Goal: Task Accomplishment & Management: Manage account settings

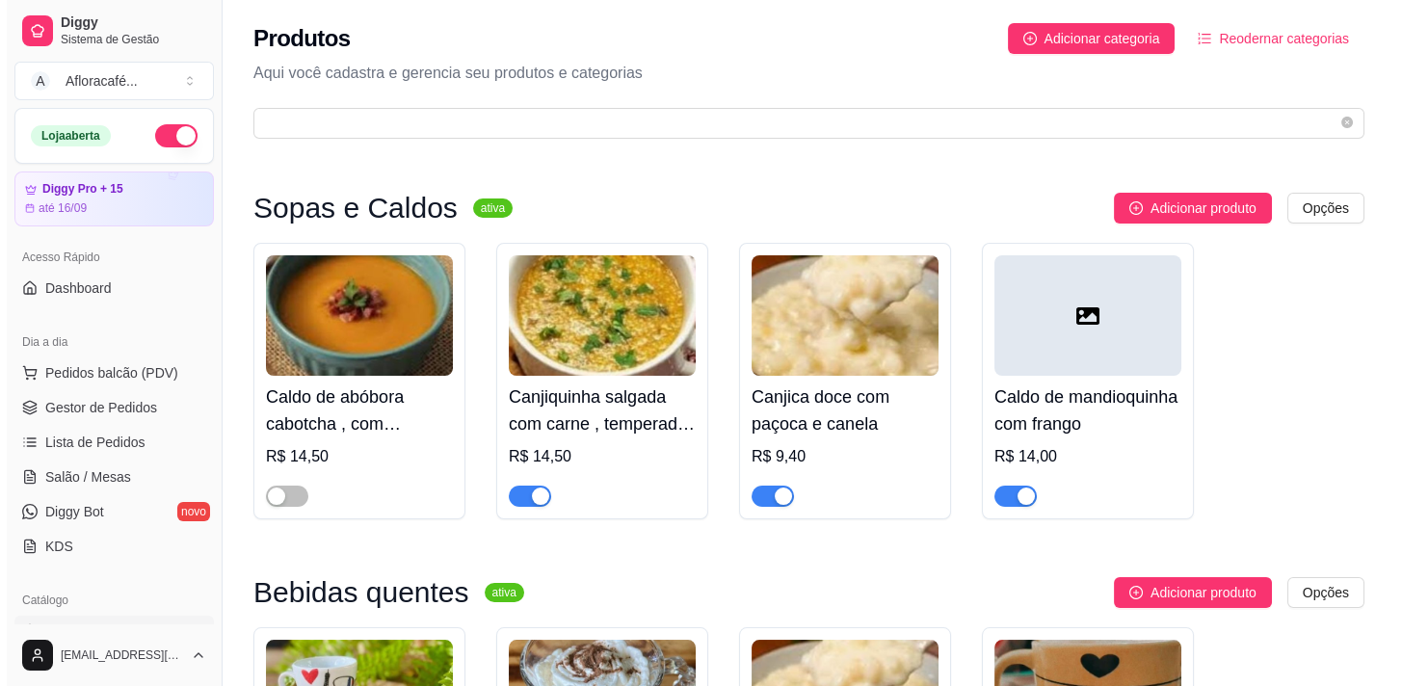
scroll to position [276, 0]
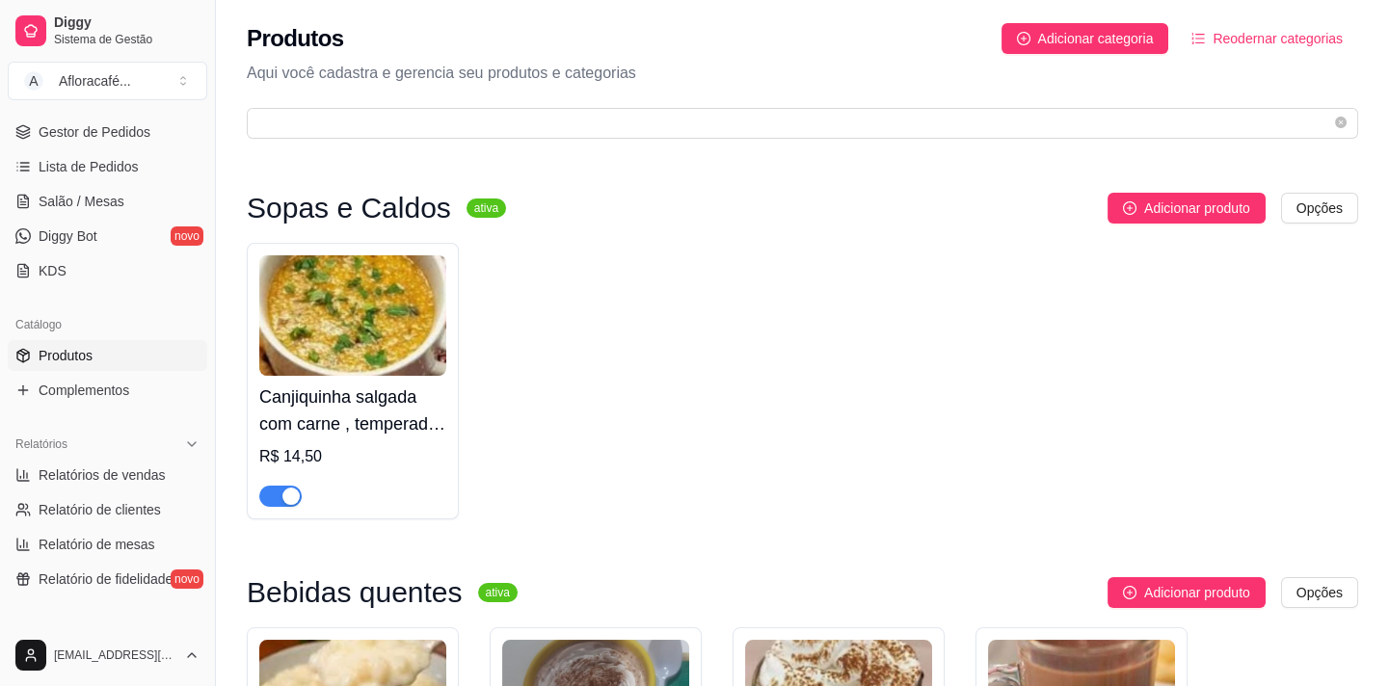
click at [765, 367] on div "Canjiquinha salgada com carne , temperada com pedacinhos de linguiça levemente …" at bounding box center [802, 381] width 1111 height 277
click at [84, 157] on span "Lista de Pedidos" at bounding box center [89, 166] width 100 height 19
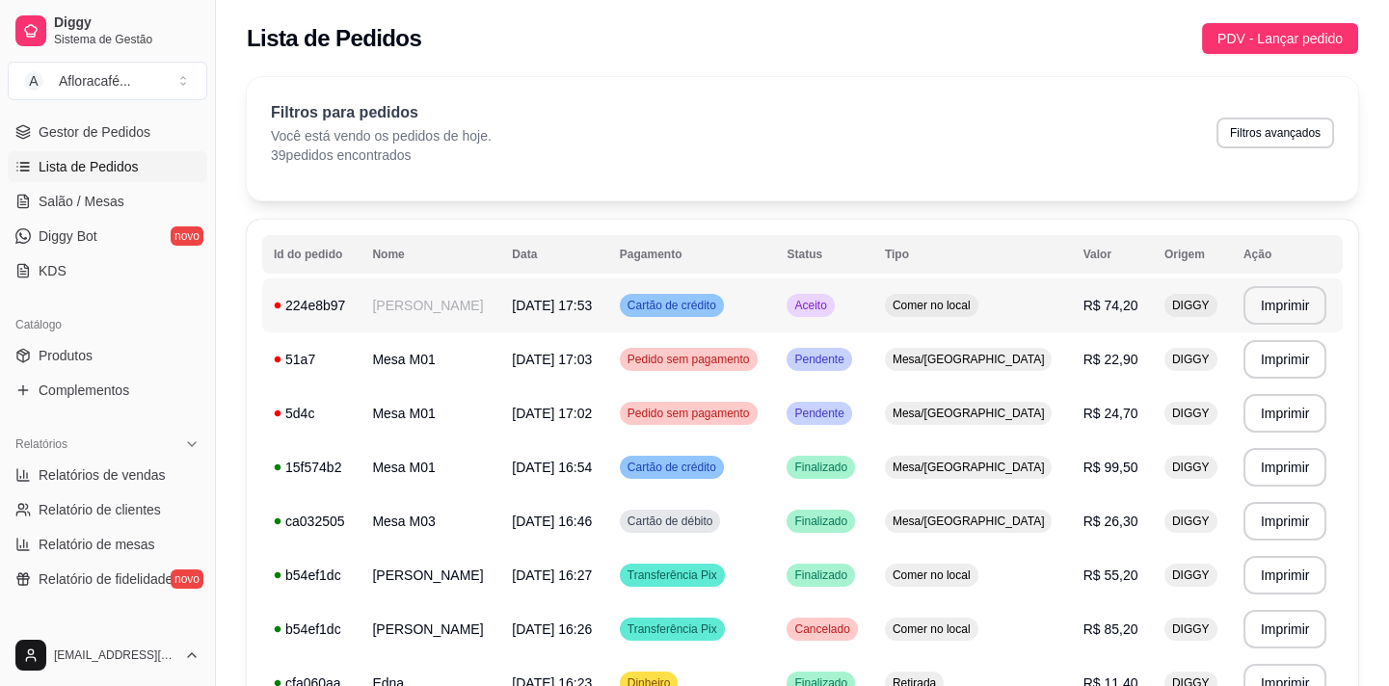
click at [452, 308] on td "[PERSON_NAME]" at bounding box center [430, 306] width 140 height 54
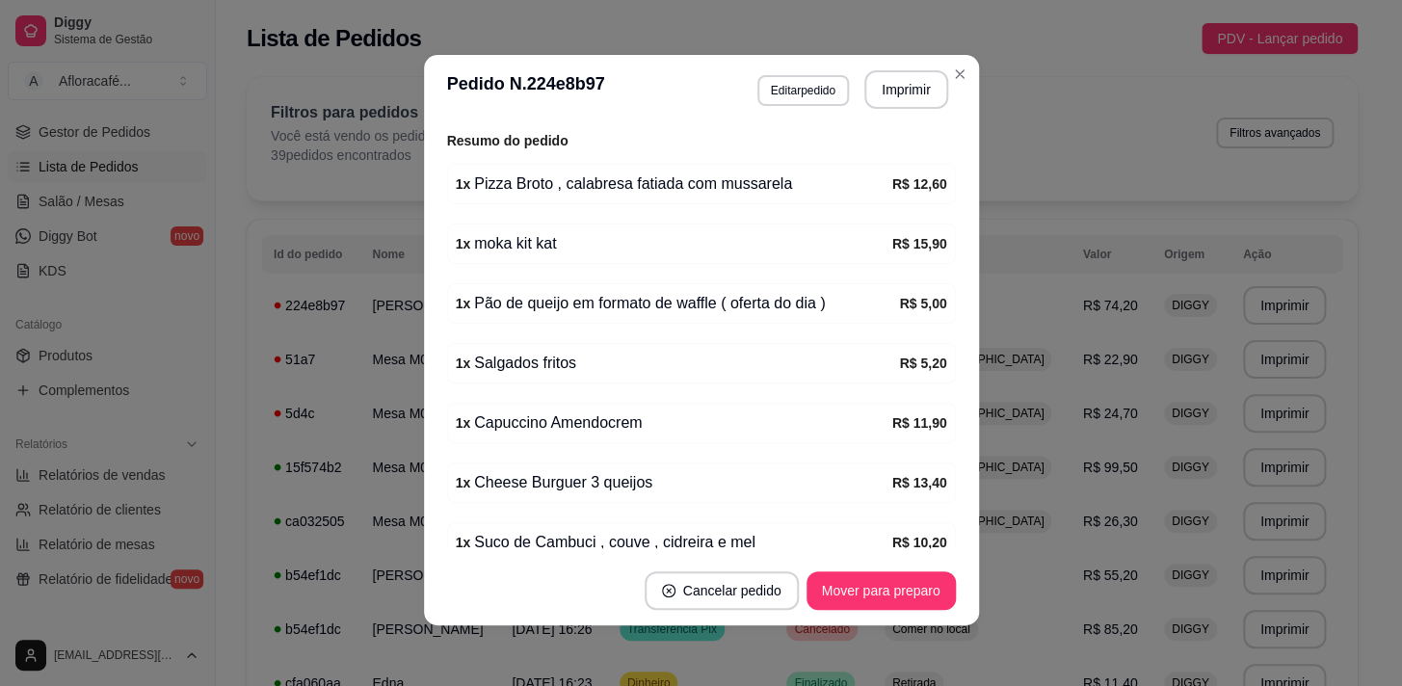
scroll to position [481, 0]
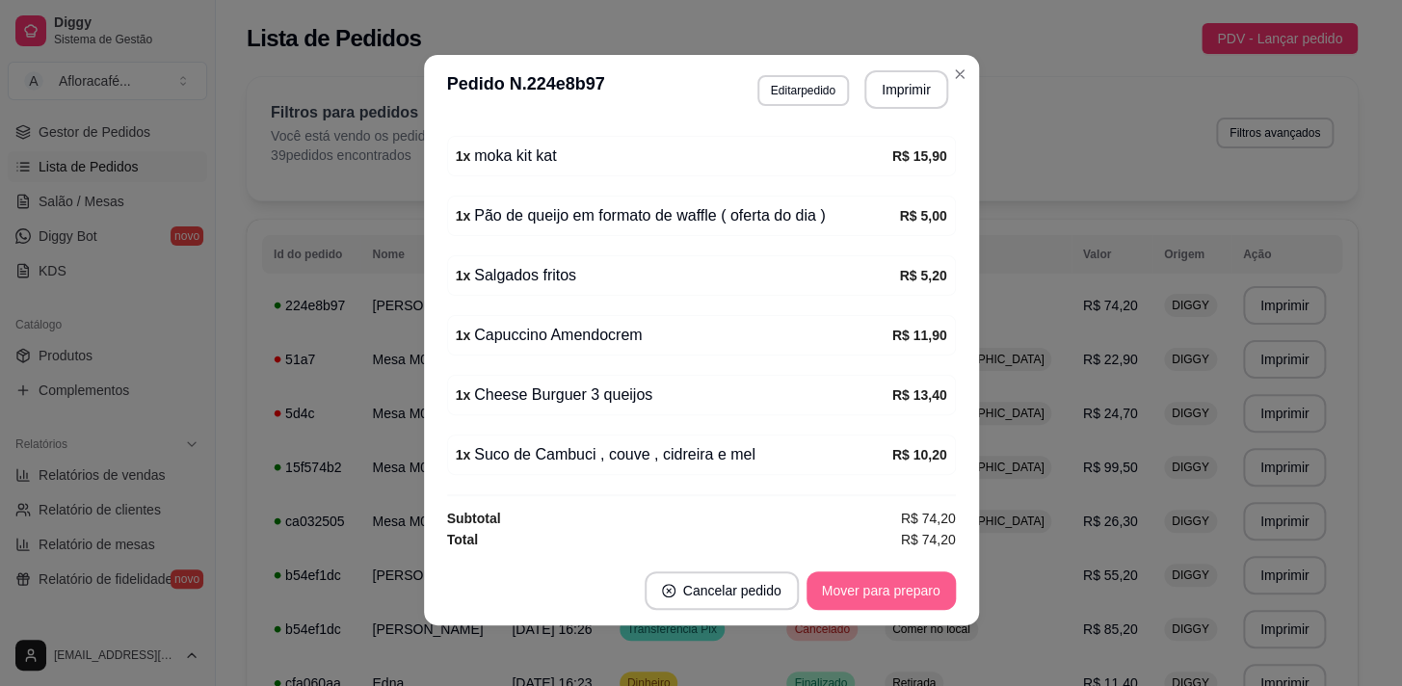
click at [853, 592] on button "Mover para preparo" at bounding box center [881, 591] width 149 height 39
click at [856, 578] on button "Mover para retirada disponível" at bounding box center [849, 591] width 206 height 38
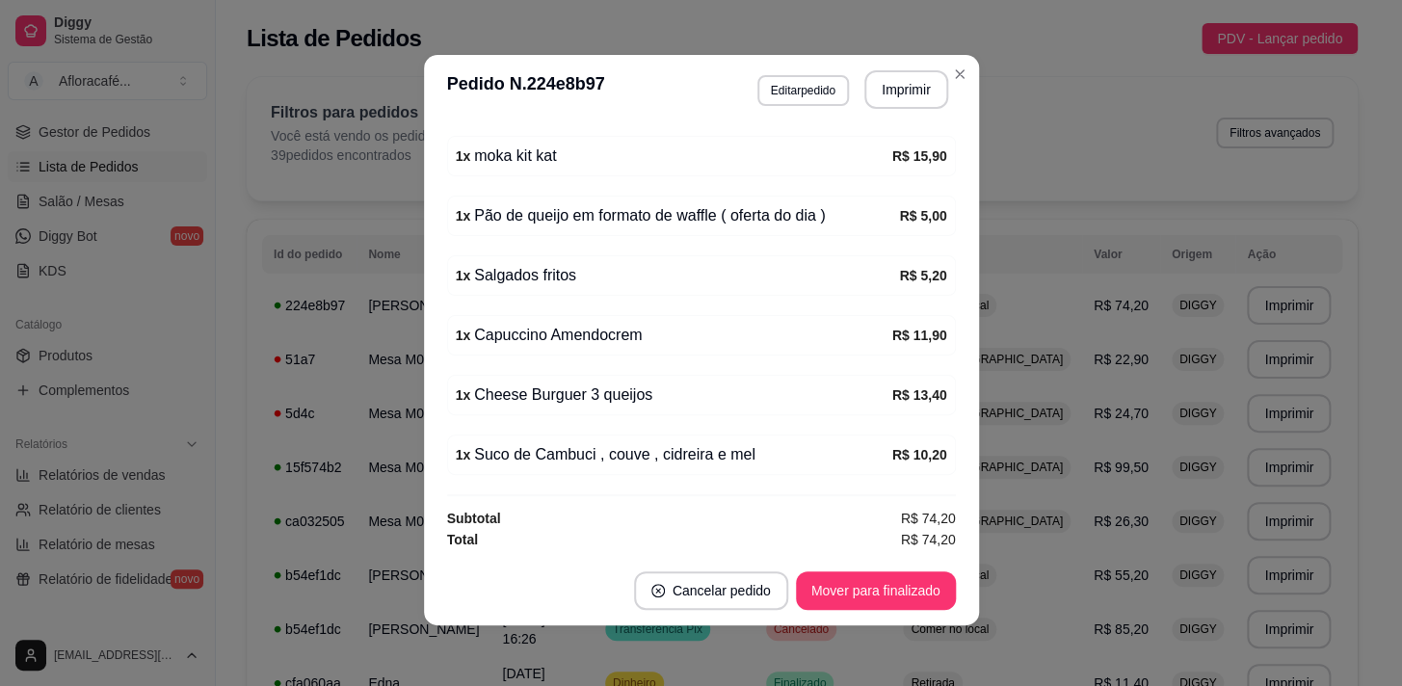
drag, startPoint x: 971, startPoint y: 73, endPoint x: 939, endPoint y: 114, distance: 52.1
click at [971, 74] on header "**********" at bounding box center [701, 89] width 555 height 69
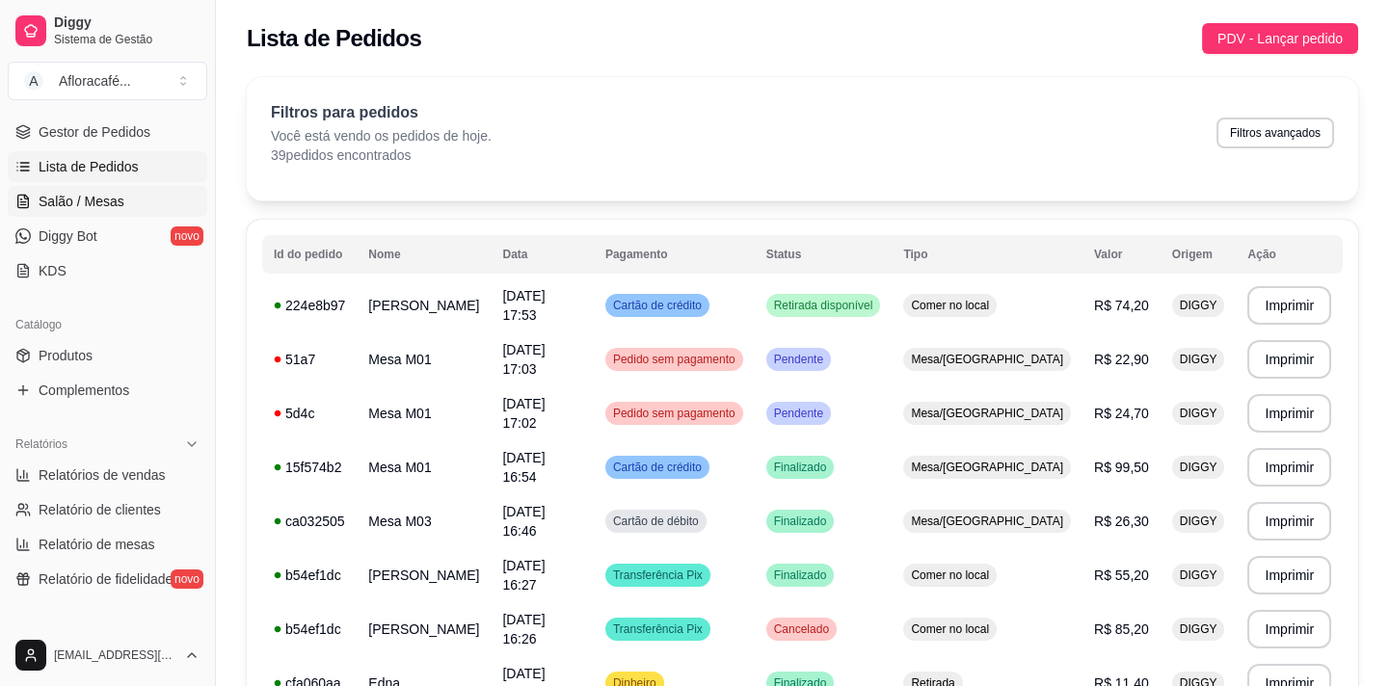
click at [108, 208] on span "Salão / Mesas" at bounding box center [82, 201] width 86 height 19
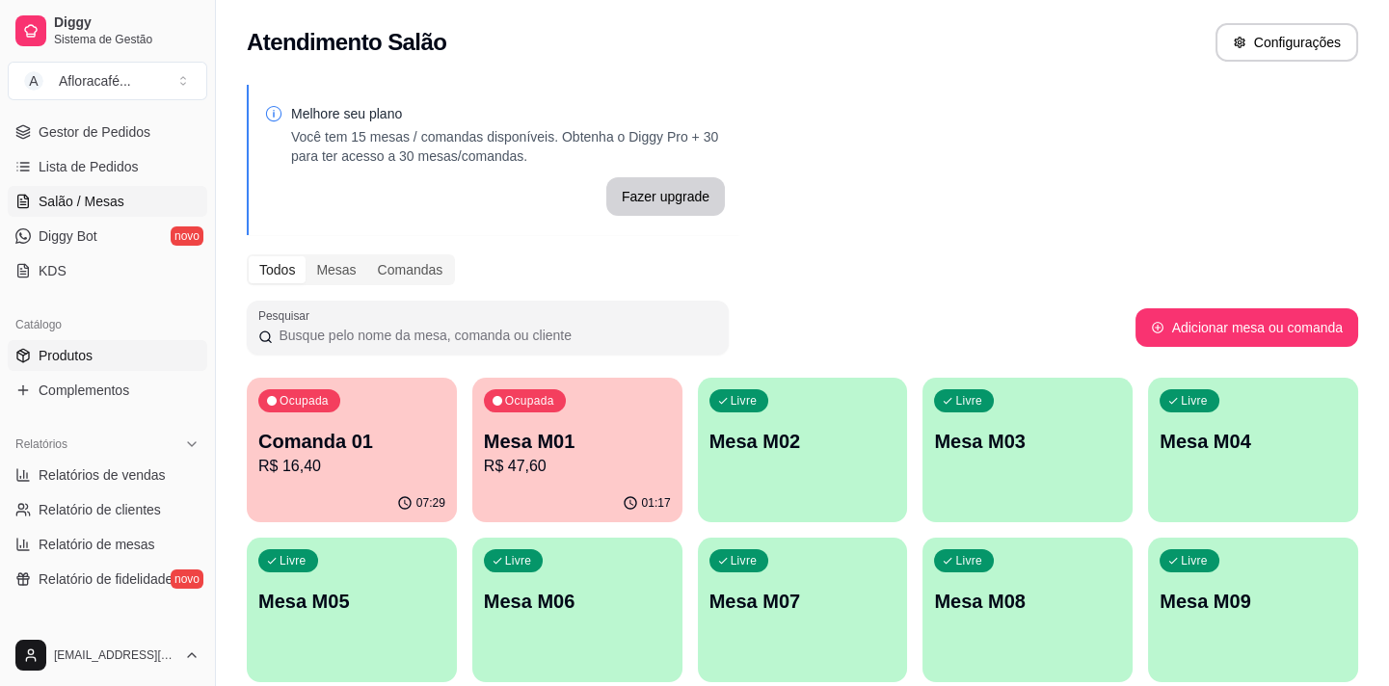
click at [114, 364] on link "Produtos" at bounding box center [108, 355] width 200 height 31
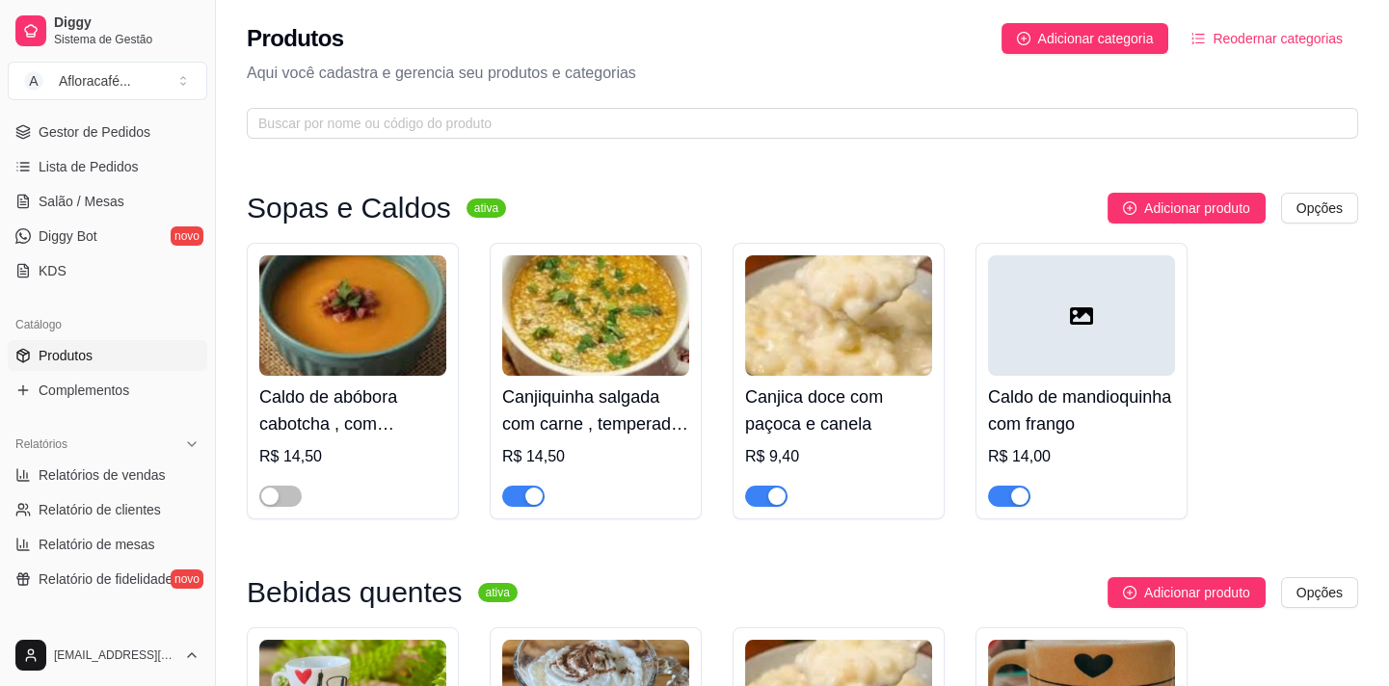
click at [488, 103] on div "Produtos Adicionar categoria Reodernar categorias Aqui você cadastra e gerencia…" at bounding box center [802, 75] width 1173 height 150
click at [492, 109] on span at bounding box center [802, 123] width 1111 height 31
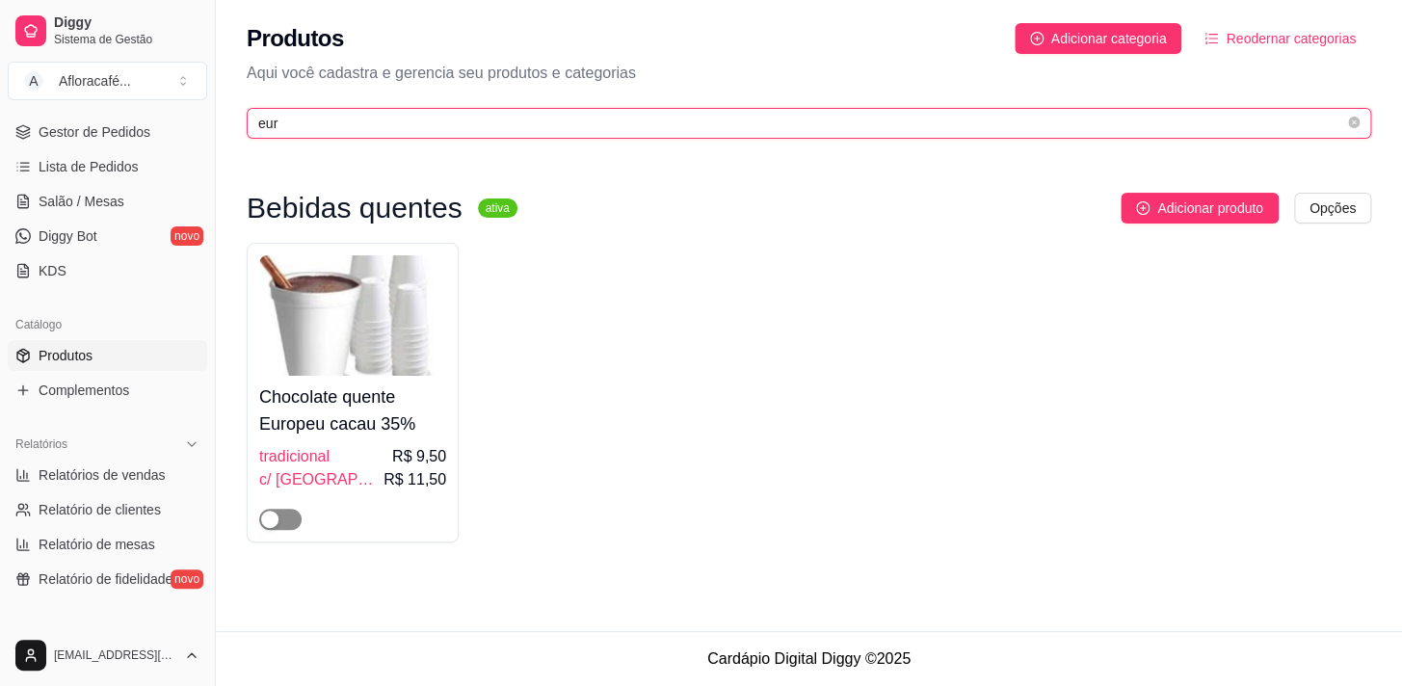
type input "eur"
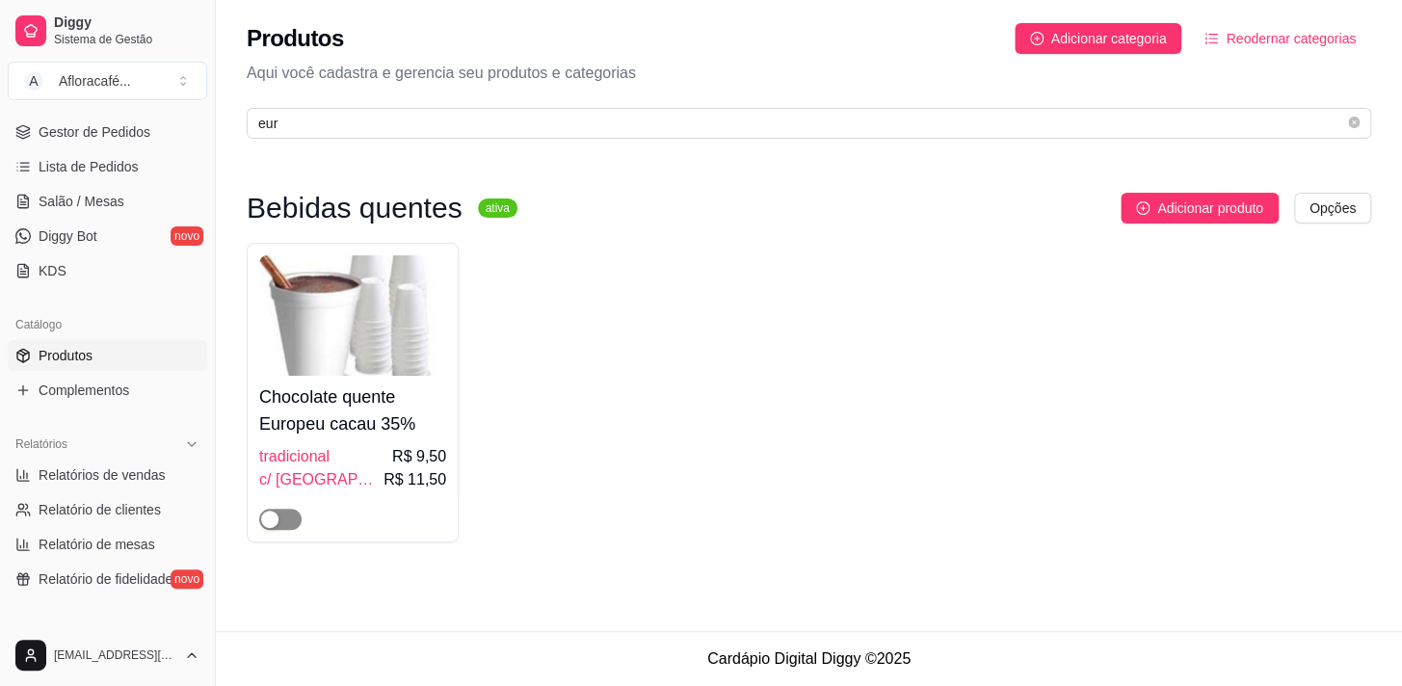
click at [281, 520] on span "button" at bounding box center [280, 519] width 42 height 21
click at [87, 215] on link "Salão / Mesas" at bounding box center [108, 201] width 200 height 31
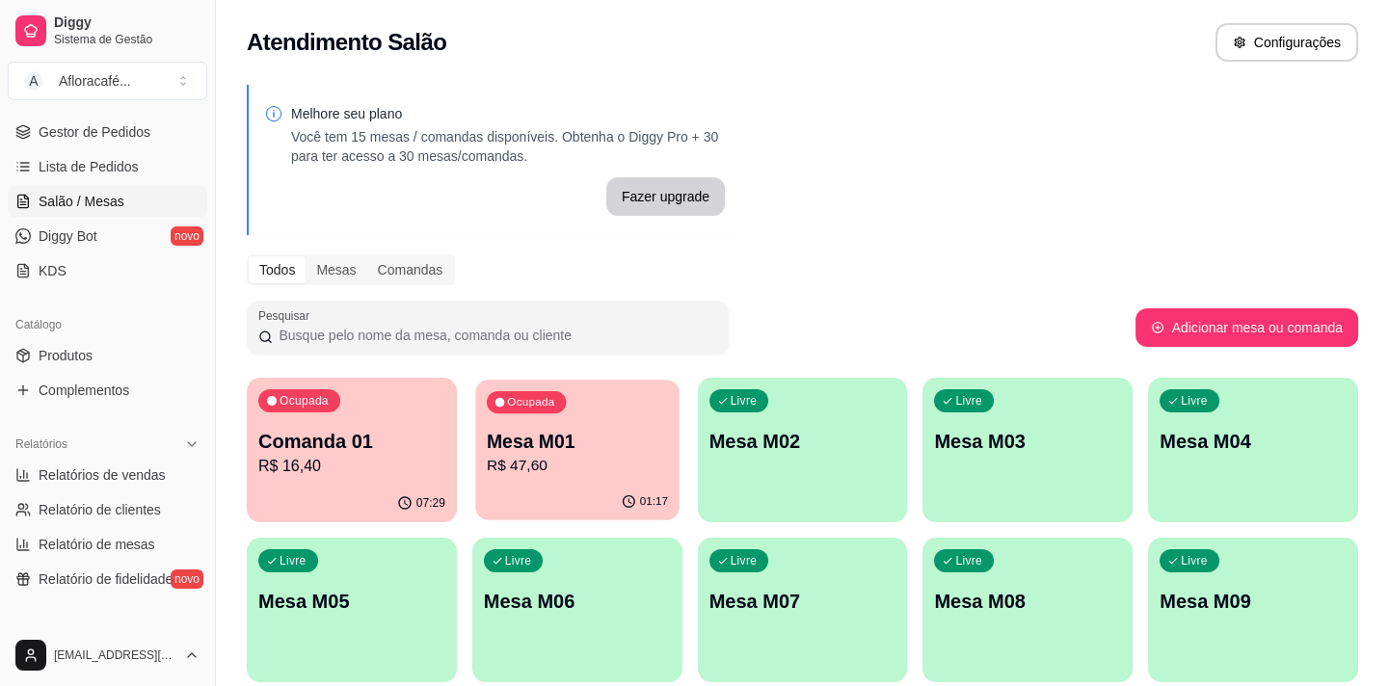
click at [649, 465] on p "R$ 47,60" at bounding box center [577, 466] width 181 height 22
click at [747, 499] on div "button" at bounding box center [802, 508] width 203 height 22
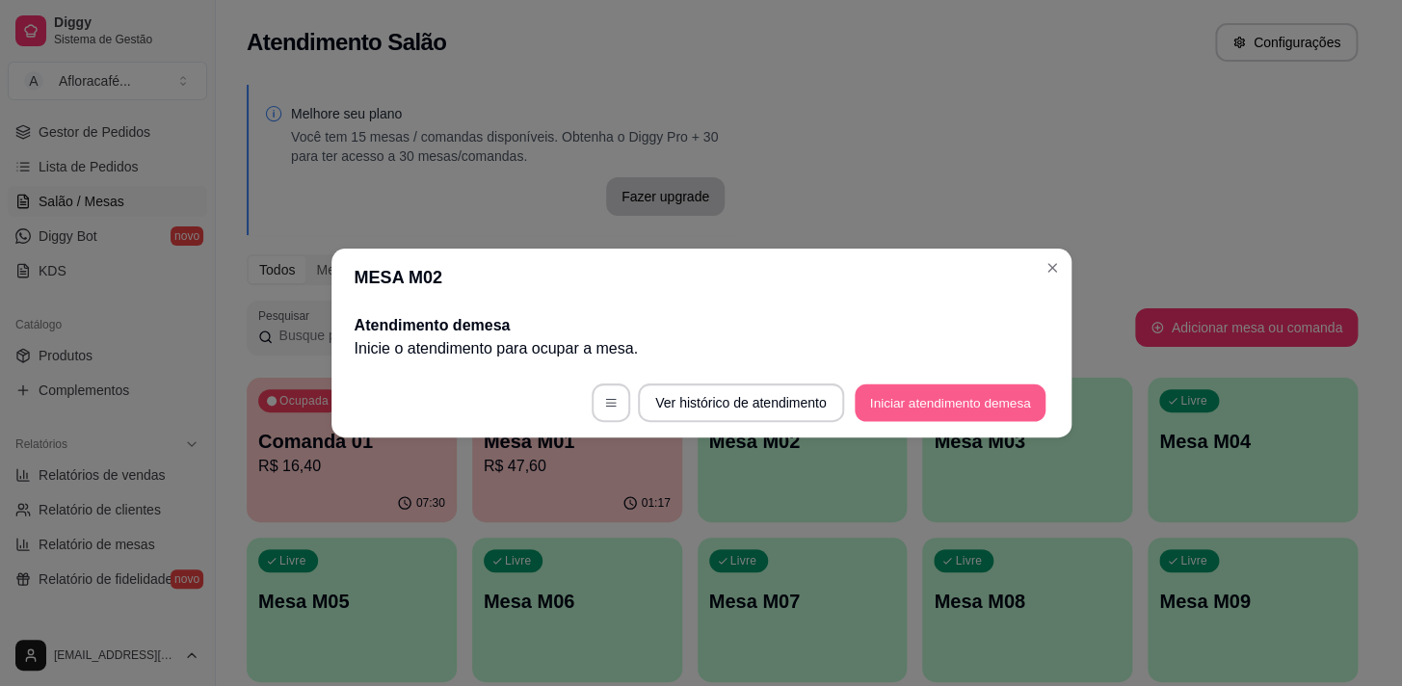
click at [949, 404] on button "Iniciar atendimento de mesa" at bounding box center [950, 404] width 191 height 38
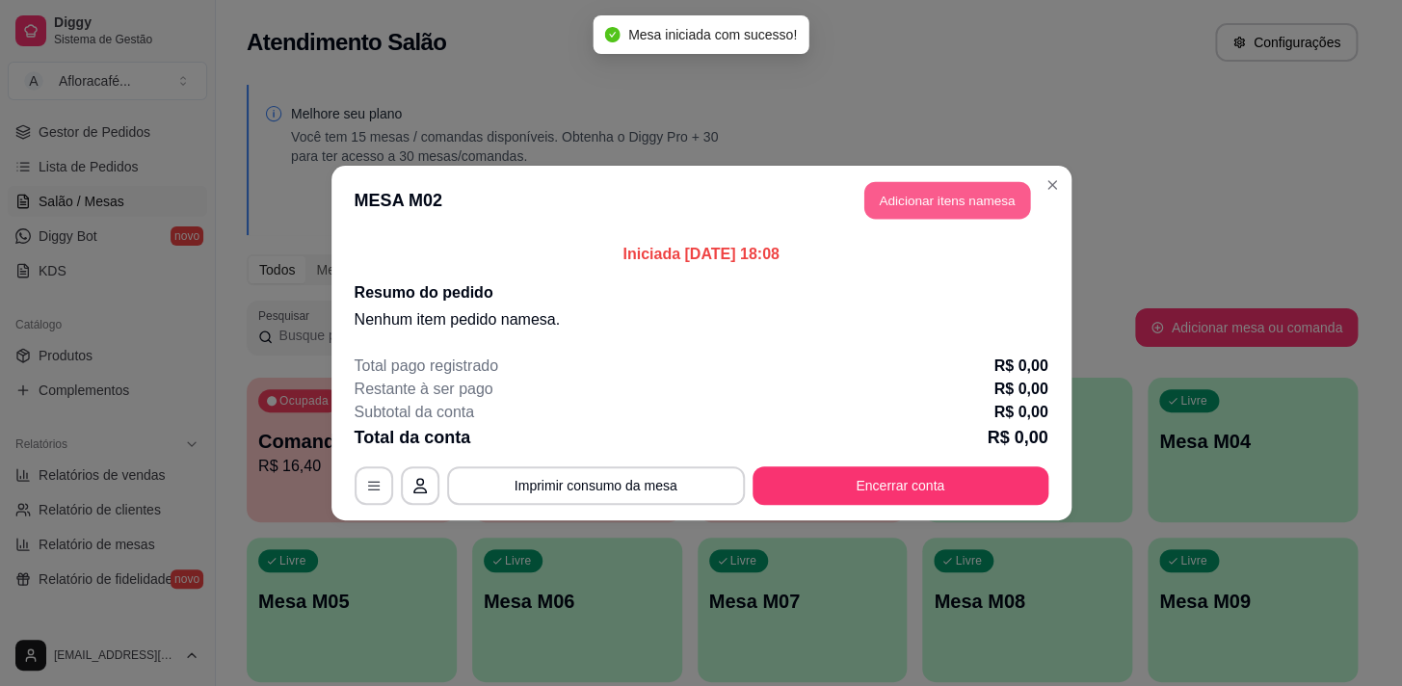
click at [935, 204] on button "Adicionar itens na mesa" at bounding box center [948, 201] width 166 height 38
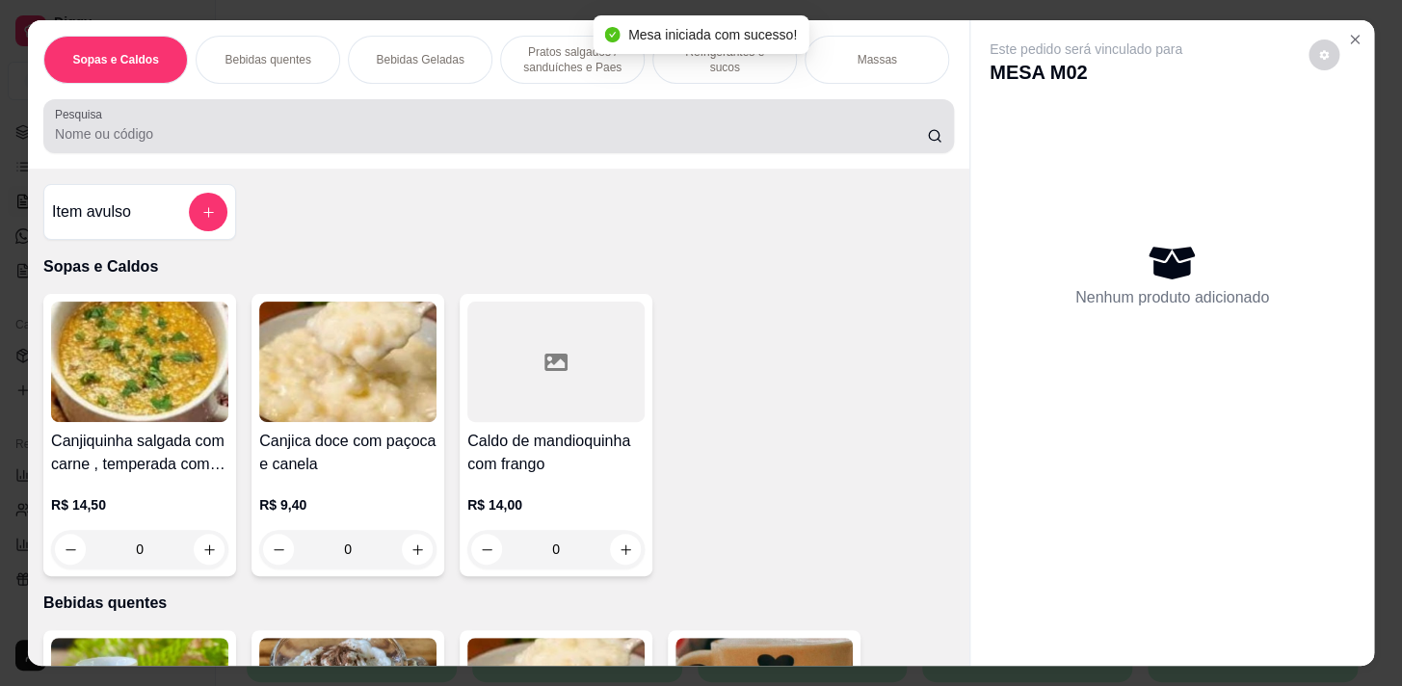
click at [392, 118] on div at bounding box center [499, 126] width 888 height 39
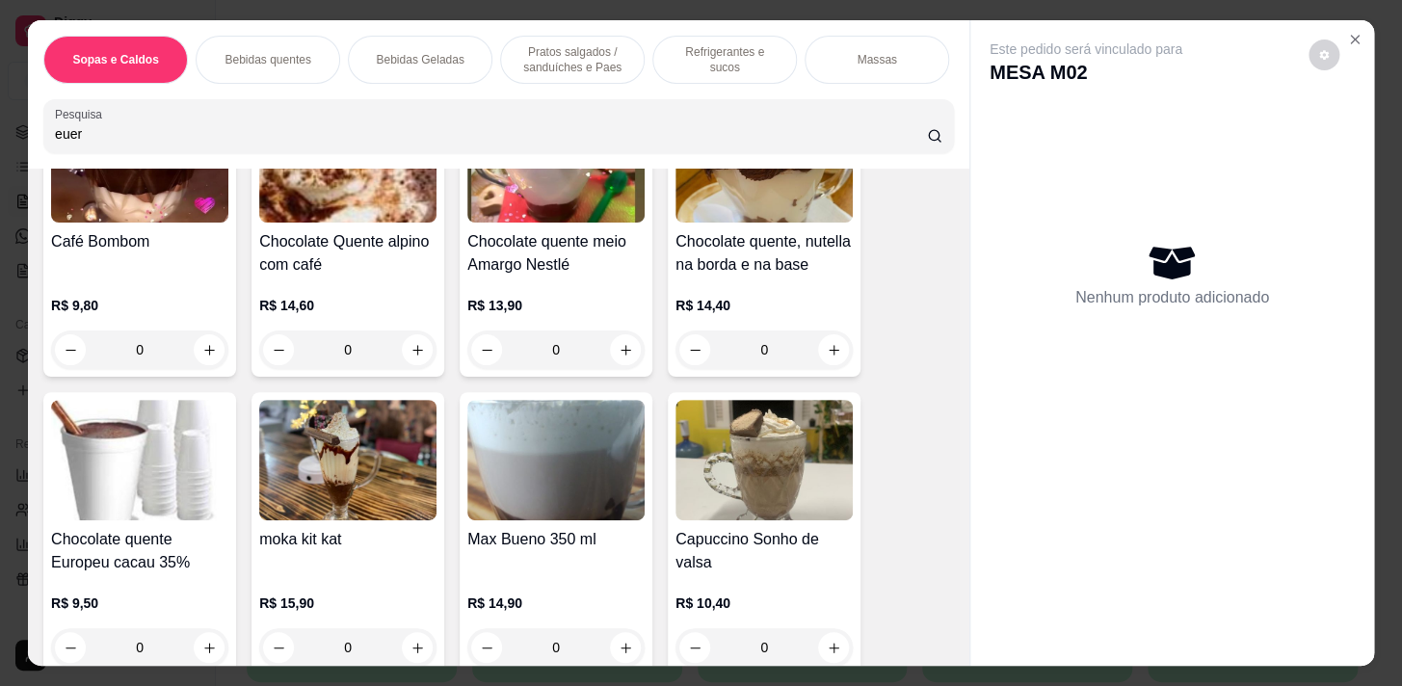
scroll to position [2190, 0]
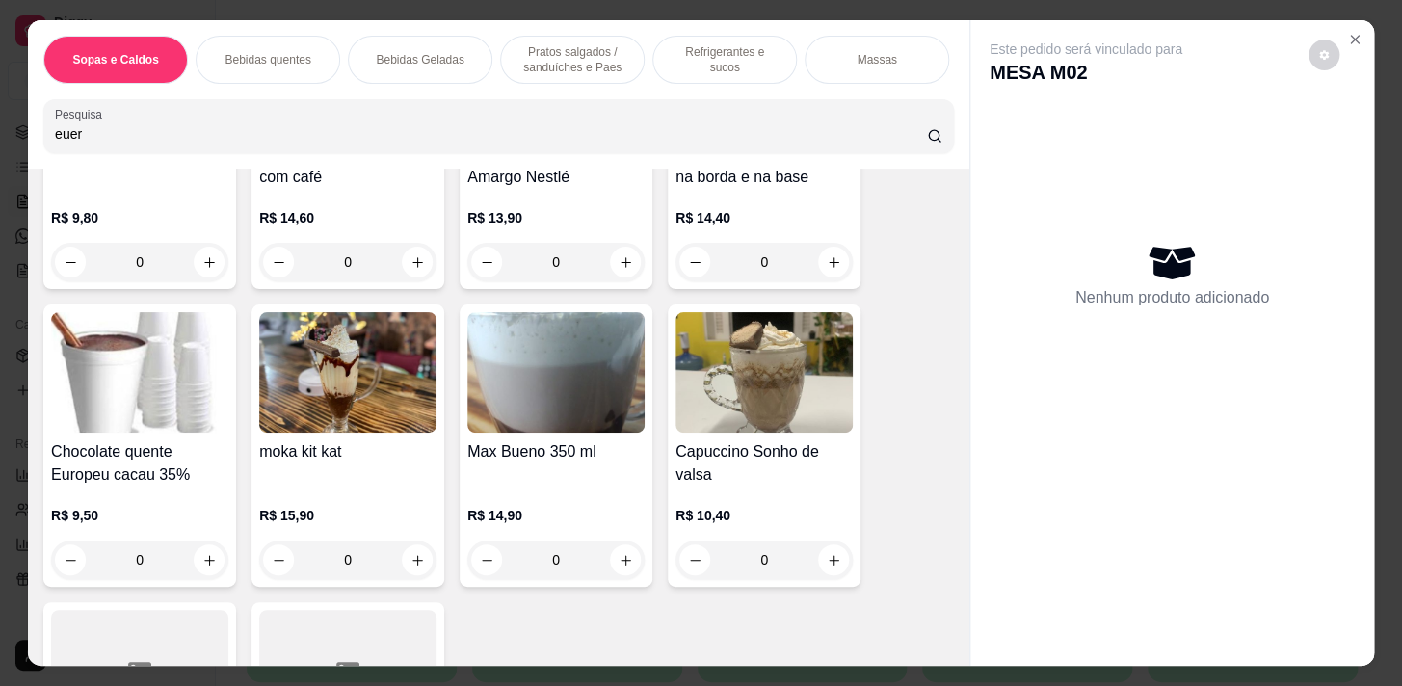
type input "euer"
click at [211, 556] on div "0" at bounding box center [139, 560] width 177 height 39
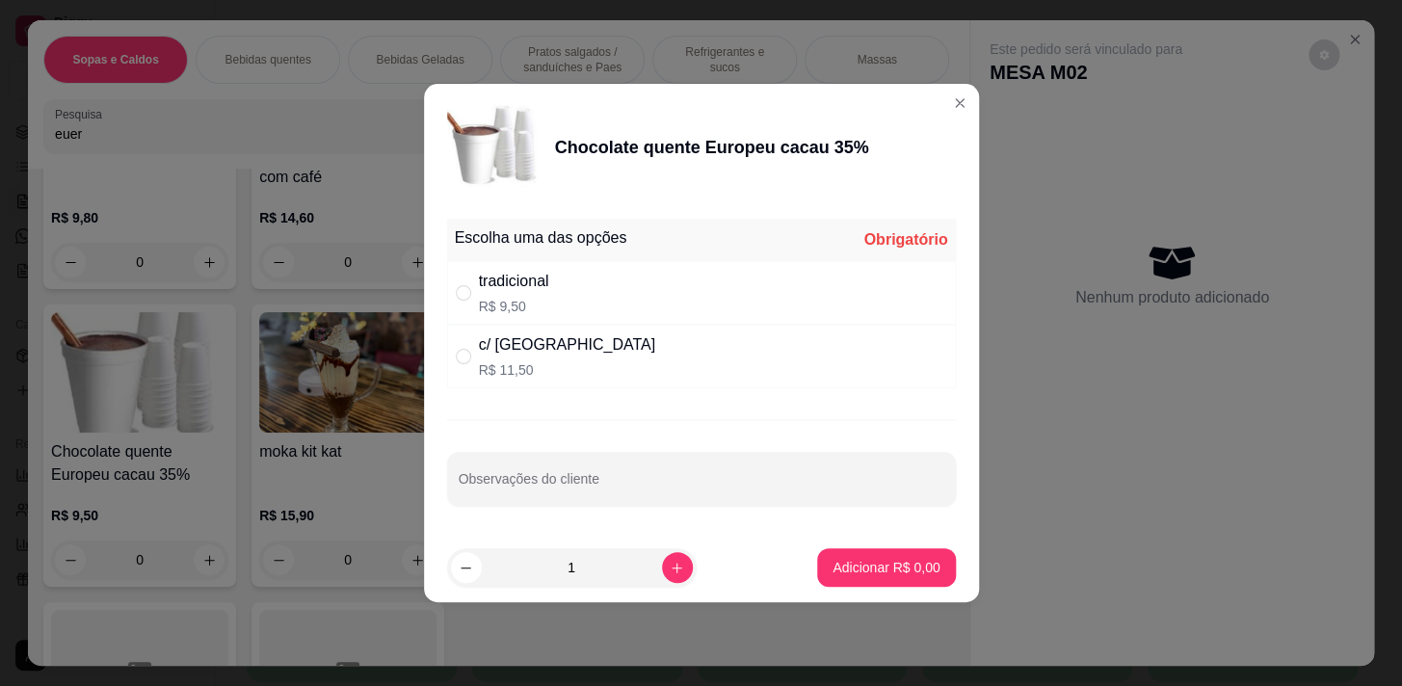
click at [706, 316] on div "tradicional R$ 9,50" at bounding box center [701, 293] width 509 height 64
radio input "true"
click at [836, 576] on button "Adicionar R$ 9,50" at bounding box center [886, 567] width 138 height 39
type input "1"
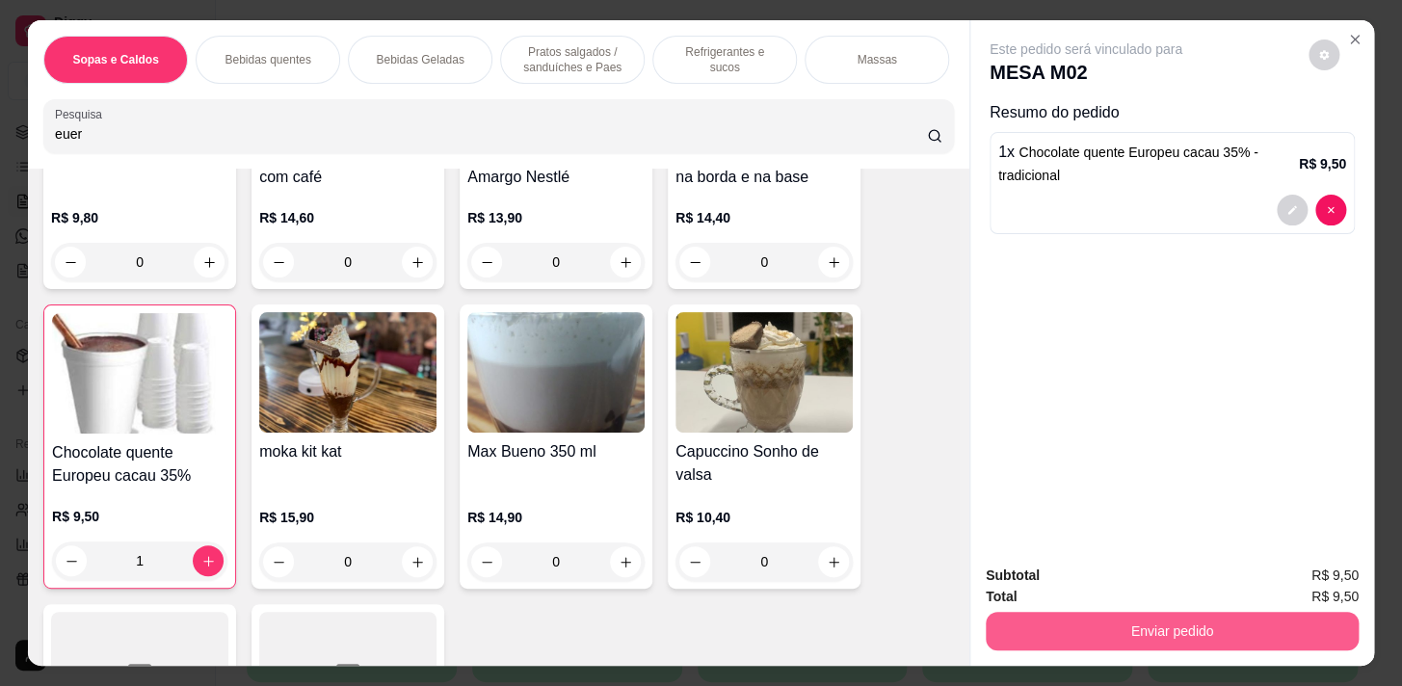
click at [1283, 612] on button "Enviar pedido" at bounding box center [1172, 631] width 373 height 39
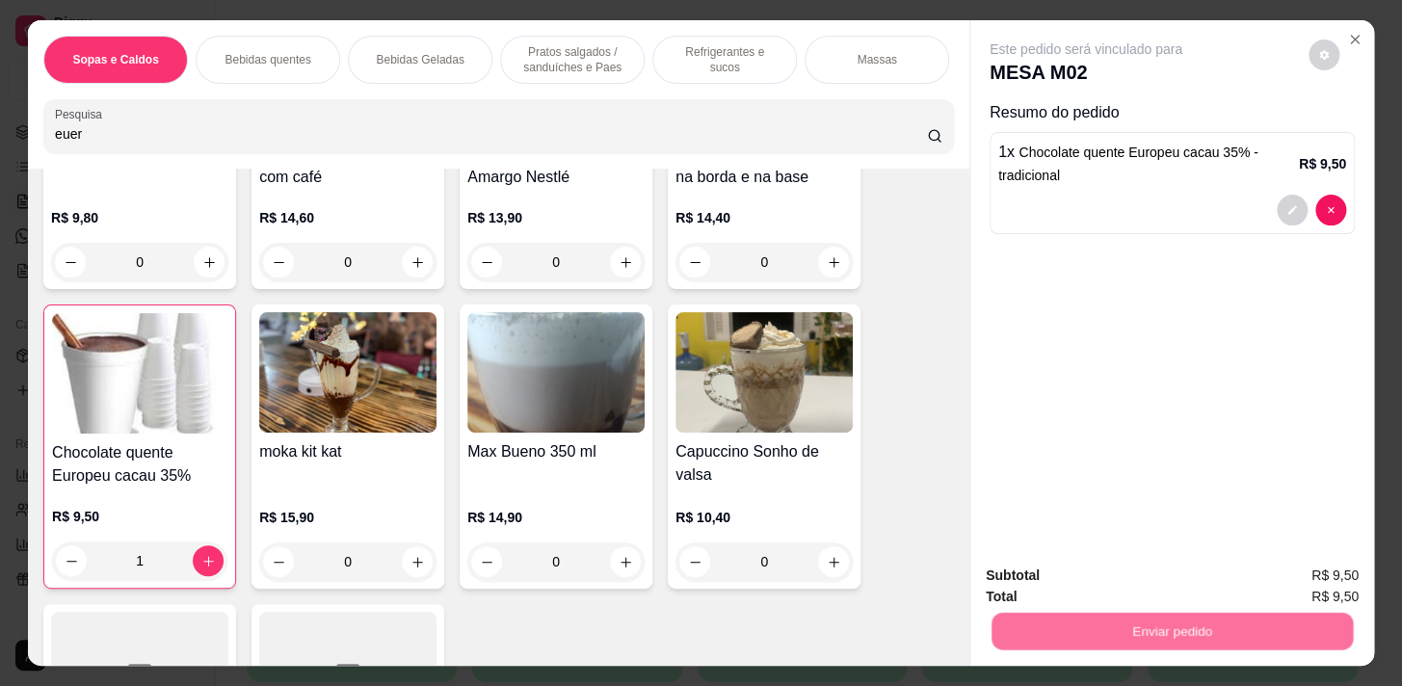
click at [1114, 565] on button "Não registrar e enviar pedido" at bounding box center [1108, 577] width 195 height 36
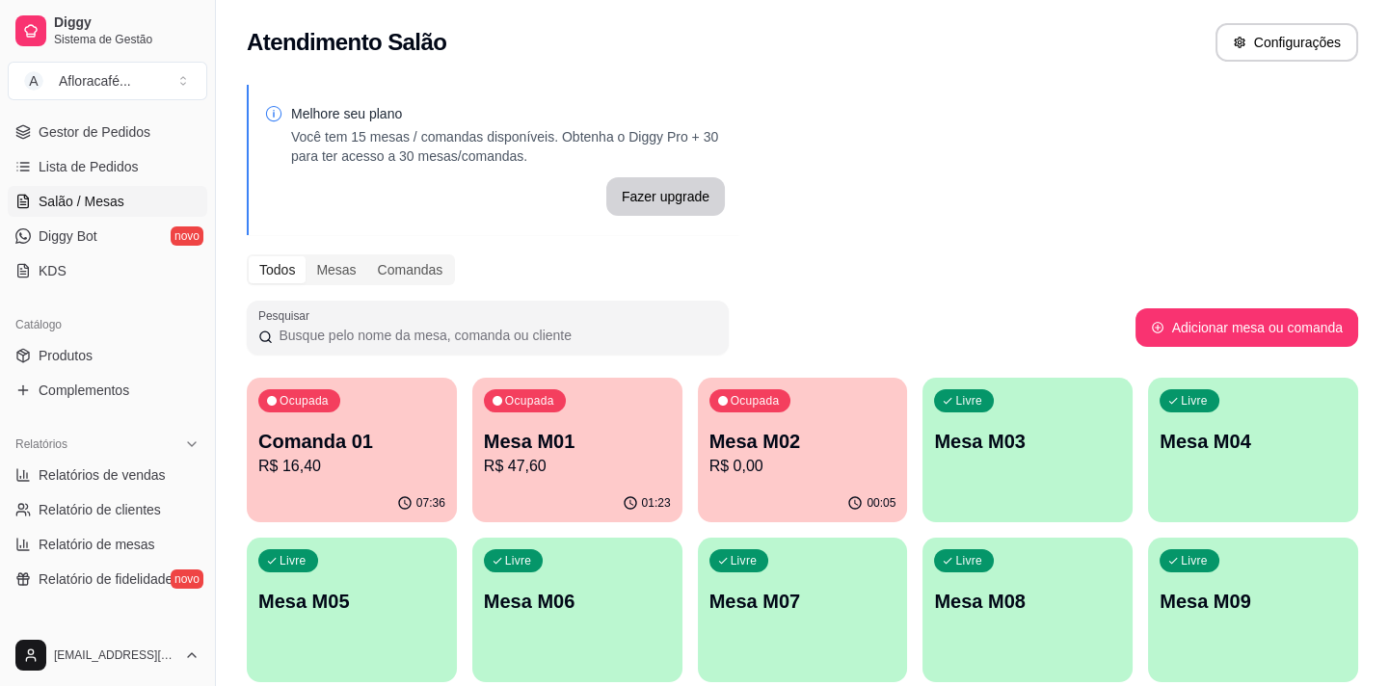
click at [593, 472] on p "R$ 47,60" at bounding box center [577, 466] width 187 height 23
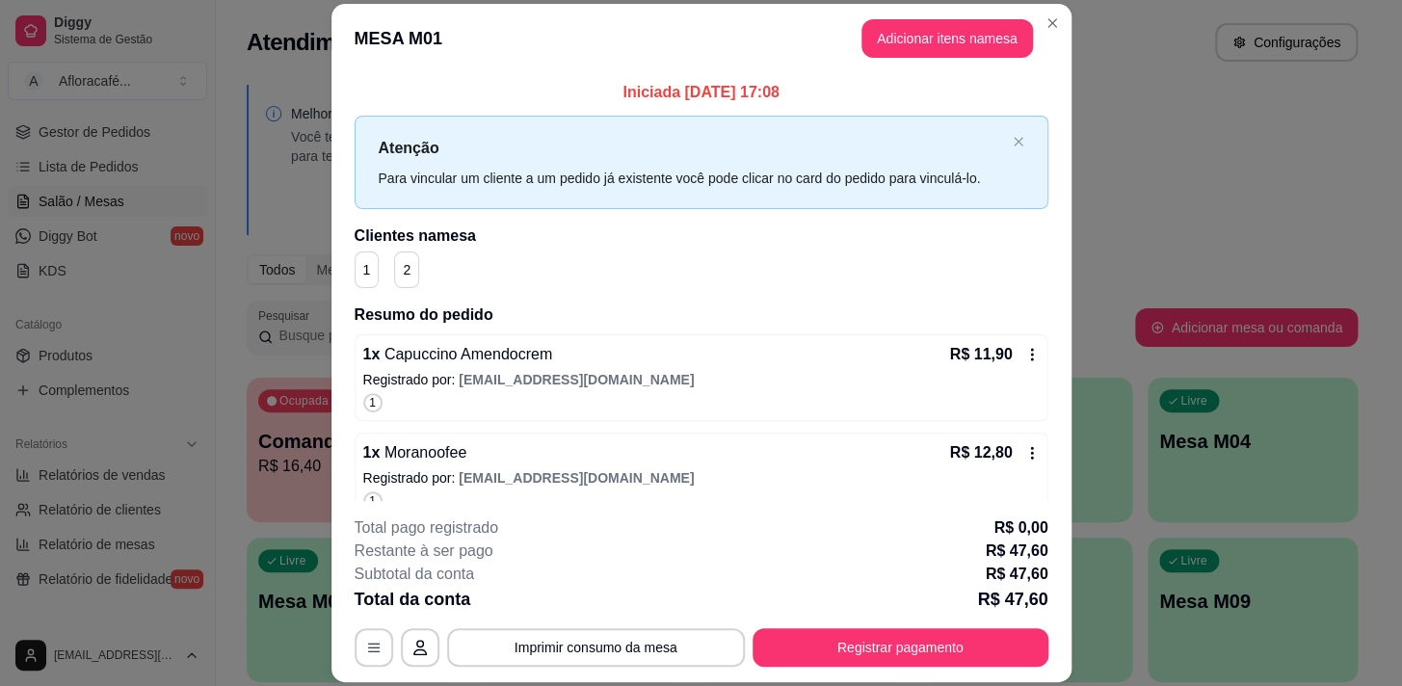
scroll to position [244, 0]
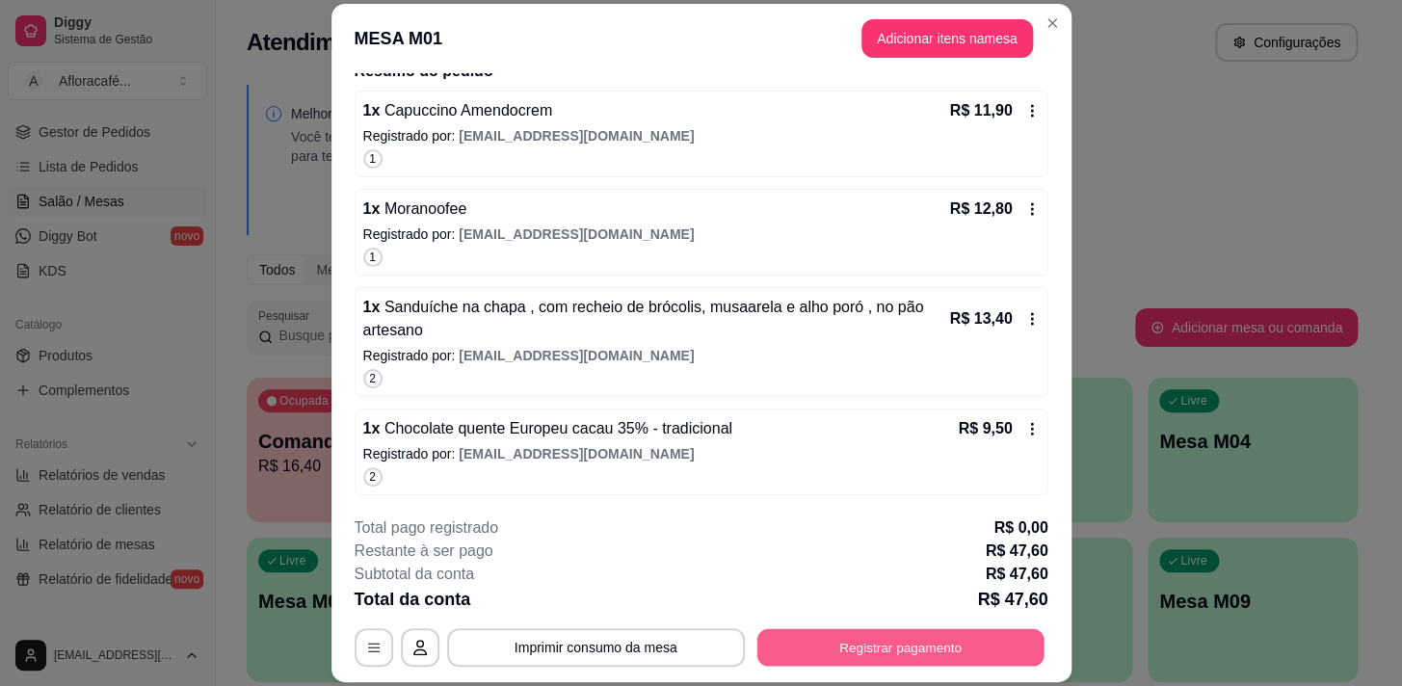
click at [843, 646] on button "Registrar pagamento" at bounding box center [900, 648] width 287 height 38
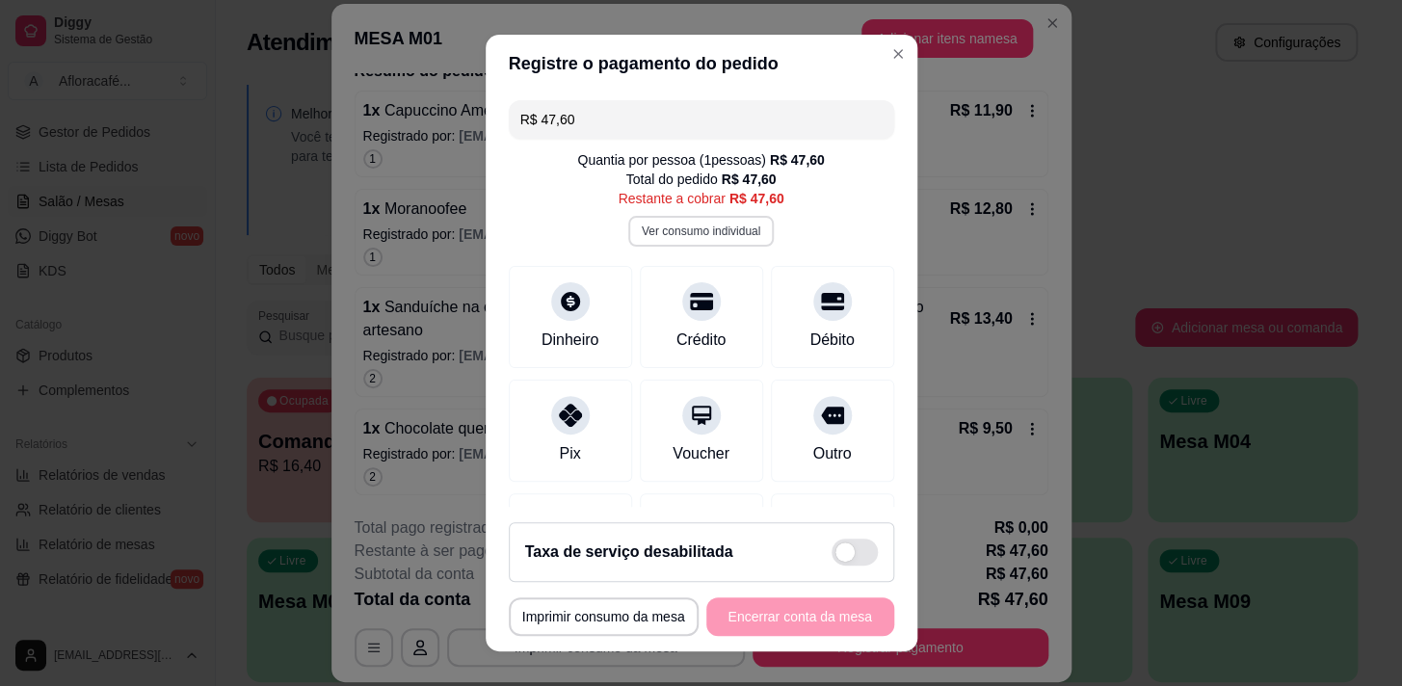
click at [729, 217] on button "Ver consumo individual" at bounding box center [701, 231] width 146 height 31
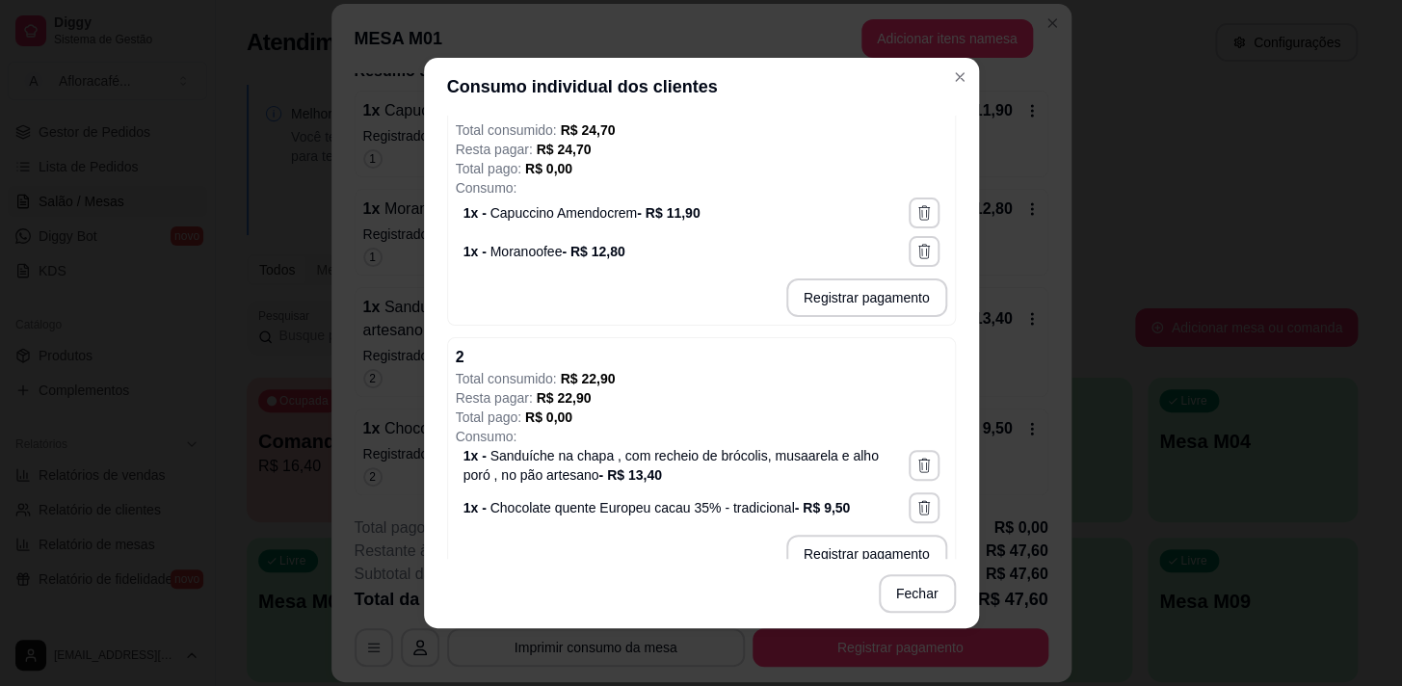
scroll to position [174, 0]
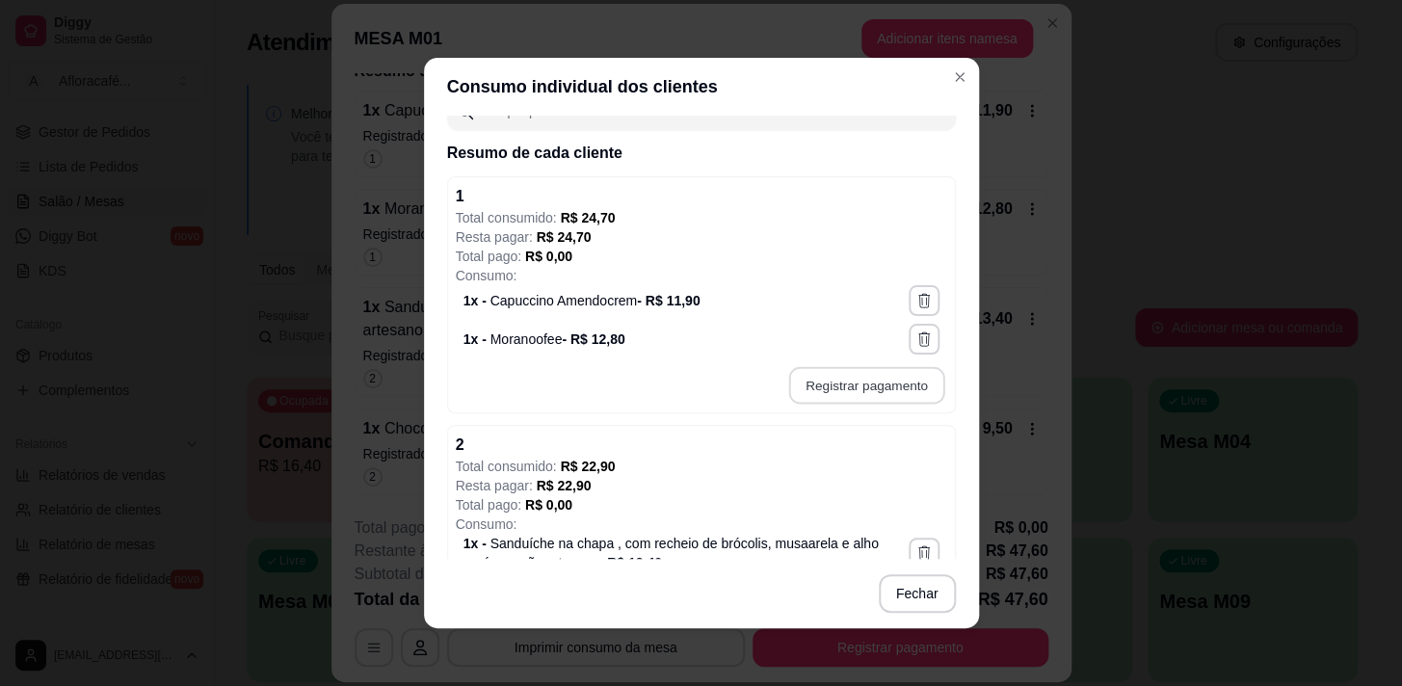
type input "R$ 24,70"
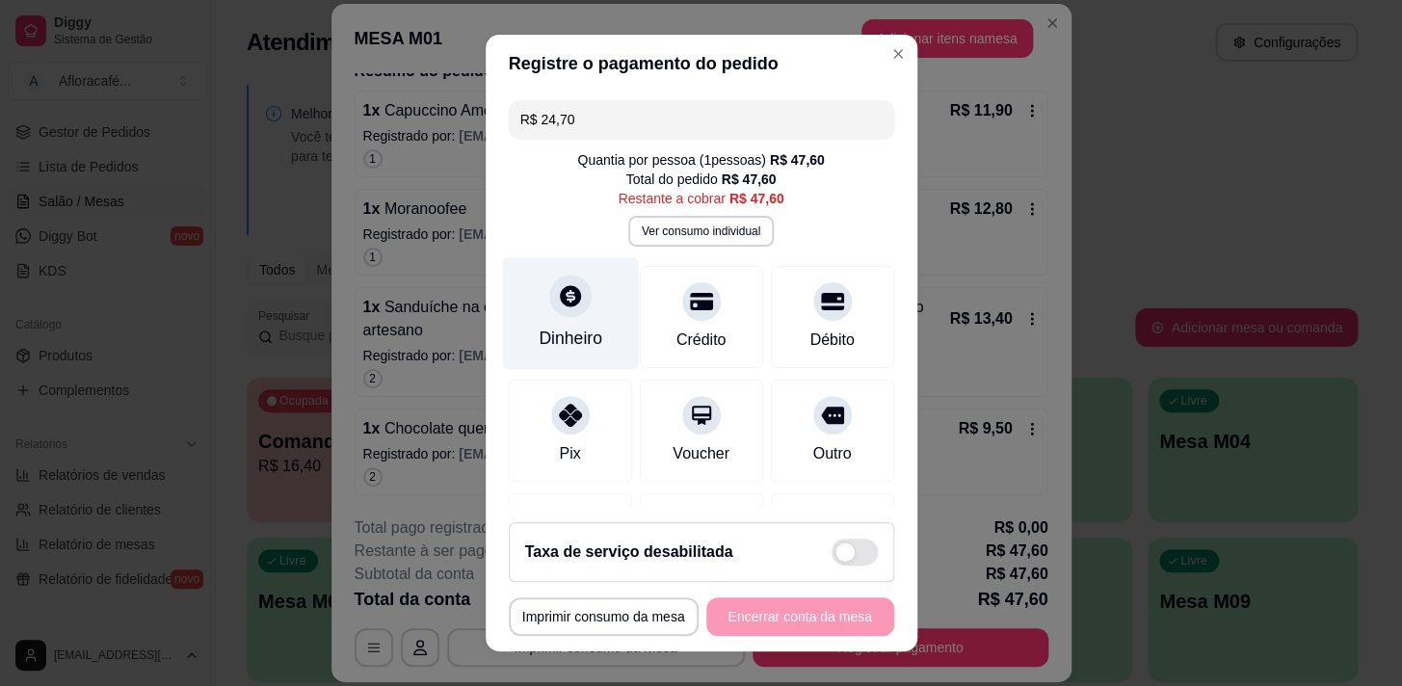
click at [529, 286] on div "Dinheiro" at bounding box center [570, 312] width 136 height 113
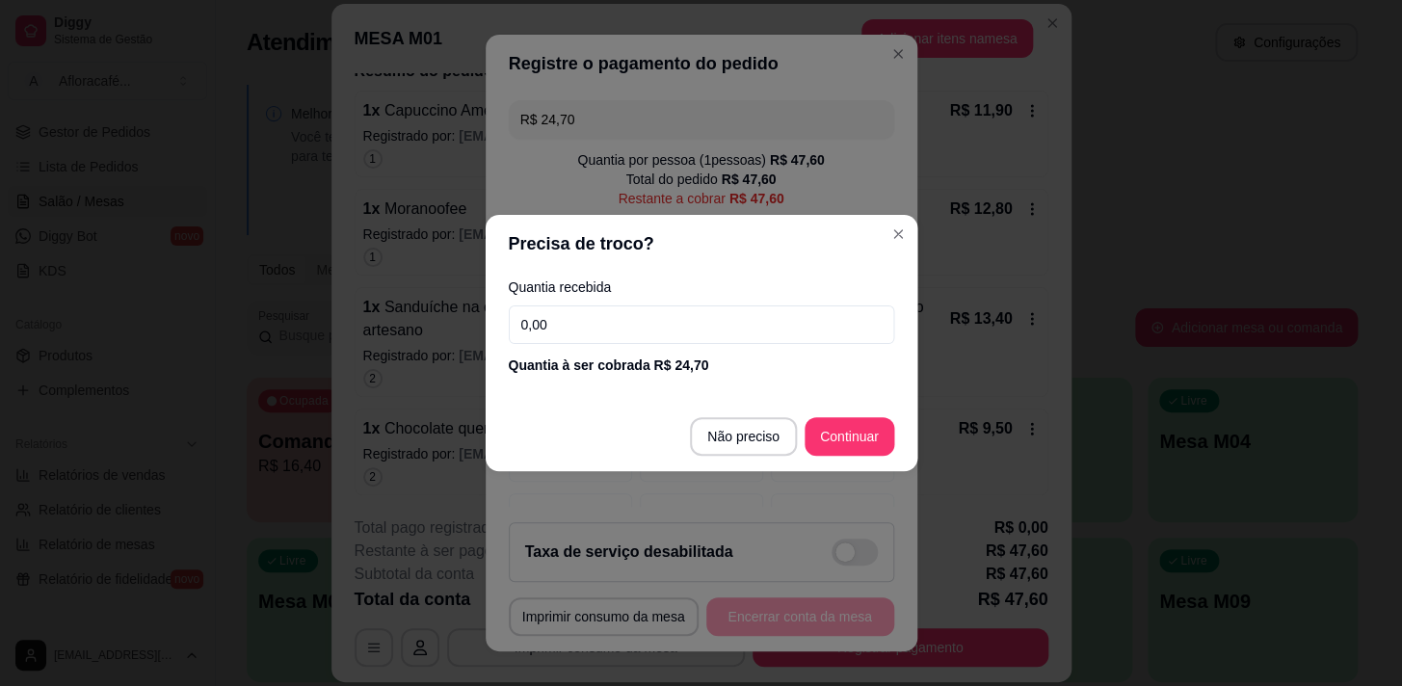
click at [575, 287] on label "Quantia recebida" at bounding box center [701, 286] width 386 height 13
click at [593, 314] on input "0,00" at bounding box center [702, 325] width 386 height 39
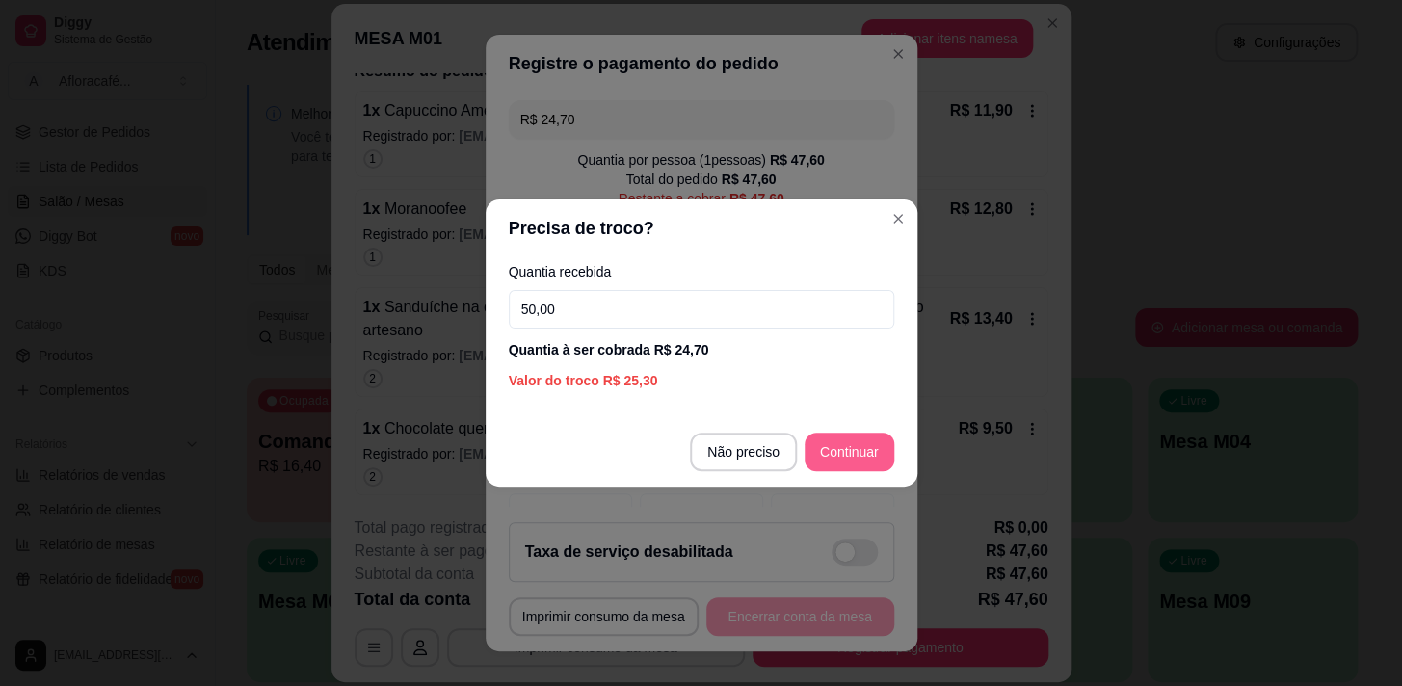
type input "50,00"
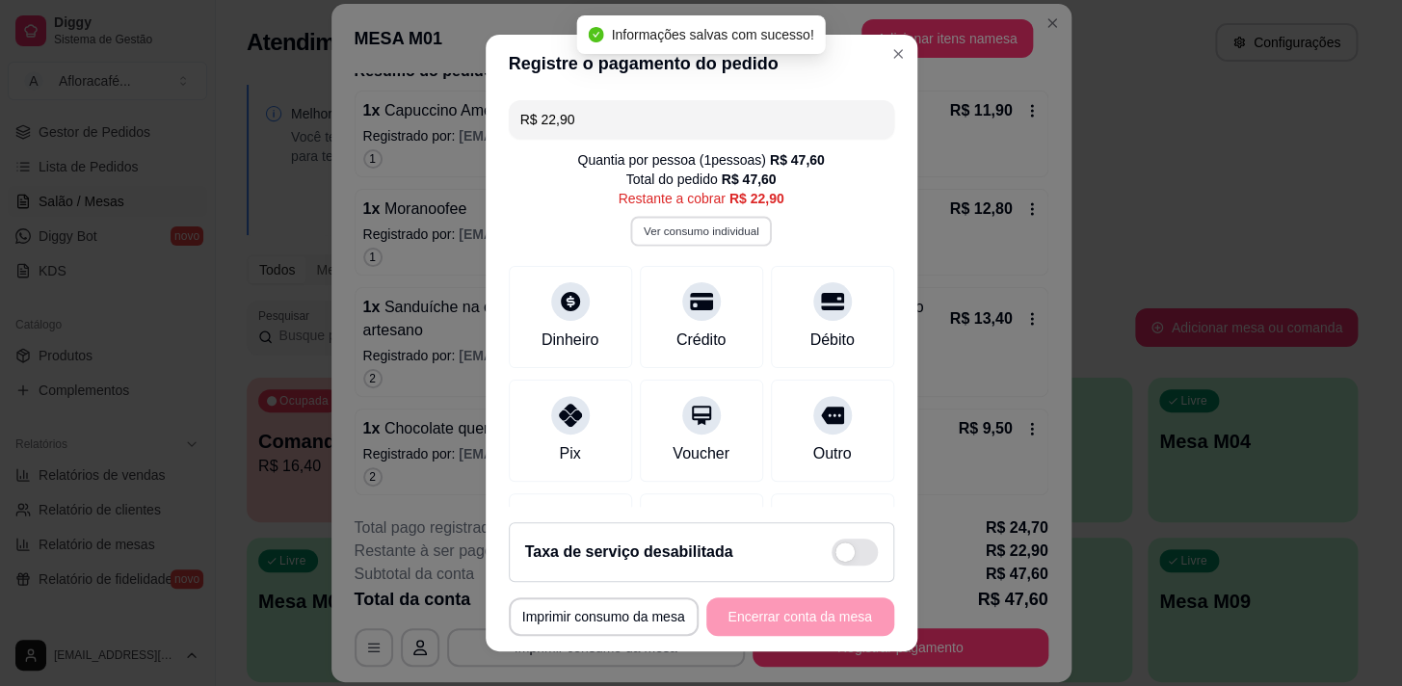
click at [664, 225] on button "Ver consumo individual" at bounding box center [701, 231] width 142 height 30
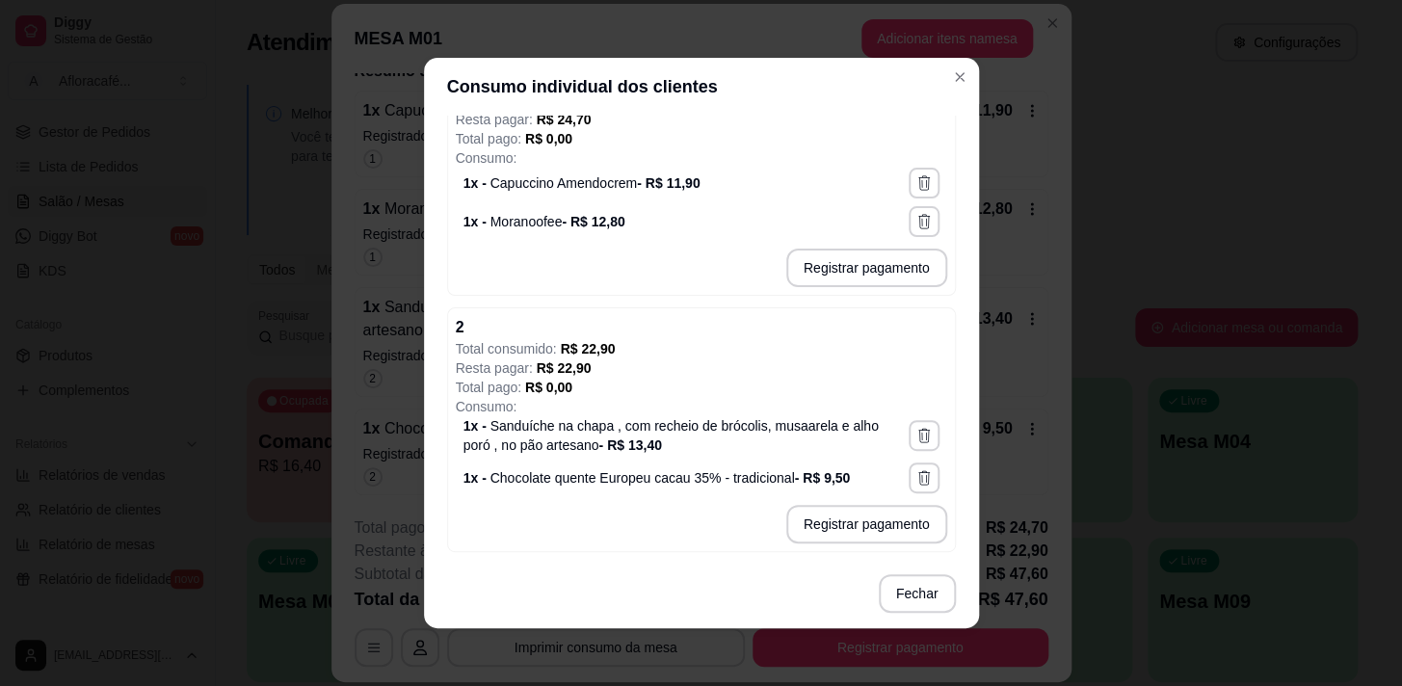
scroll to position [3, 0]
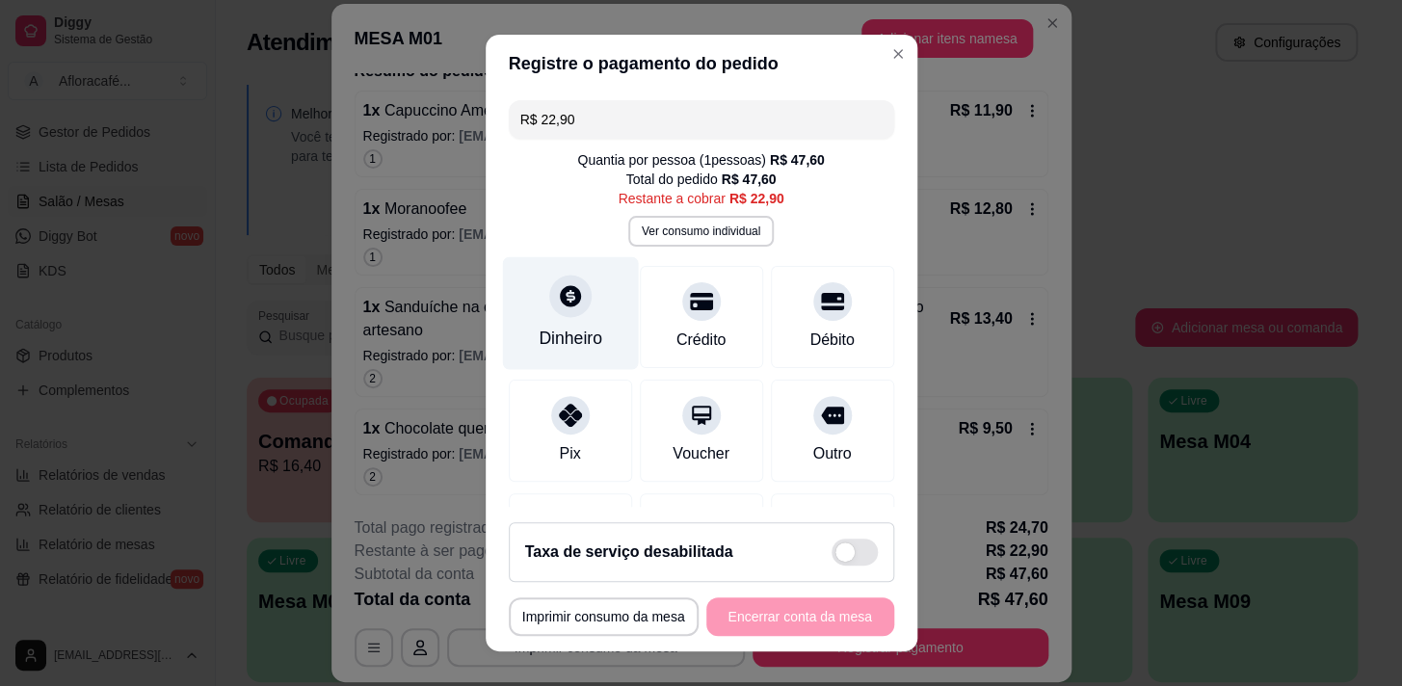
click at [513, 325] on div "Dinheiro" at bounding box center [570, 312] width 136 height 113
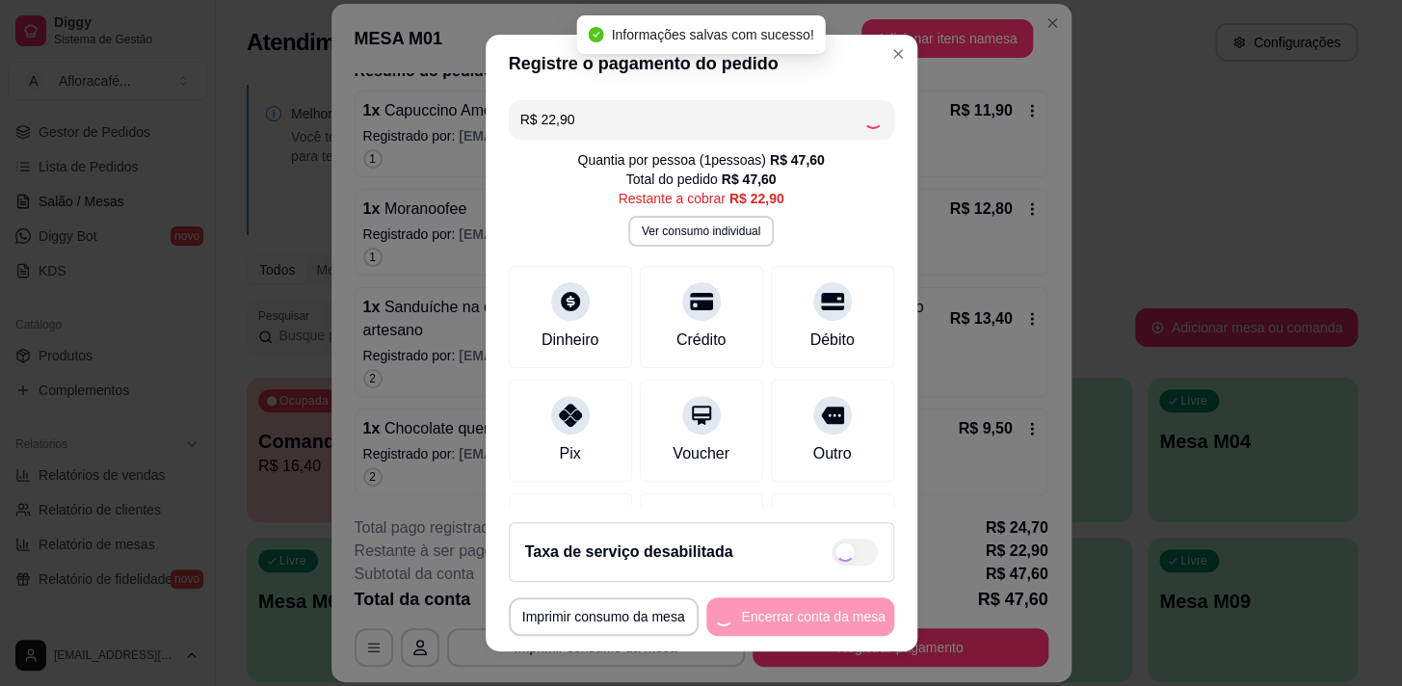
type input "R$ 0,00"
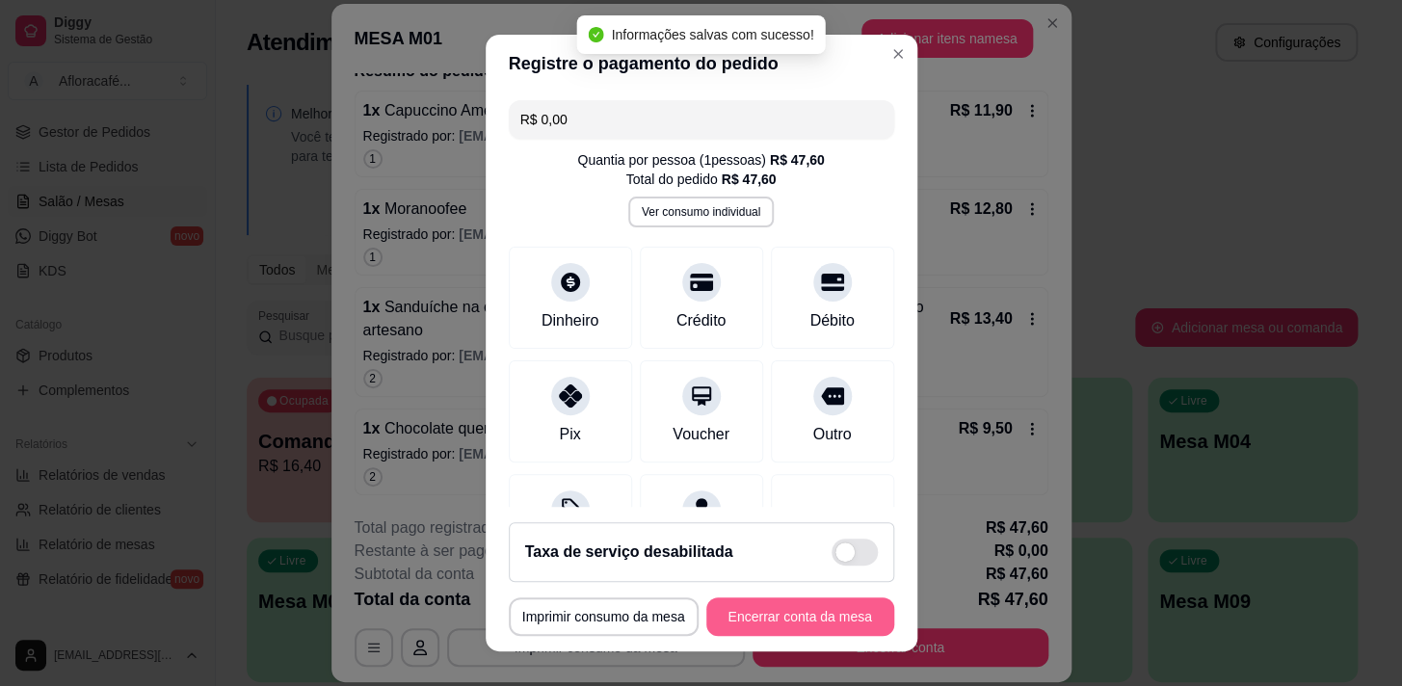
click at [819, 607] on button "Encerrar conta da mesa" at bounding box center [800, 617] width 188 height 39
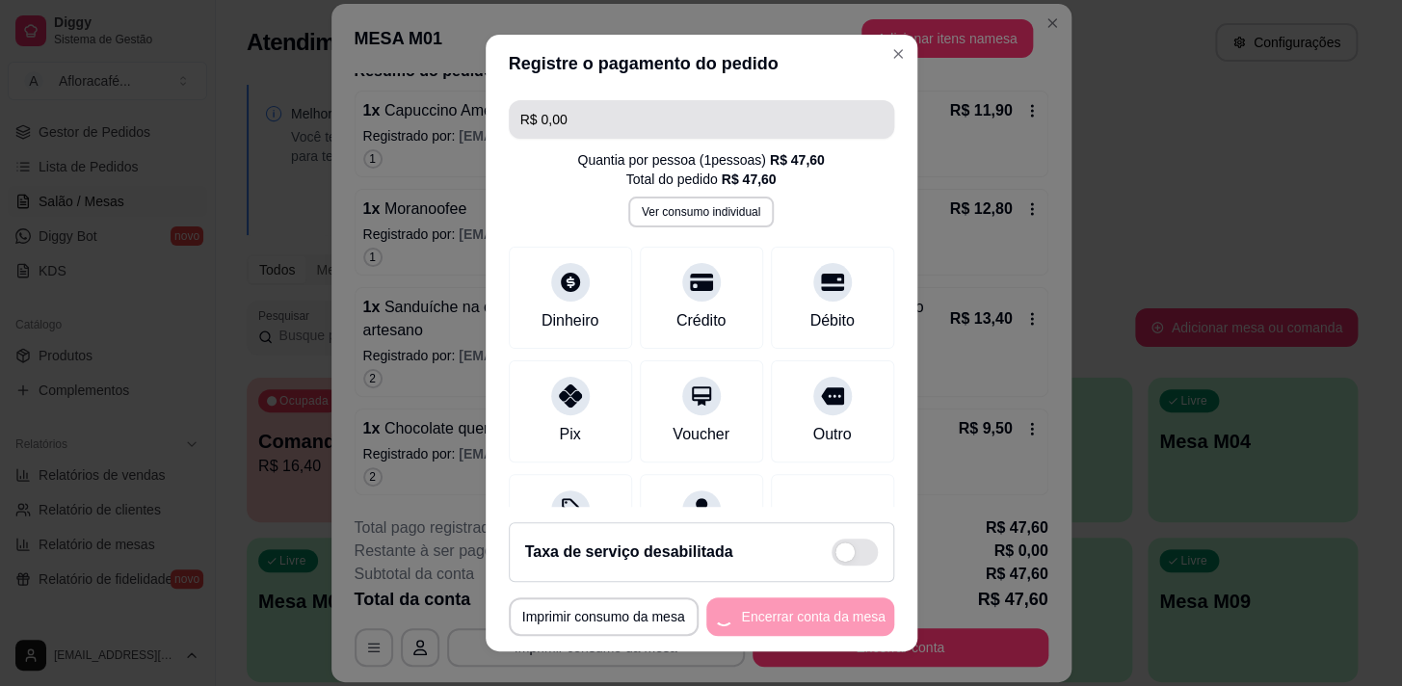
scroll to position [0, 0]
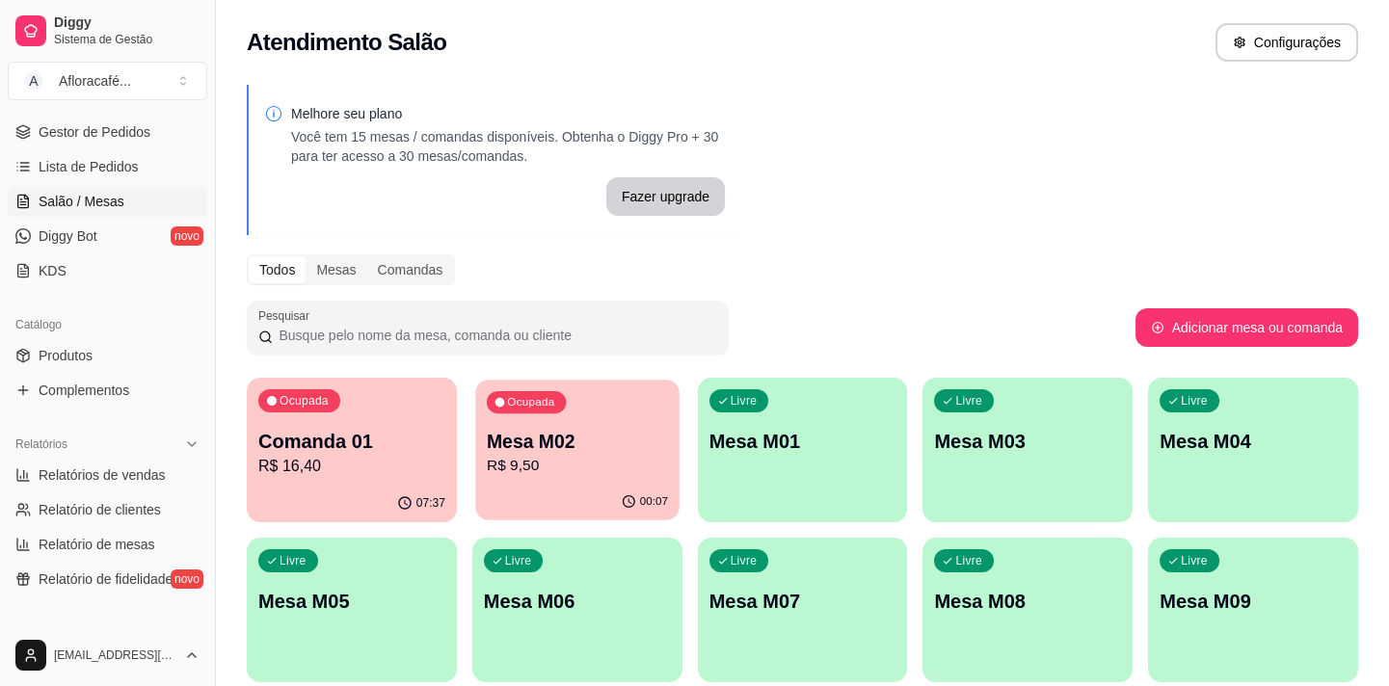
click at [664, 439] on p "Mesa M02" at bounding box center [577, 442] width 181 height 26
click at [655, 425] on div "Ocupada Mesa M02 R$ 9,50" at bounding box center [576, 432] width 203 height 104
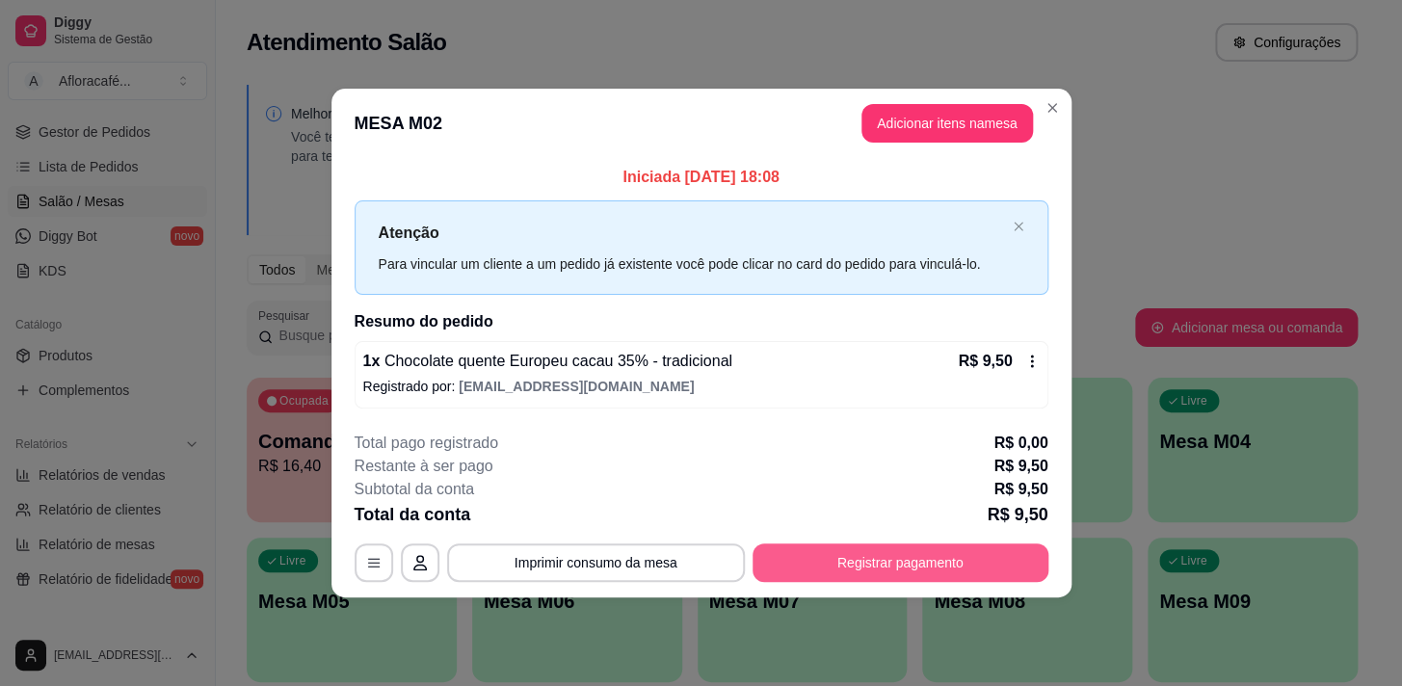
click at [857, 558] on button "Registrar pagamento" at bounding box center [901, 563] width 296 height 39
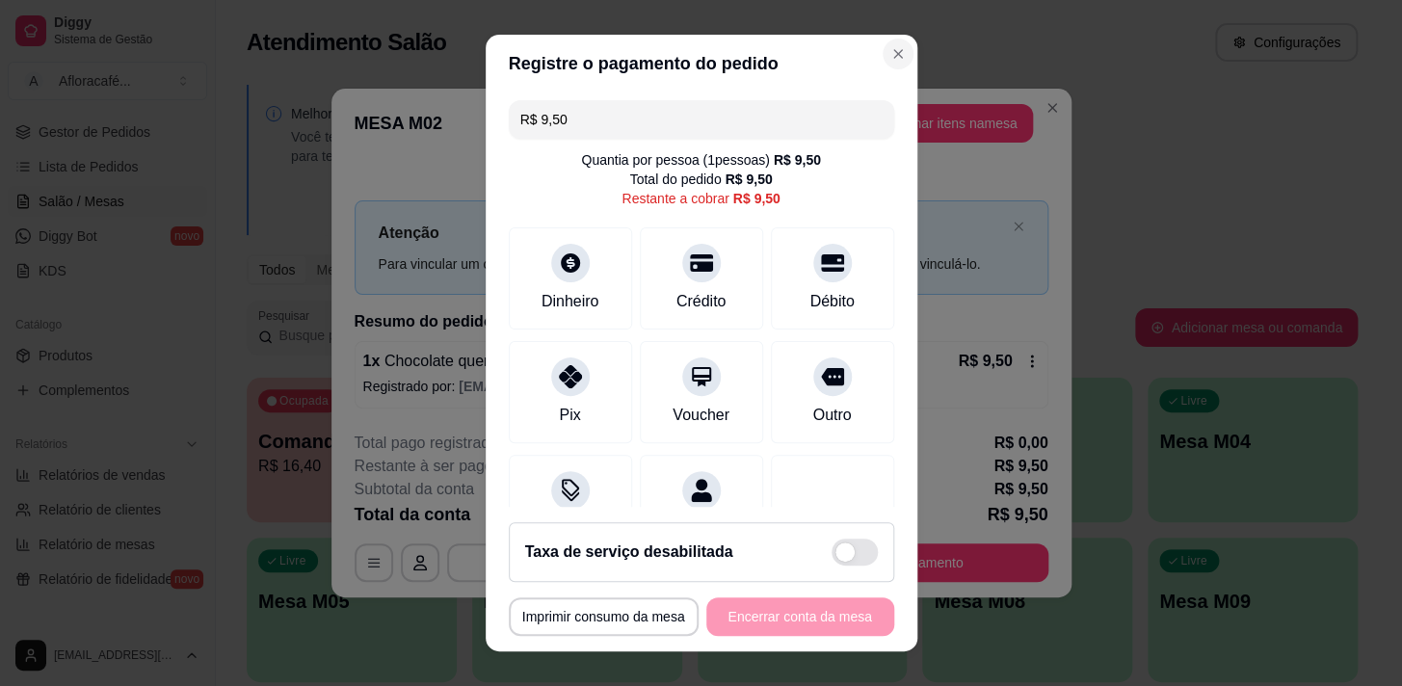
drag, startPoint x: 895, startPoint y: 51, endPoint x: 880, endPoint y: 47, distance: 15.9
click at [890, 52] on section "**********" at bounding box center [702, 344] width 432 height 618
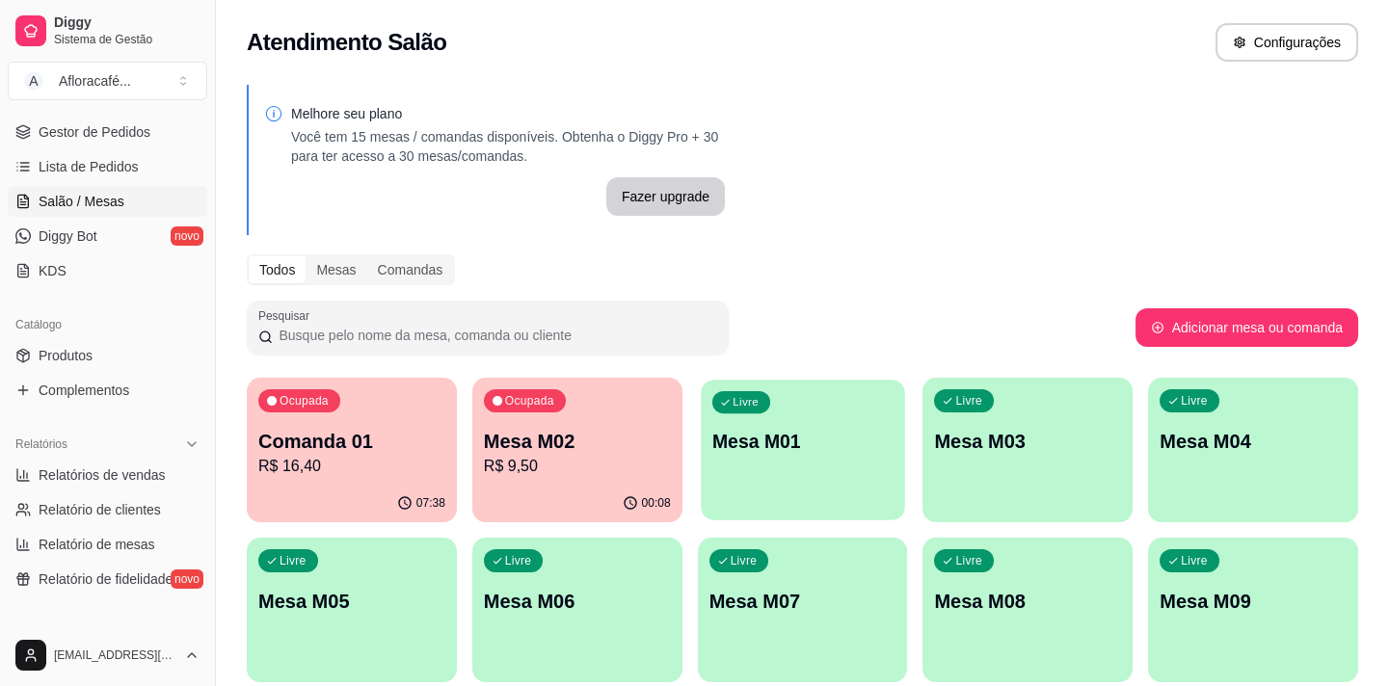
click at [821, 414] on div "Livre Mesa M01" at bounding box center [802, 439] width 203 height 118
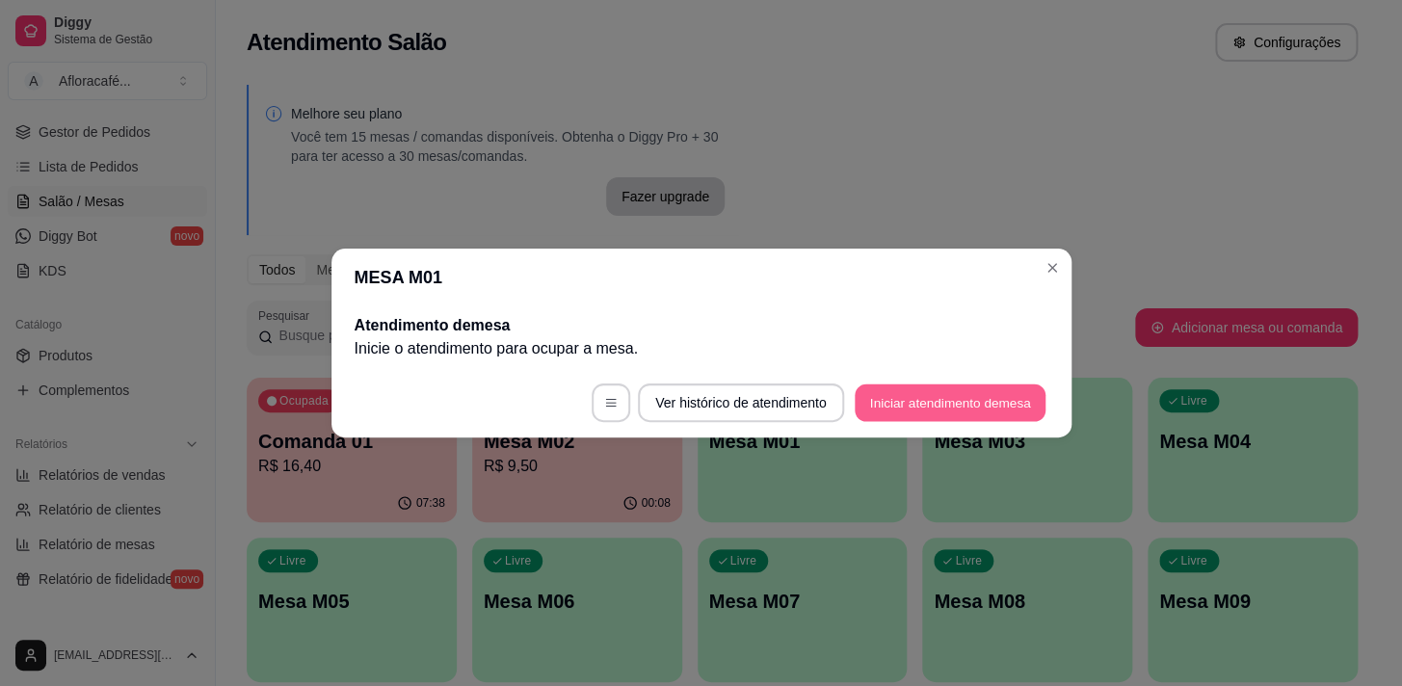
click at [890, 420] on button "Iniciar atendimento de mesa" at bounding box center [950, 404] width 191 height 38
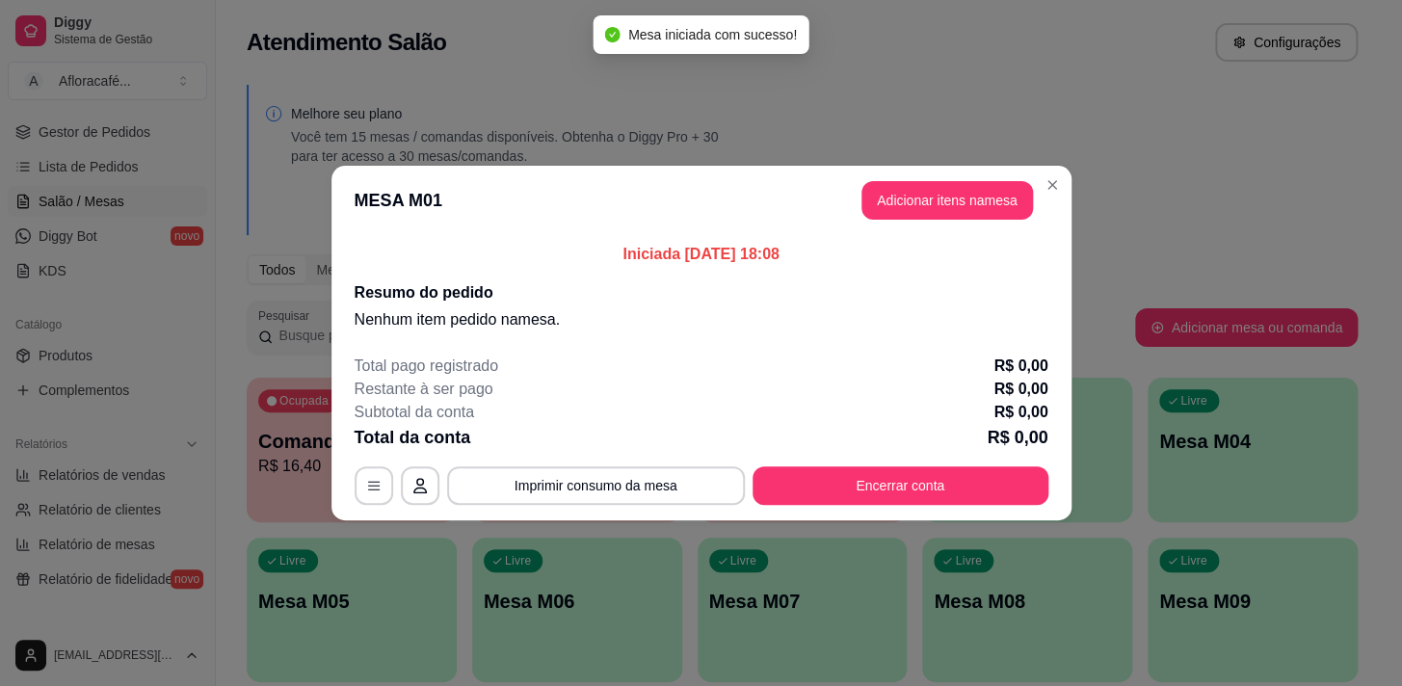
click at [859, 189] on header "MESA M01 Adicionar itens na mesa" at bounding box center [702, 200] width 740 height 69
click at [893, 201] on button "Adicionar itens na mesa" at bounding box center [948, 200] width 172 height 39
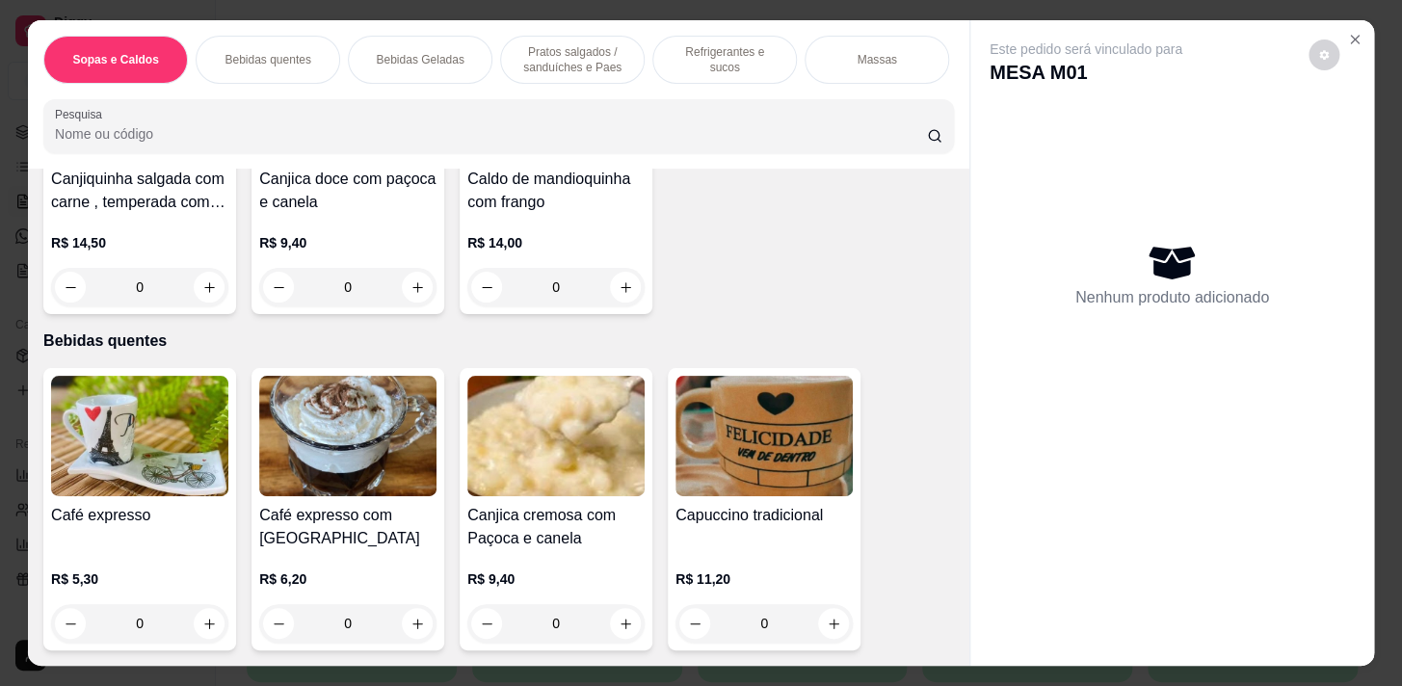
scroll to position [438, 0]
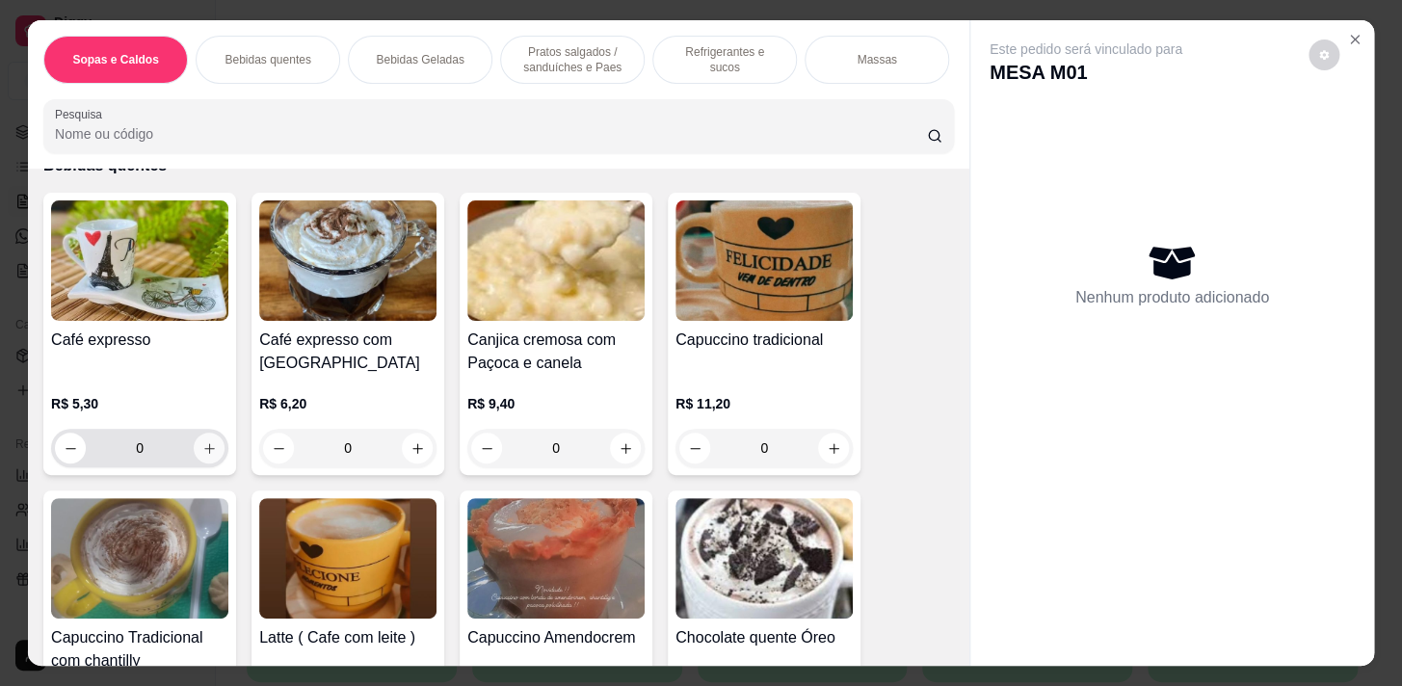
click at [204, 456] on icon "increase-product-quantity" at bounding box center [209, 448] width 14 height 14
type input "1"
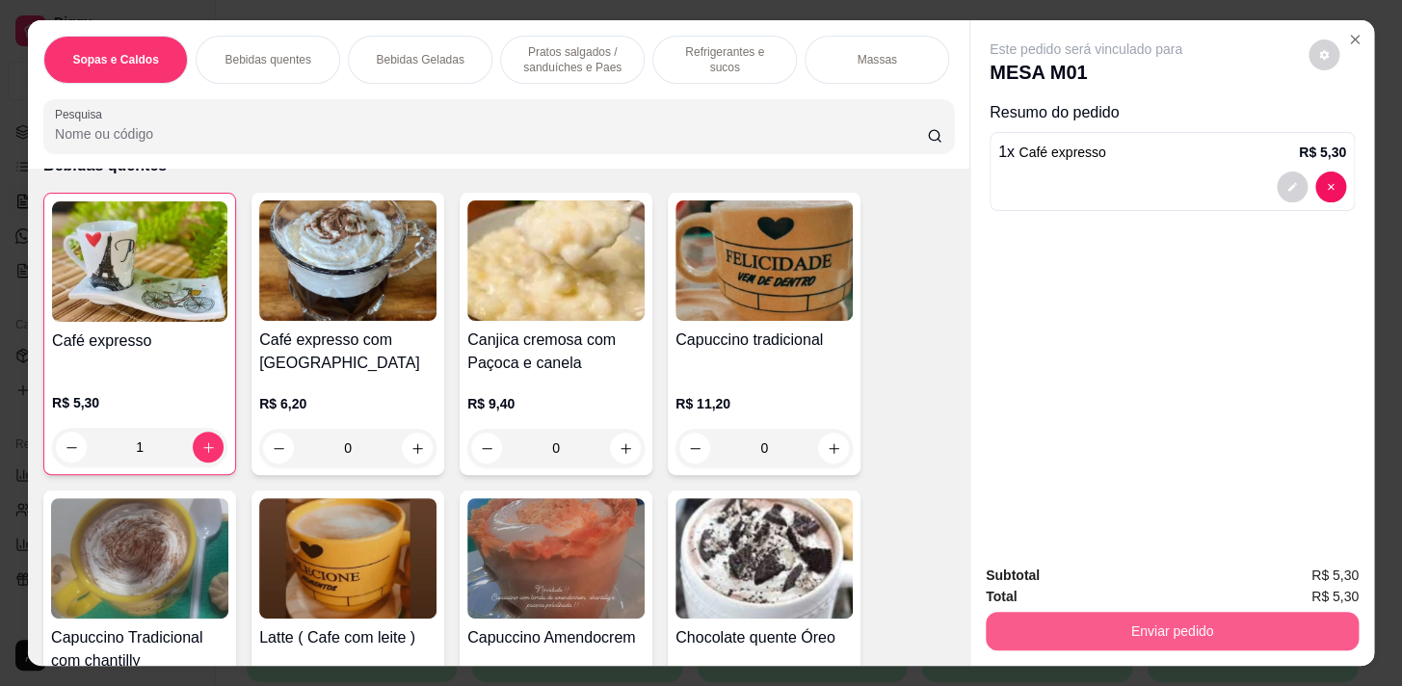
click at [1165, 612] on button "Enviar pedido" at bounding box center [1172, 631] width 373 height 39
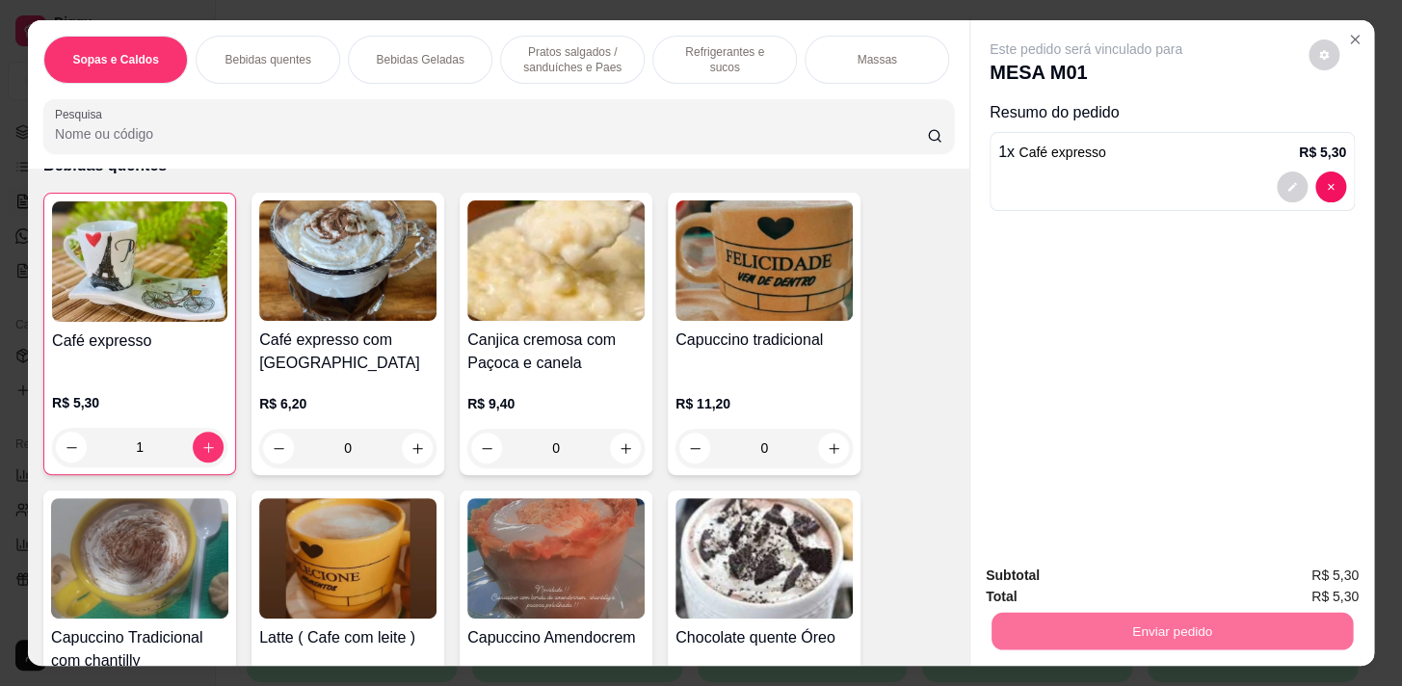
click at [1271, 568] on button "Sim, quero registrar" at bounding box center [1292, 577] width 144 height 37
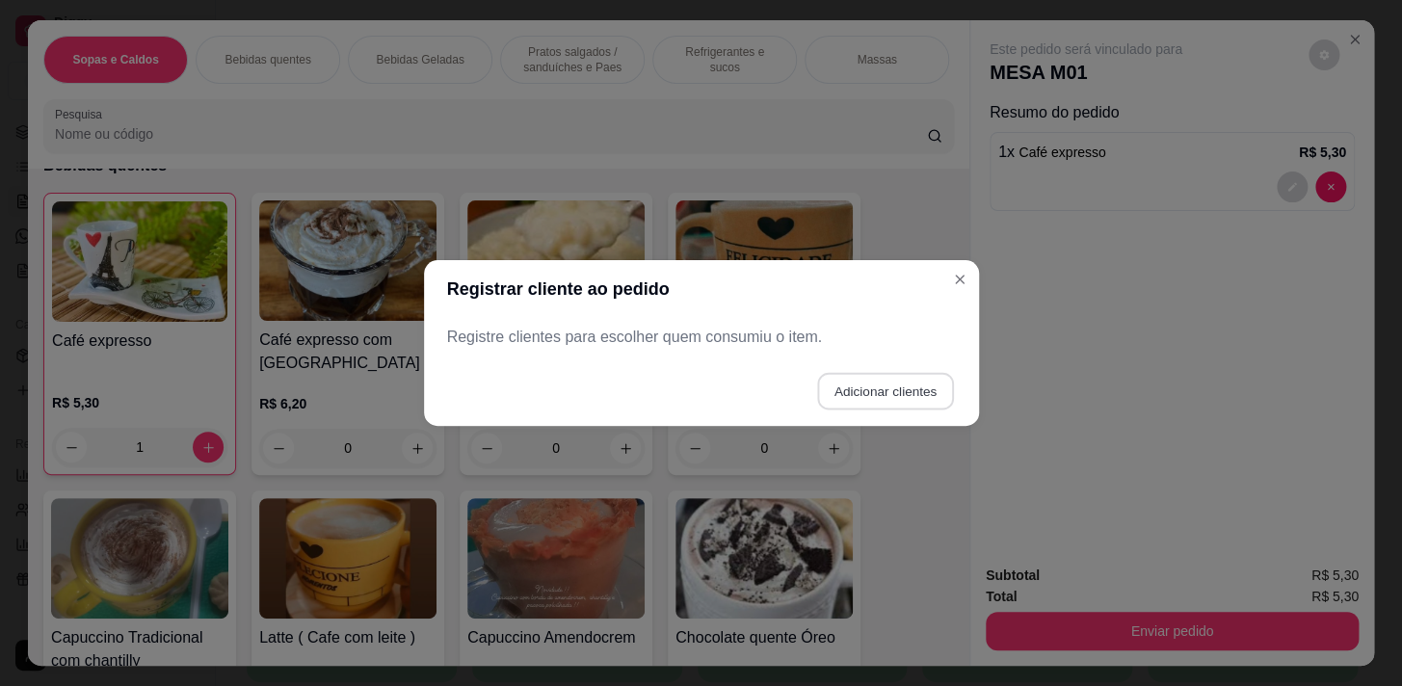
click at [853, 398] on button "Adicionar clientes" at bounding box center [885, 392] width 136 height 38
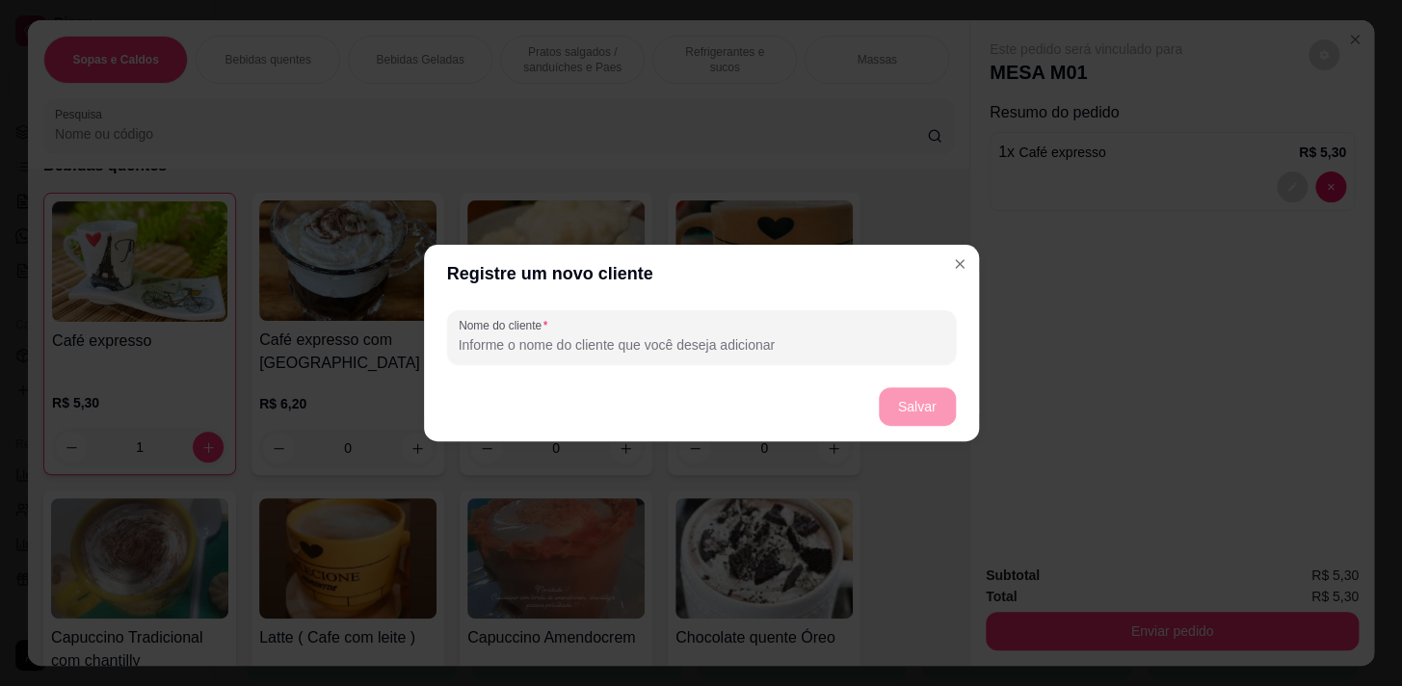
click at [888, 348] on input "Nome do cliente" at bounding box center [702, 344] width 486 height 19
type input "1"
click at [914, 412] on button "Salvar" at bounding box center [917, 407] width 75 height 38
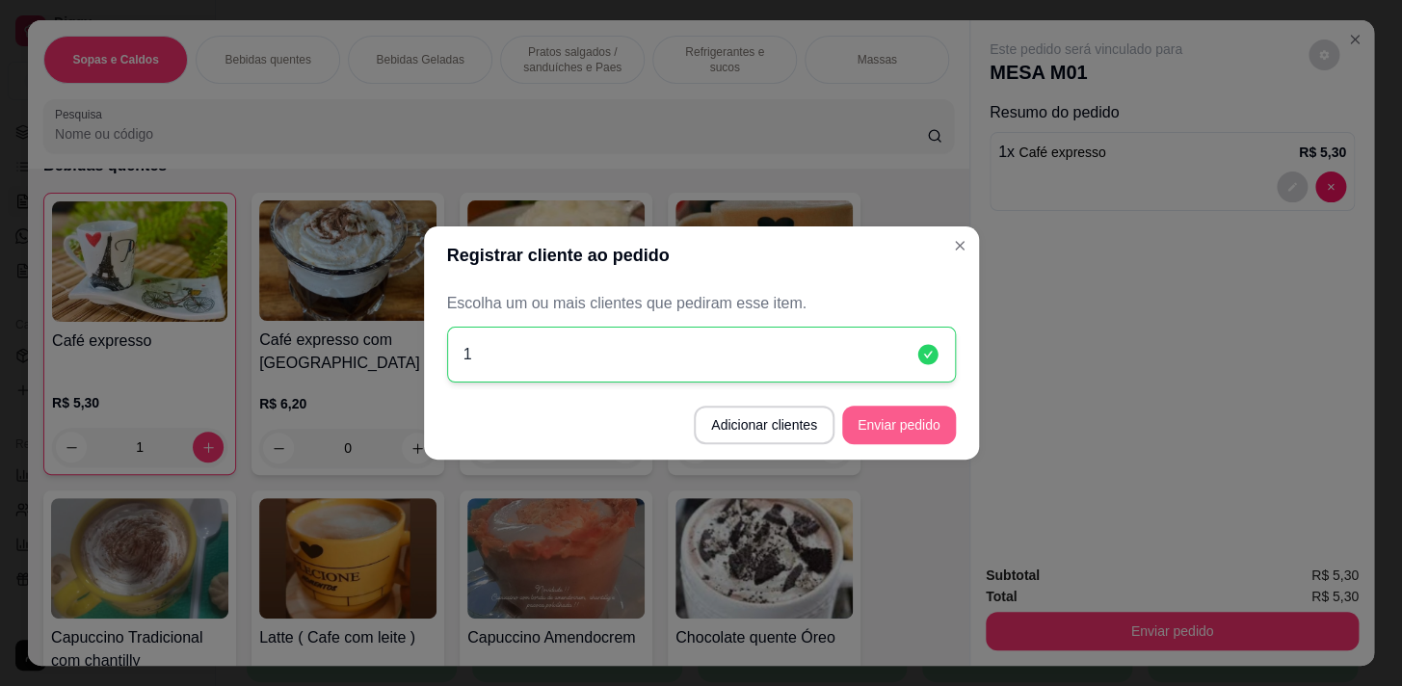
click at [877, 416] on button "Enviar pedido" at bounding box center [899, 425] width 114 height 39
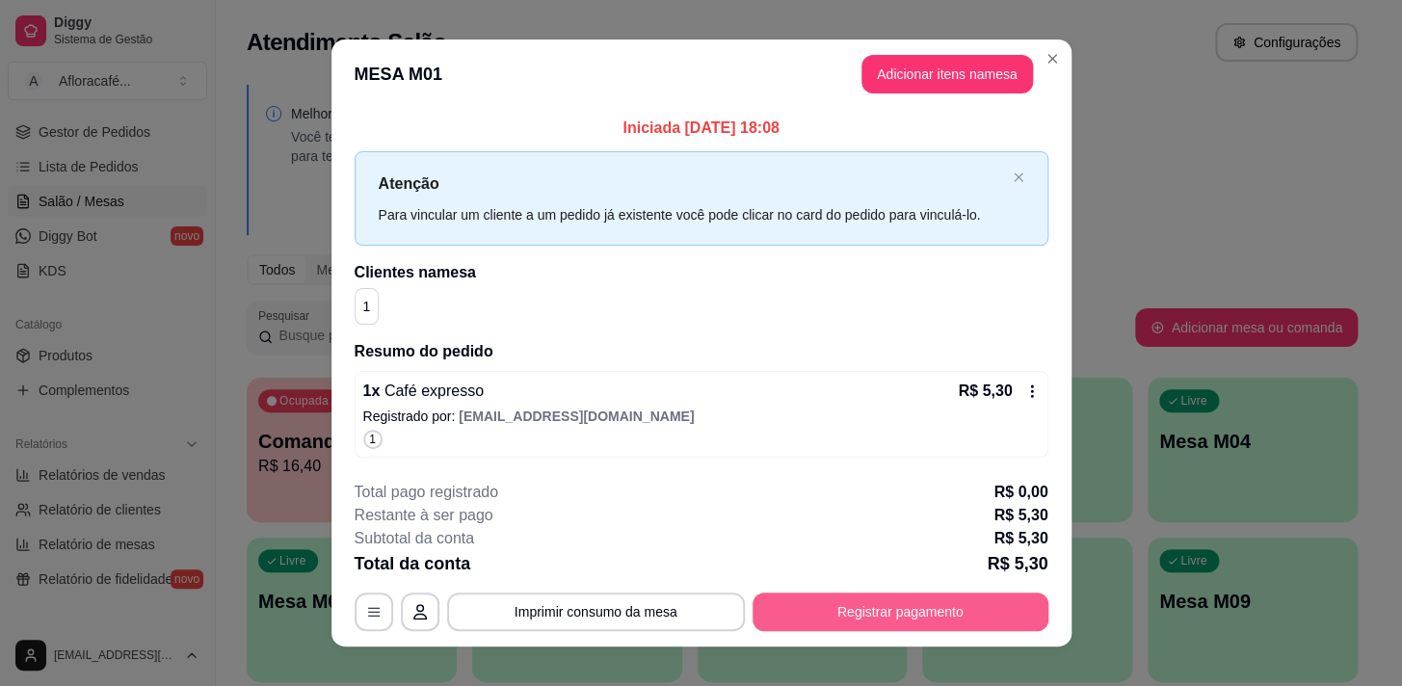
click at [874, 603] on button "Registrar pagamento" at bounding box center [901, 612] width 296 height 39
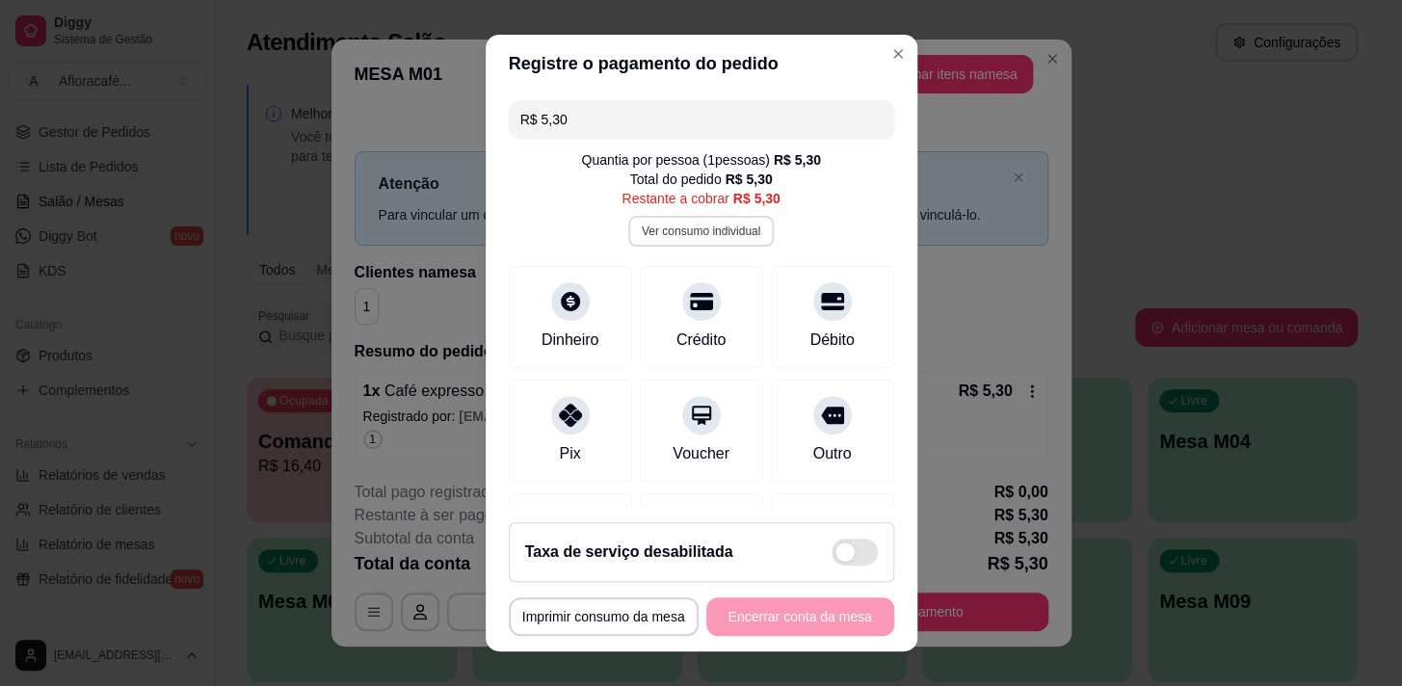
click at [738, 228] on button "Ver consumo individual" at bounding box center [701, 231] width 146 height 31
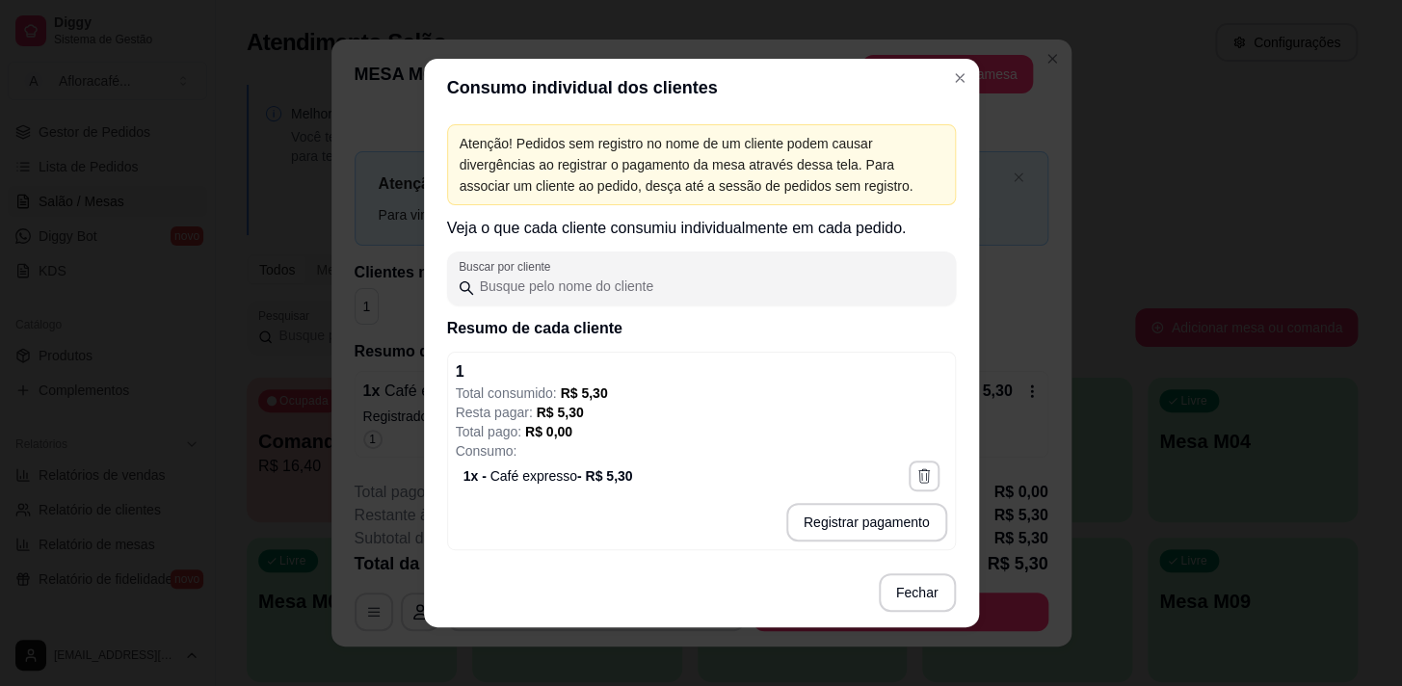
scroll to position [2, 0]
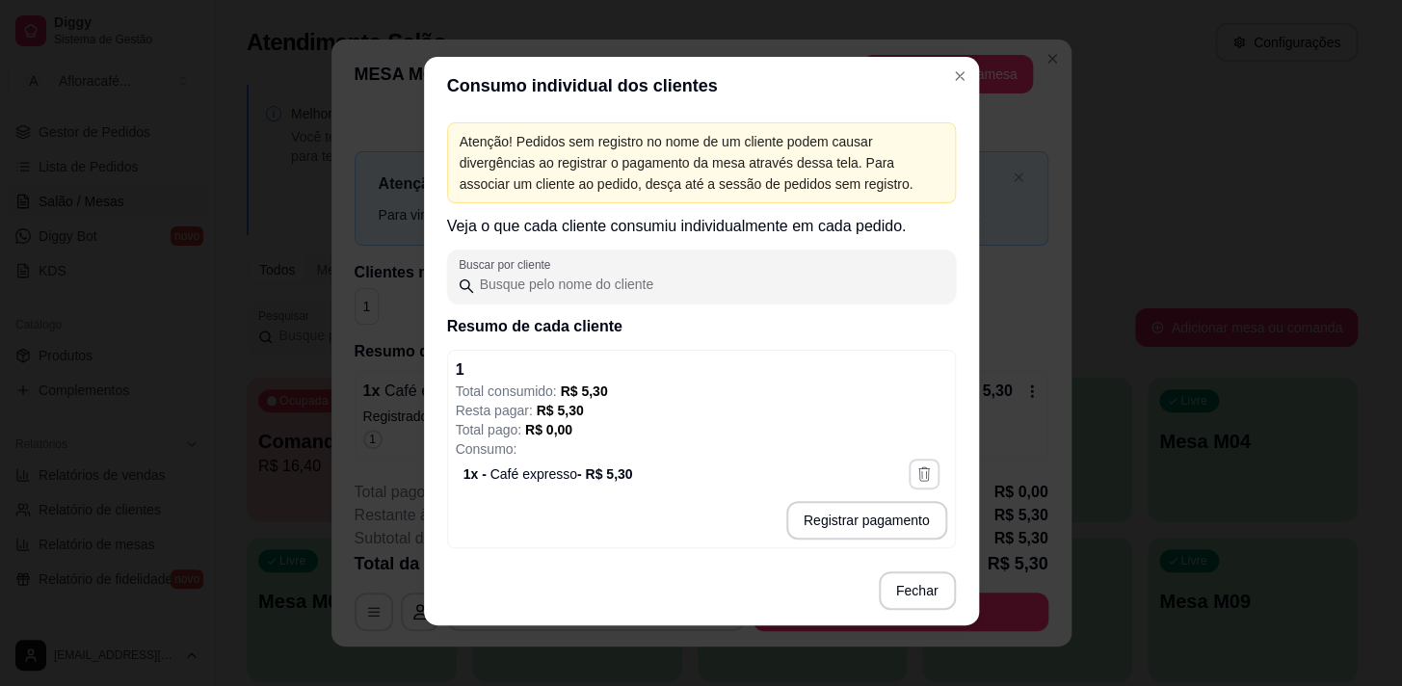
click at [921, 473] on icon "button" at bounding box center [924, 474] width 17 height 17
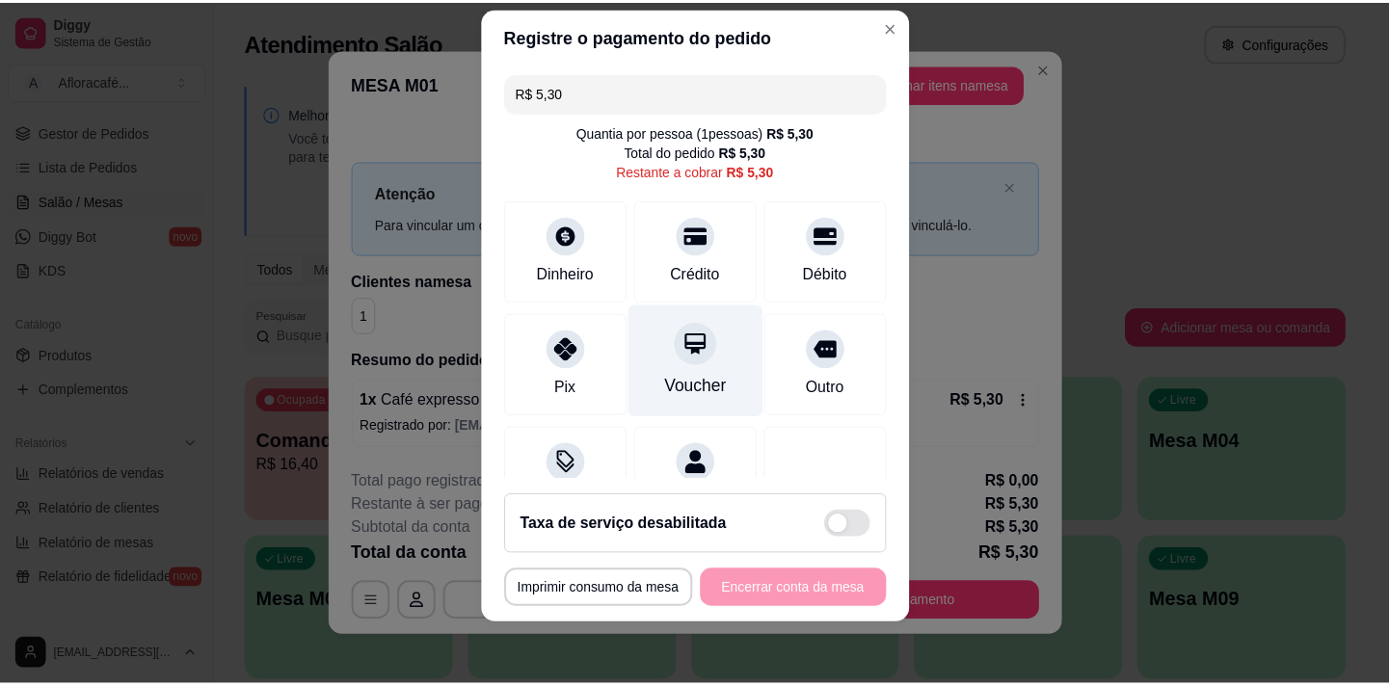
scroll to position [79, 0]
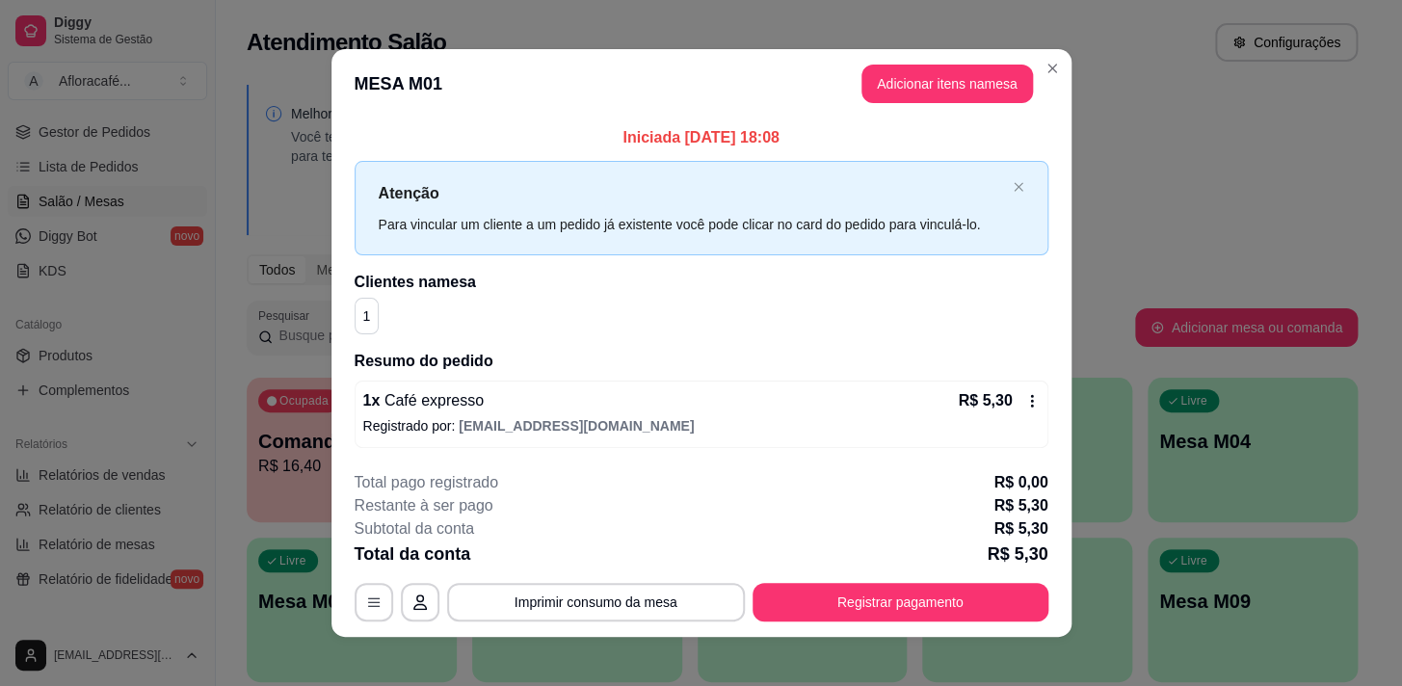
click at [466, 424] on span "[EMAIL_ADDRESS][DOMAIN_NAME]" at bounding box center [576, 425] width 235 height 15
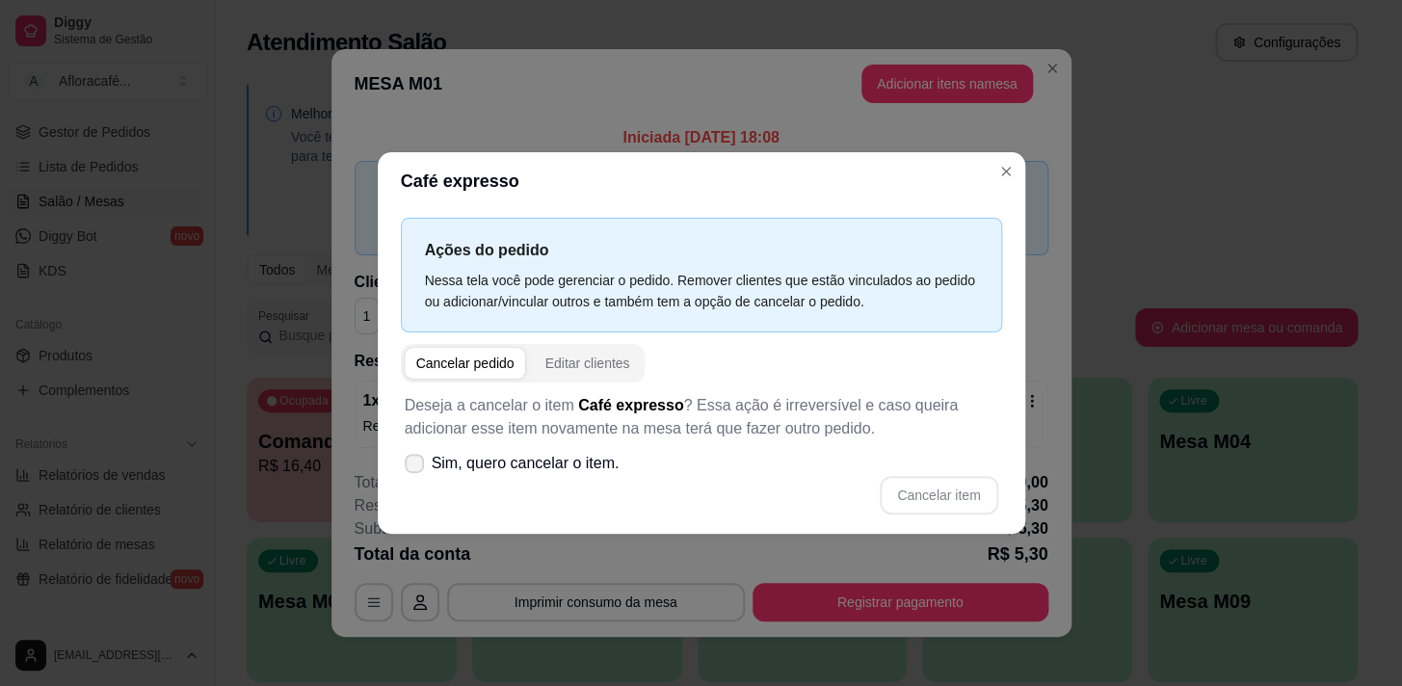
click at [469, 453] on span "Sim, quero cancelar o item." at bounding box center [526, 463] width 188 height 23
click at [416, 467] on input "Sim, quero cancelar o item." at bounding box center [410, 473] width 13 height 13
checkbox input "true"
click at [899, 491] on button "Cancelar item" at bounding box center [939, 495] width 118 height 39
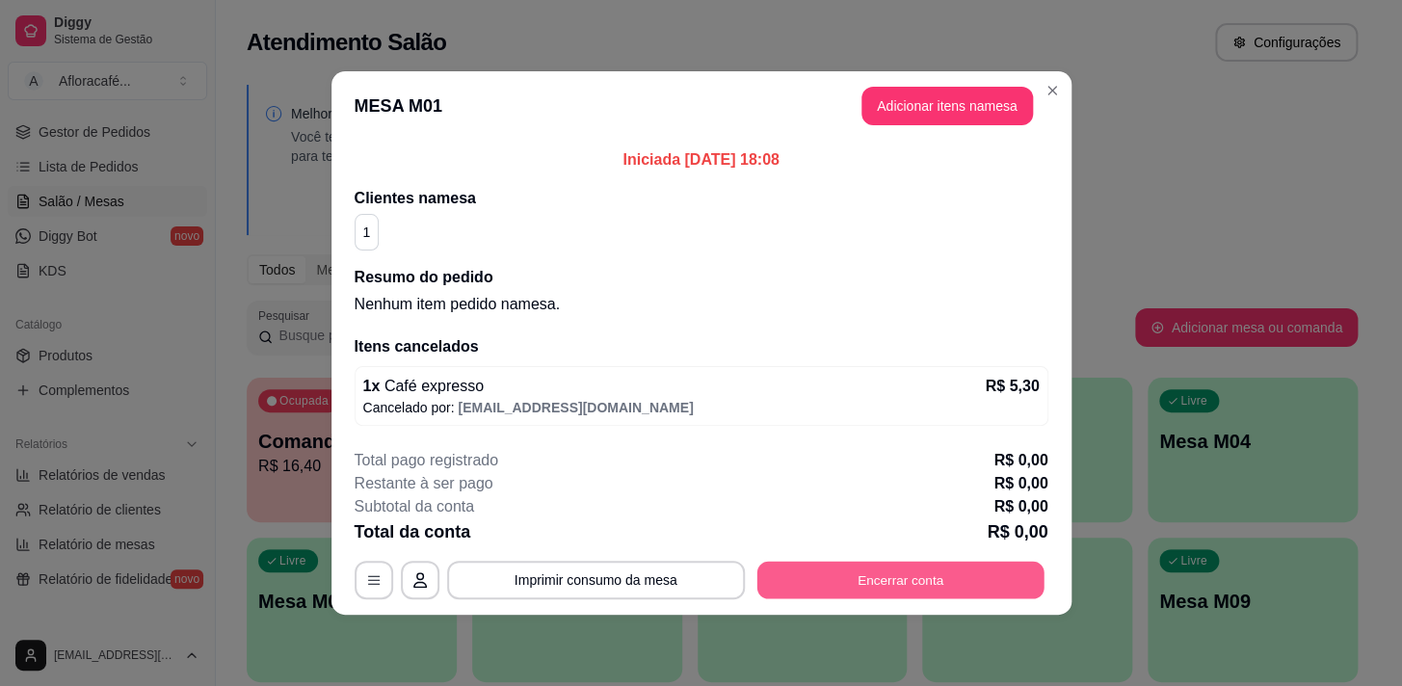
click at [934, 578] on button "Encerrar conta" at bounding box center [900, 581] width 287 height 38
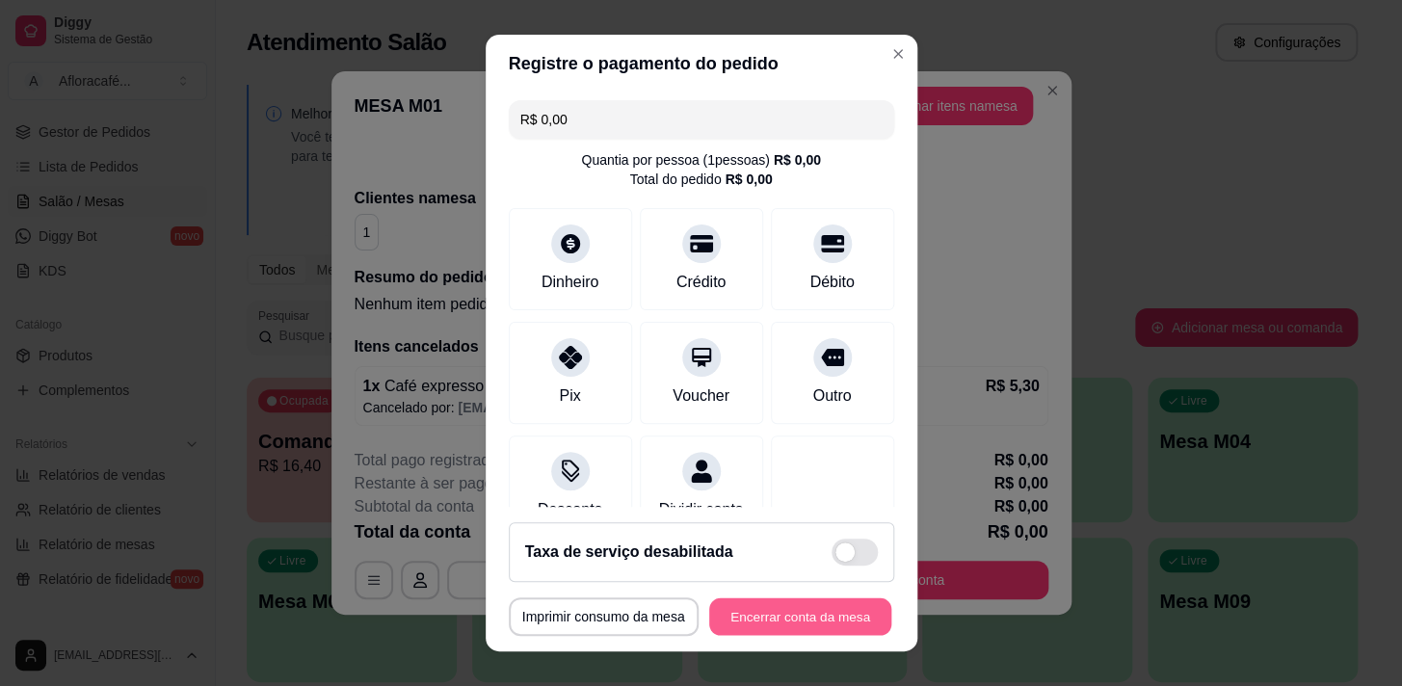
click at [836, 610] on button "Encerrar conta da mesa" at bounding box center [800, 618] width 182 height 38
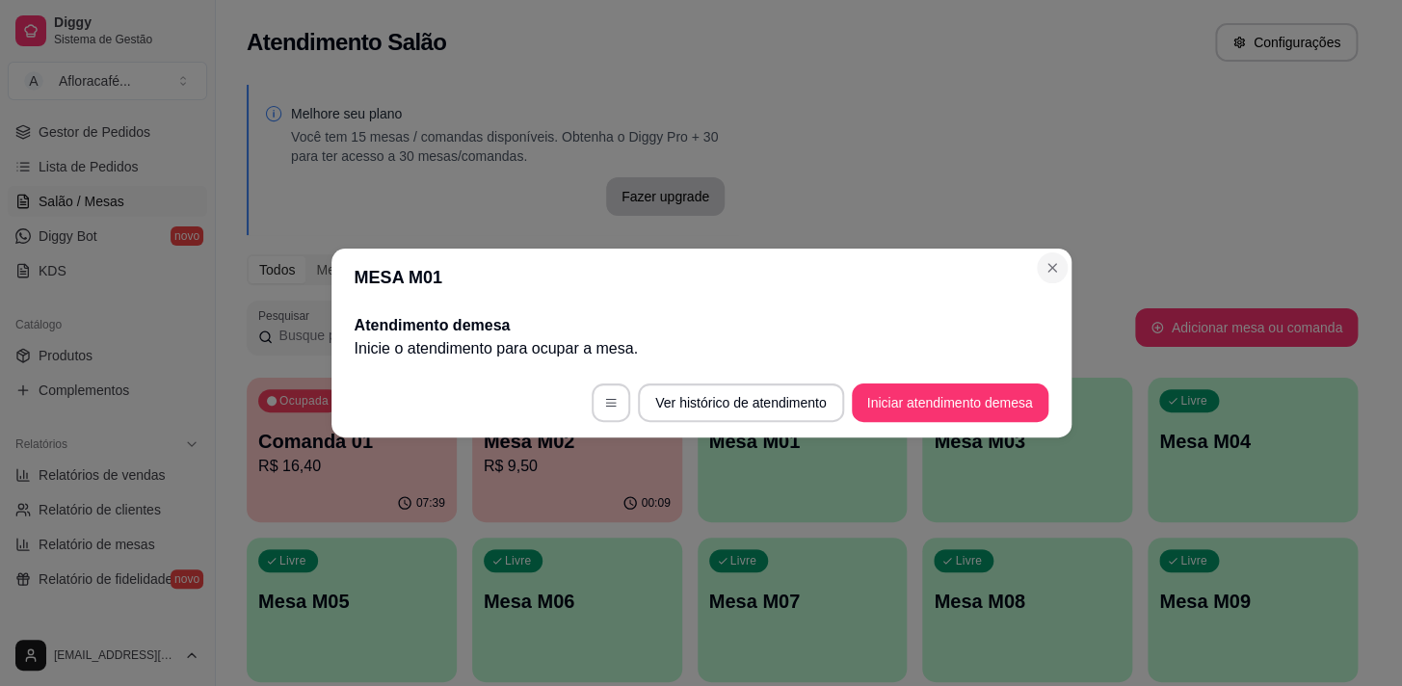
drag, startPoint x: 1037, startPoint y: 287, endPoint x: 1058, endPoint y: 254, distance: 39.0
click at [1036, 281] on header "MESA M01" at bounding box center [702, 278] width 740 height 58
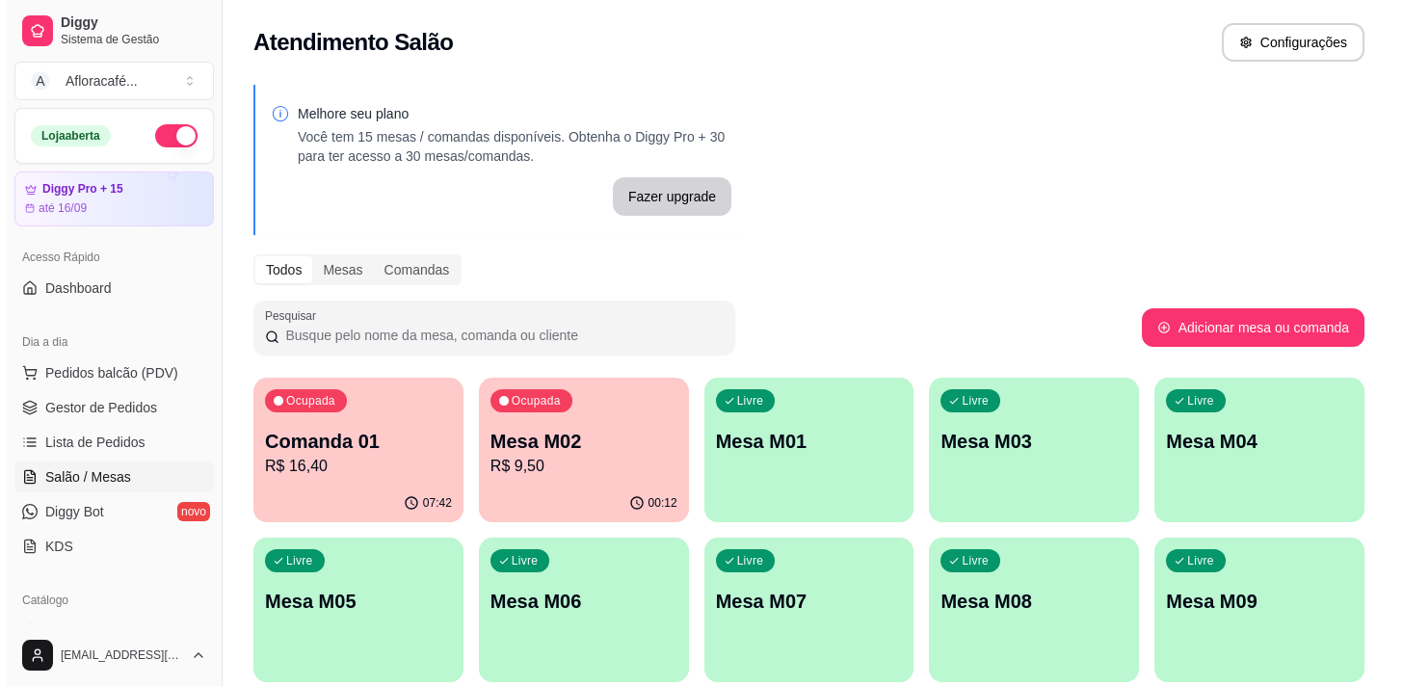
scroll to position [174, 0]
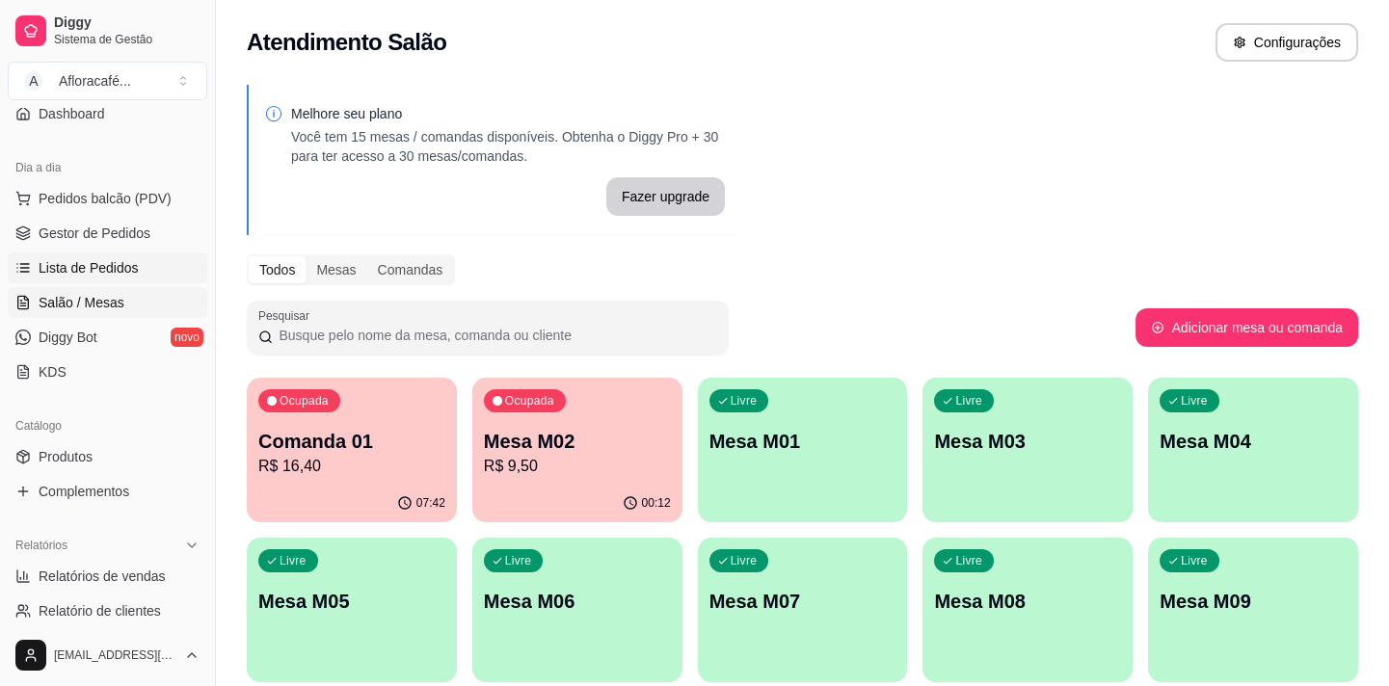
click at [102, 259] on span "Lista de Pedidos" at bounding box center [89, 267] width 100 height 19
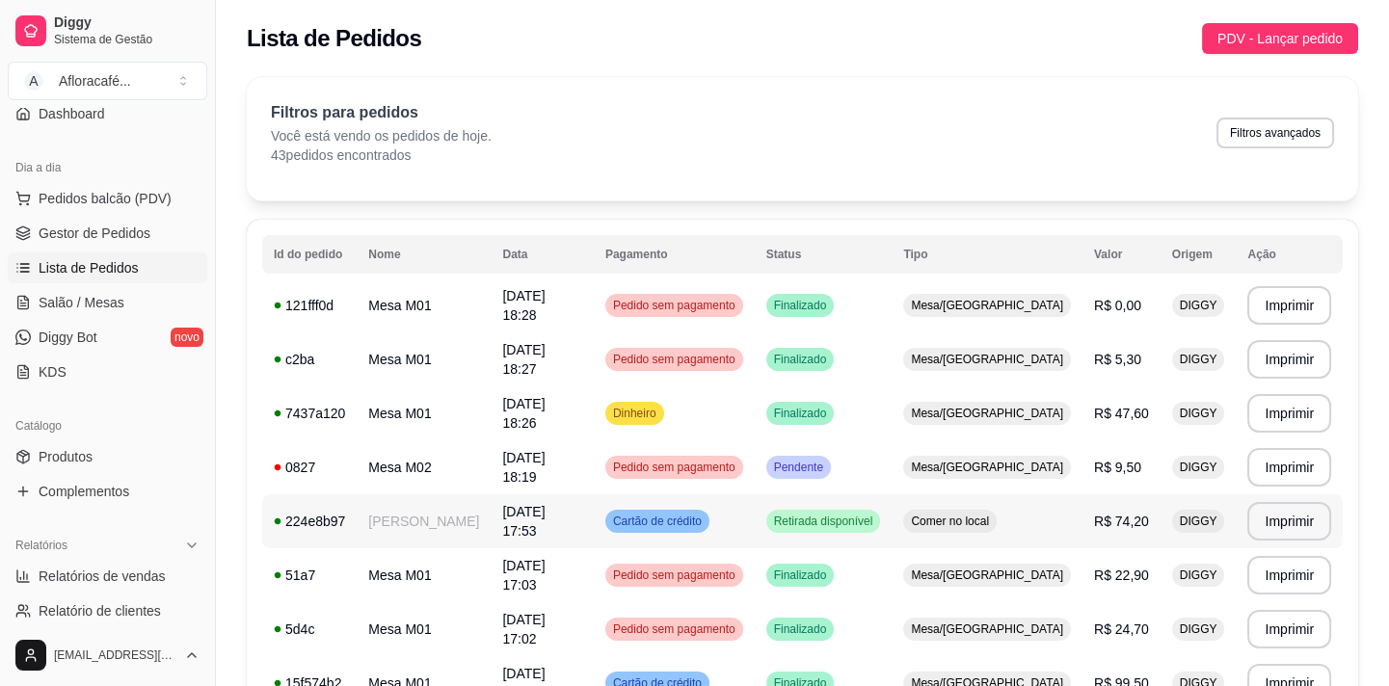
click at [361, 511] on td "[PERSON_NAME]" at bounding box center [424, 521] width 134 height 54
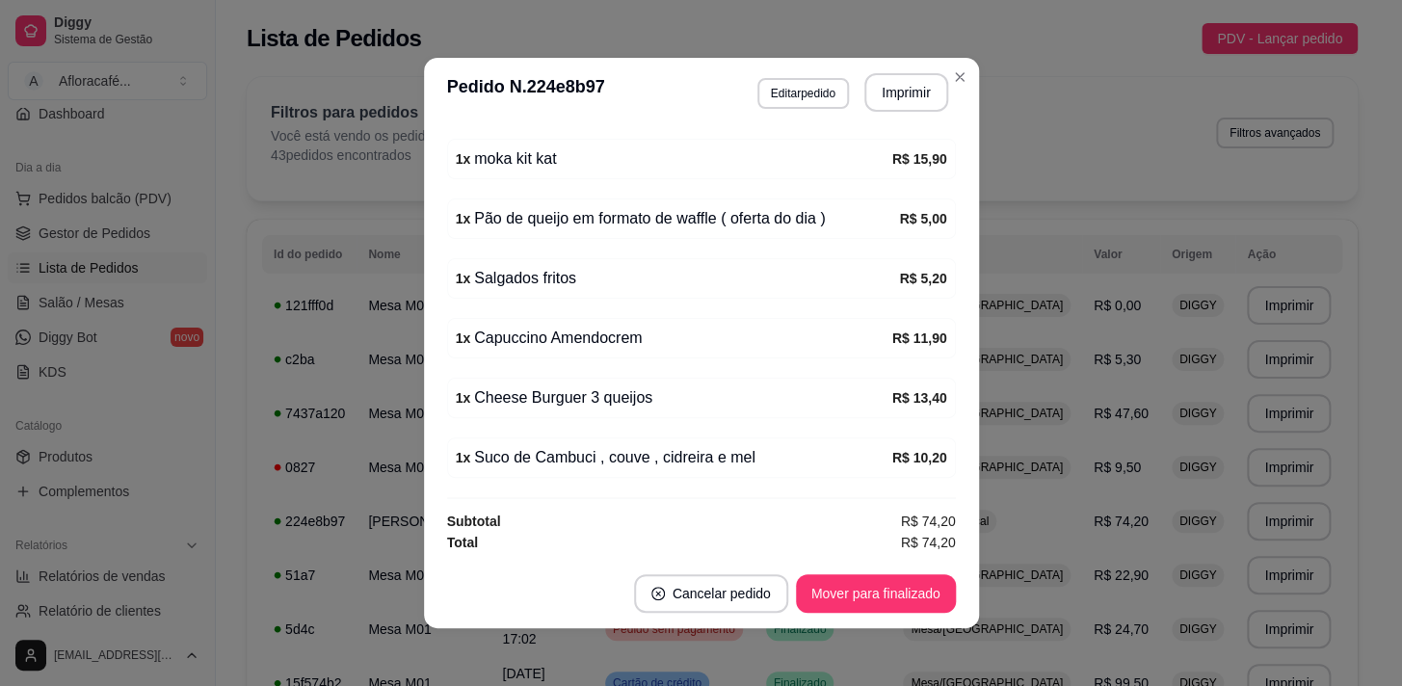
scroll to position [3, 0]
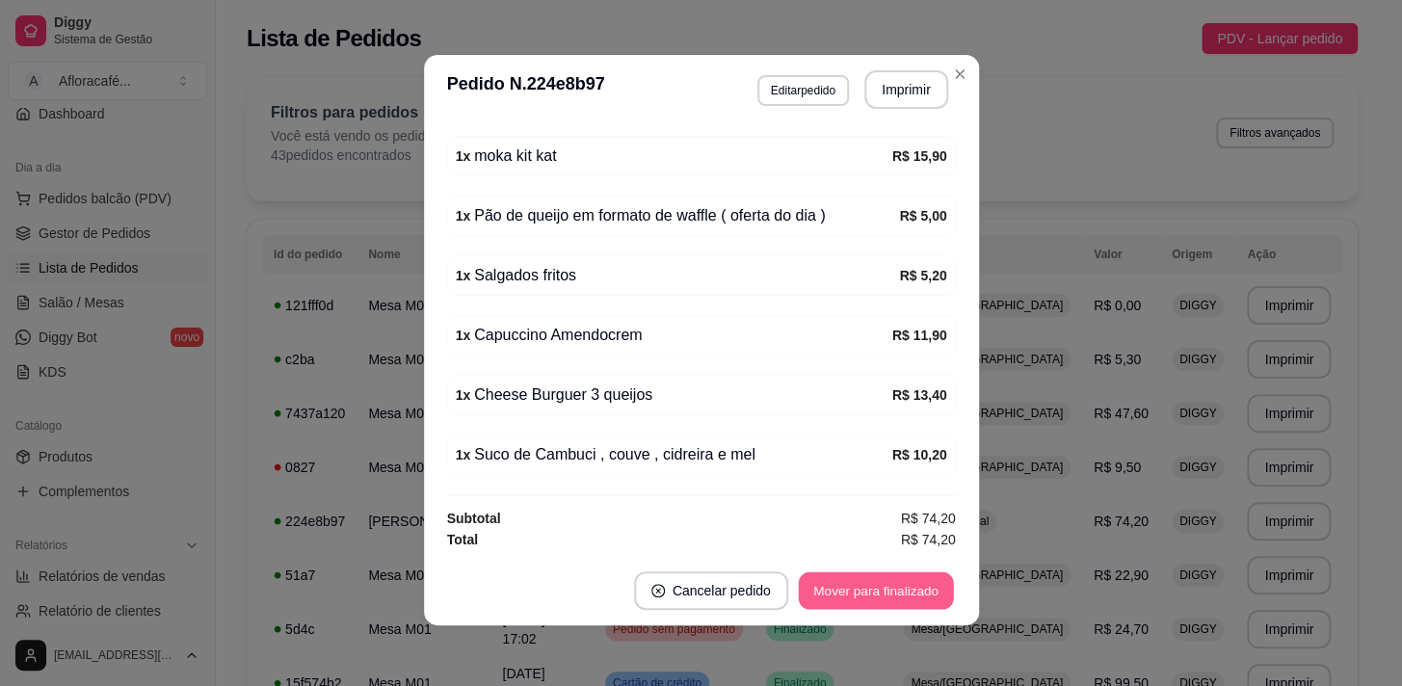
click at [817, 593] on button "Mover para finalizado" at bounding box center [875, 591] width 155 height 38
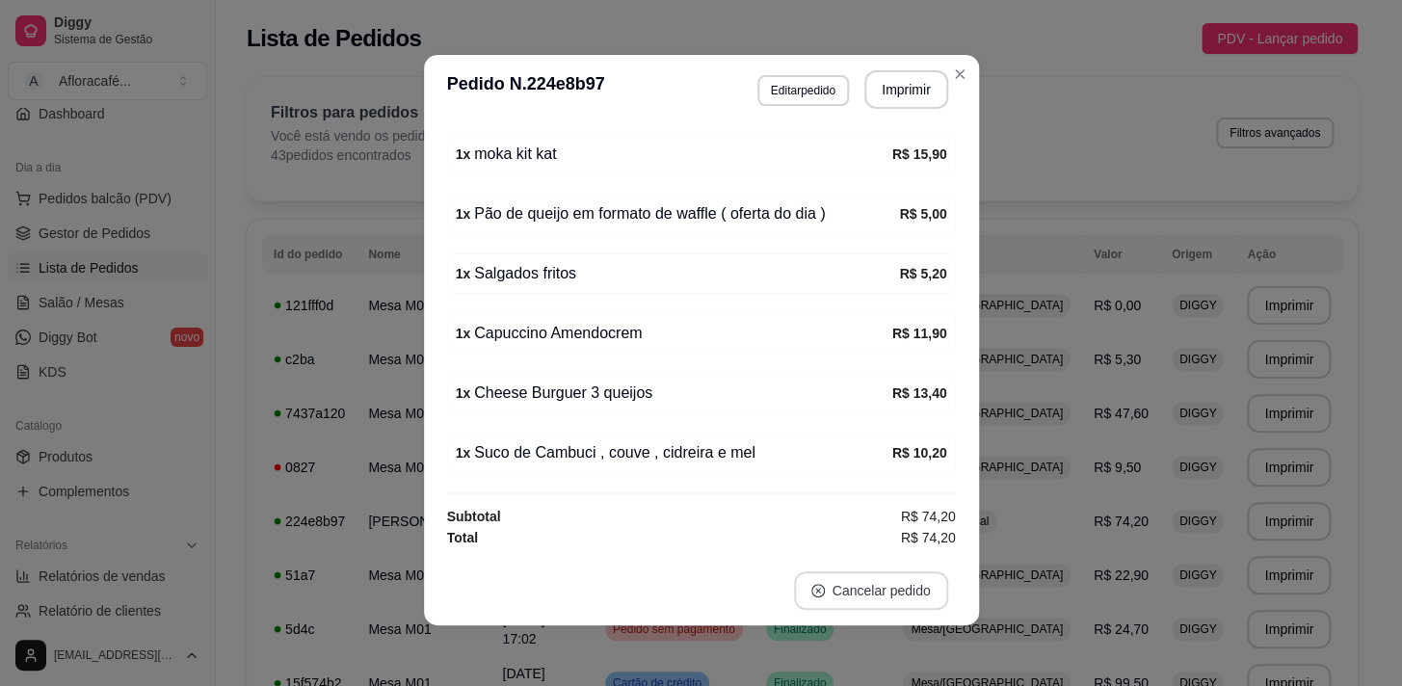
scroll to position [436, 0]
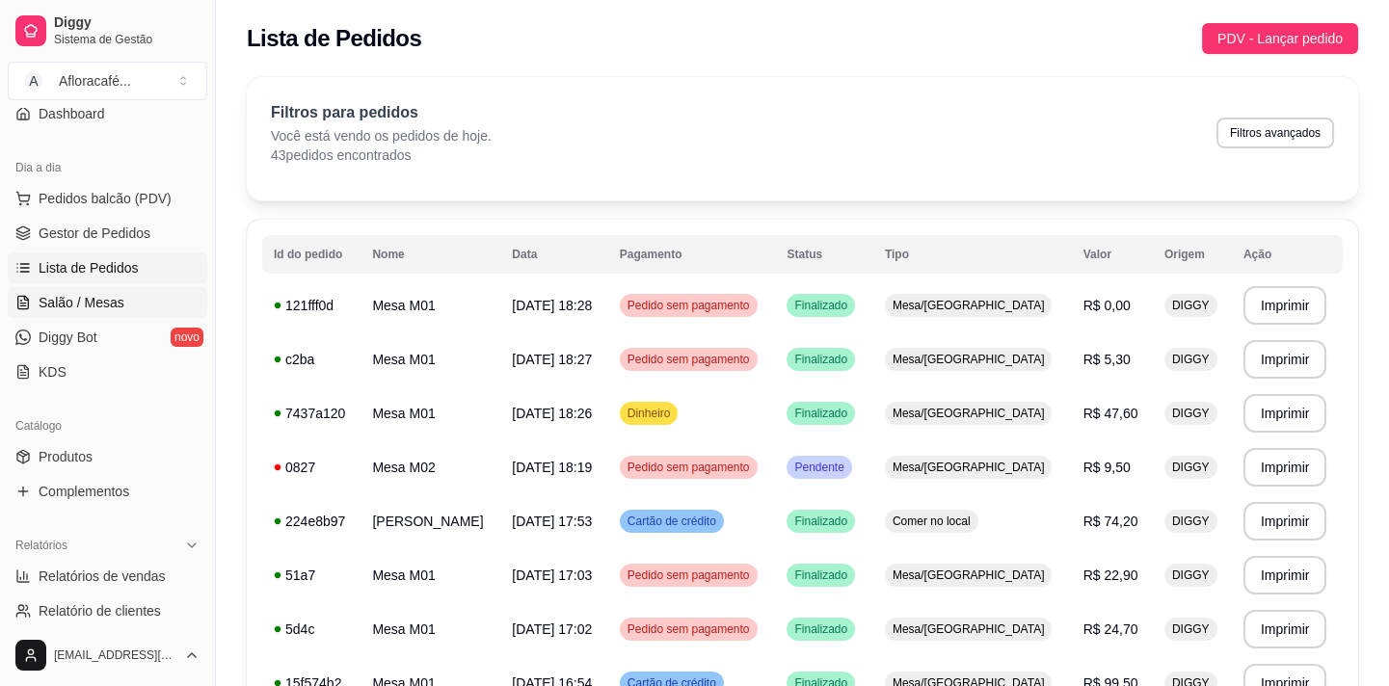
click at [150, 296] on link "Salão / Mesas" at bounding box center [108, 302] width 200 height 31
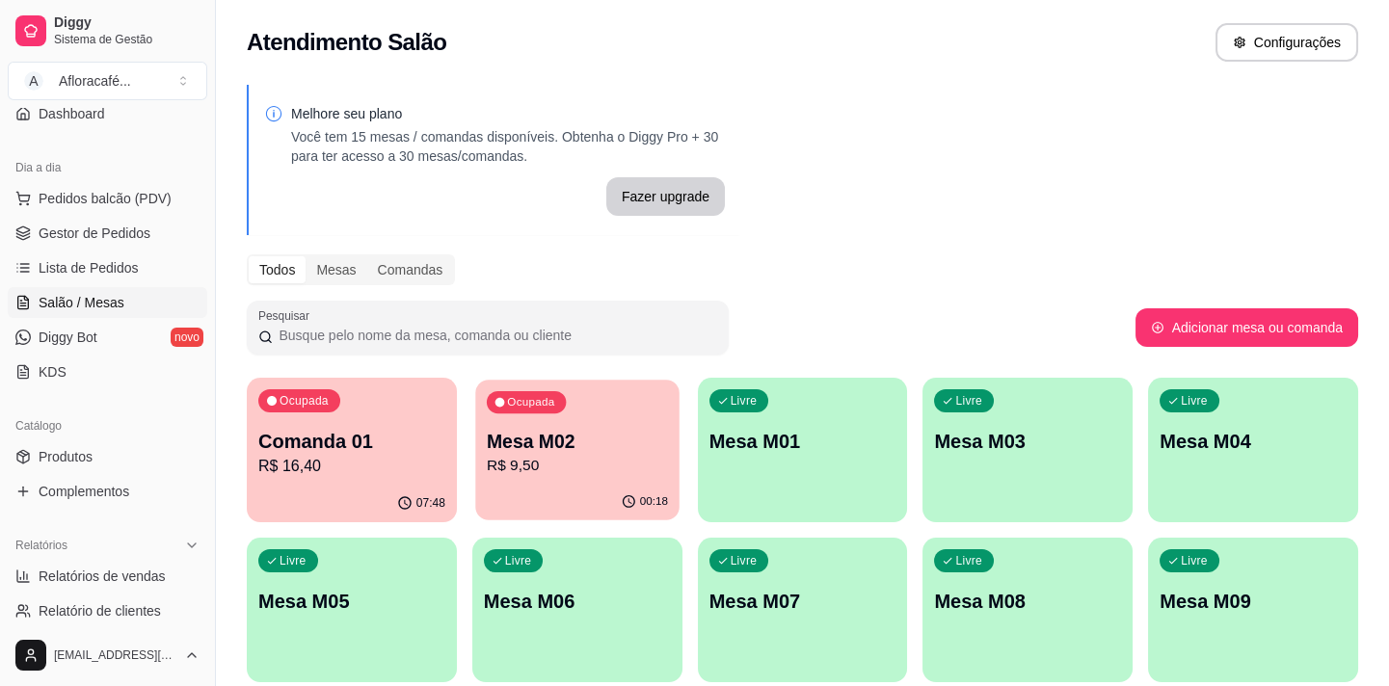
click at [607, 466] on p "R$ 9,50" at bounding box center [577, 466] width 181 height 22
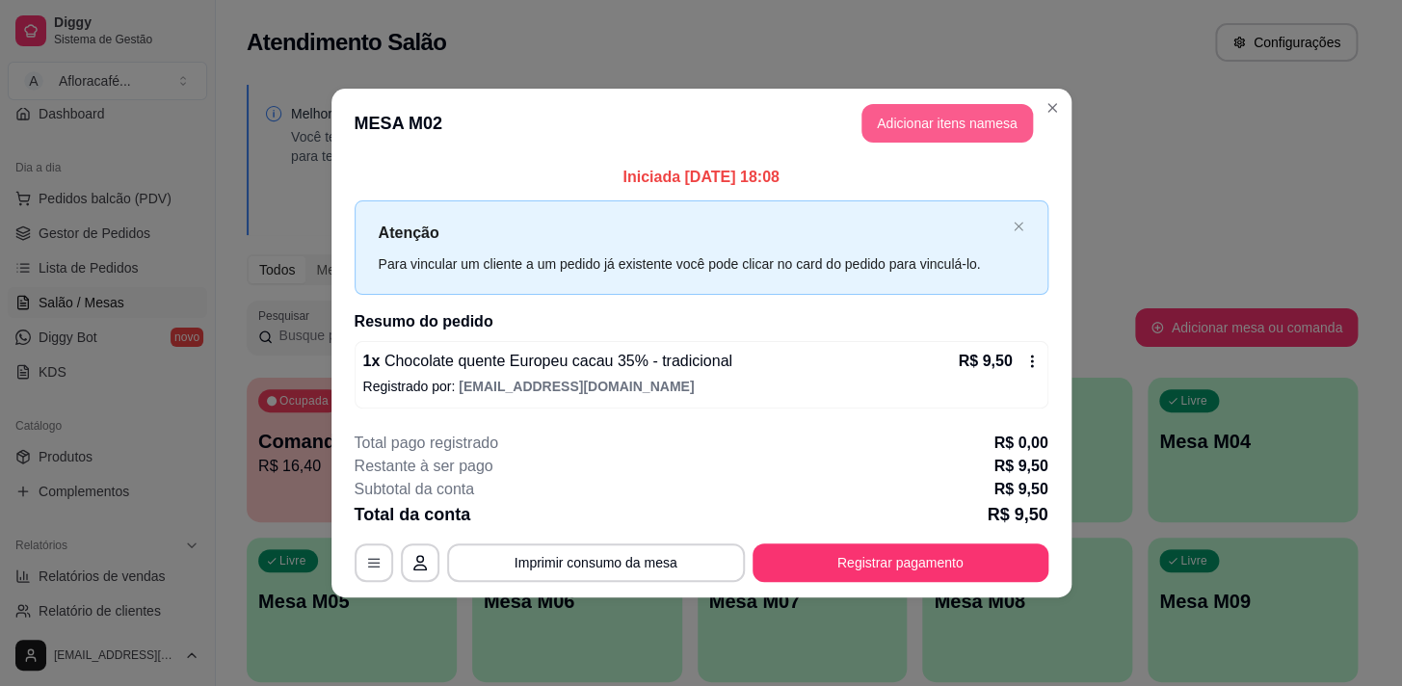
click at [923, 109] on button "Adicionar itens na mesa" at bounding box center [948, 123] width 172 height 39
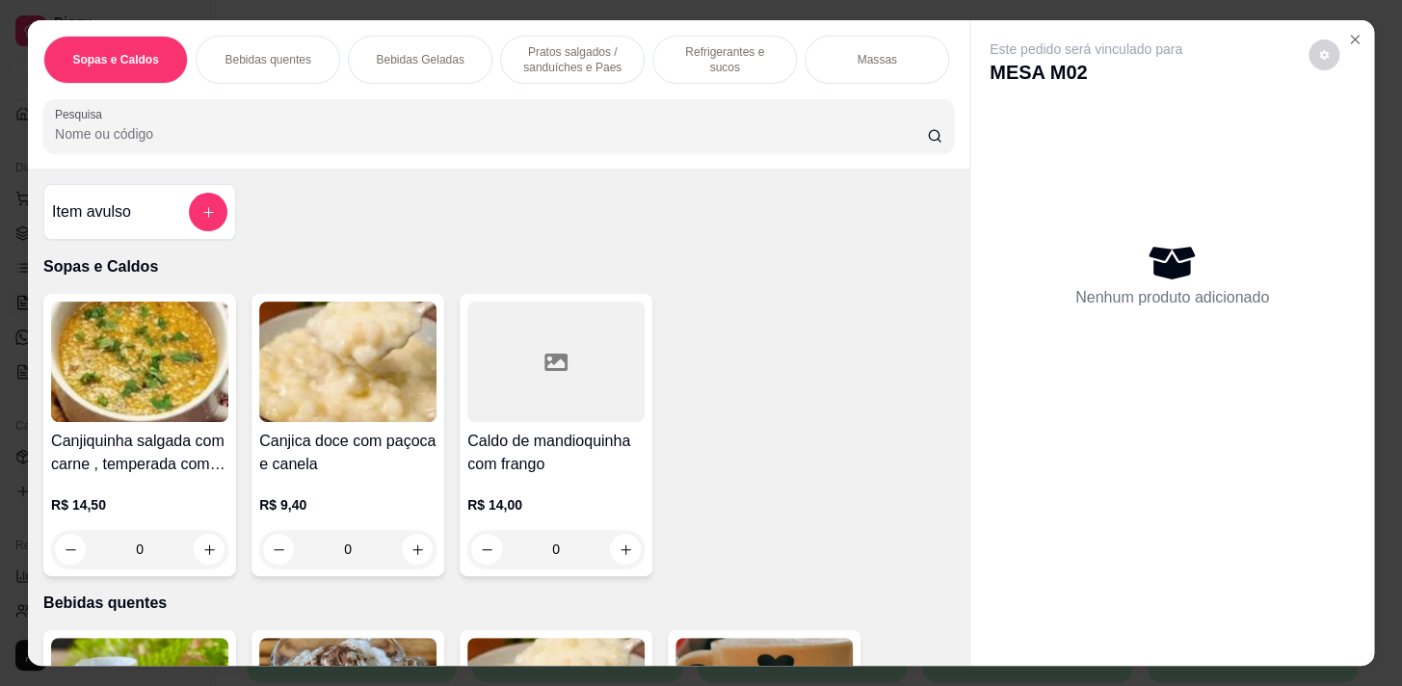
click at [520, 125] on div at bounding box center [499, 126] width 888 height 39
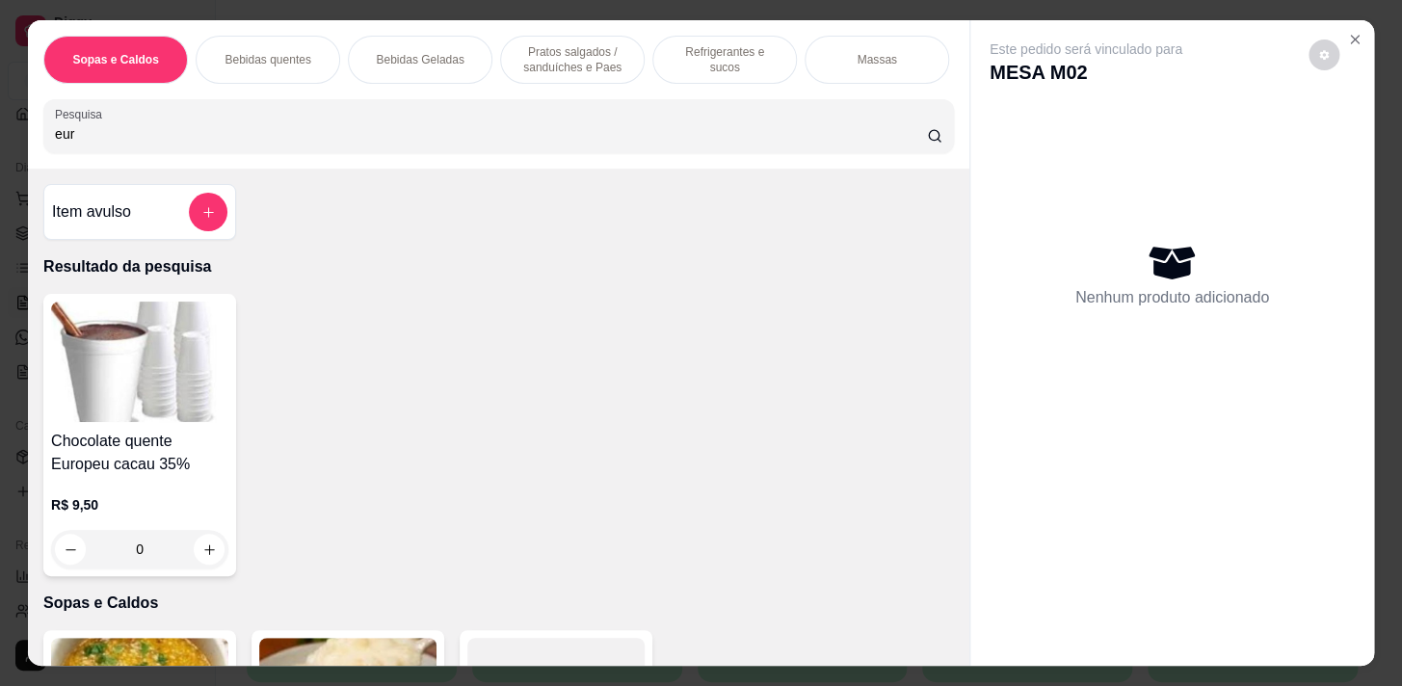
type input "eur"
click at [199, 561] on div "0" at bounding box center [139, 549] width 177 height 39
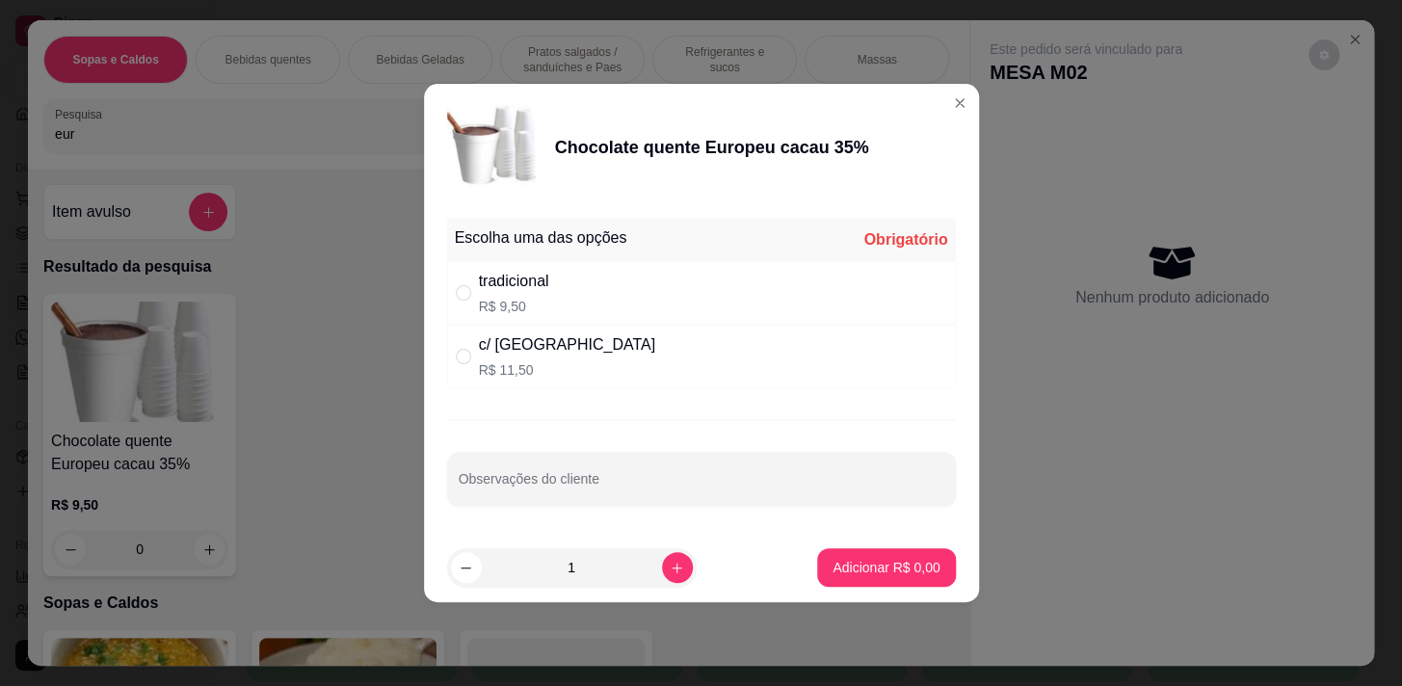
click at [547, 302] on p "R$ 9,50" at bounding box center [514, 306] width 70 height 19
radio input "true"
drag, startPoint x: 914, startPoint y: 543, endPoint x: 915, endPoint y: 559, distance: 16.4
click at [915, 551] on footer "1 Adicionar R$ 9,50" at bounding box center [701, 567] width 555 height 69
click at [915, 559] on p "Adicionar R$ 9,50" at bounding box center [886, 567] width 107 height 19
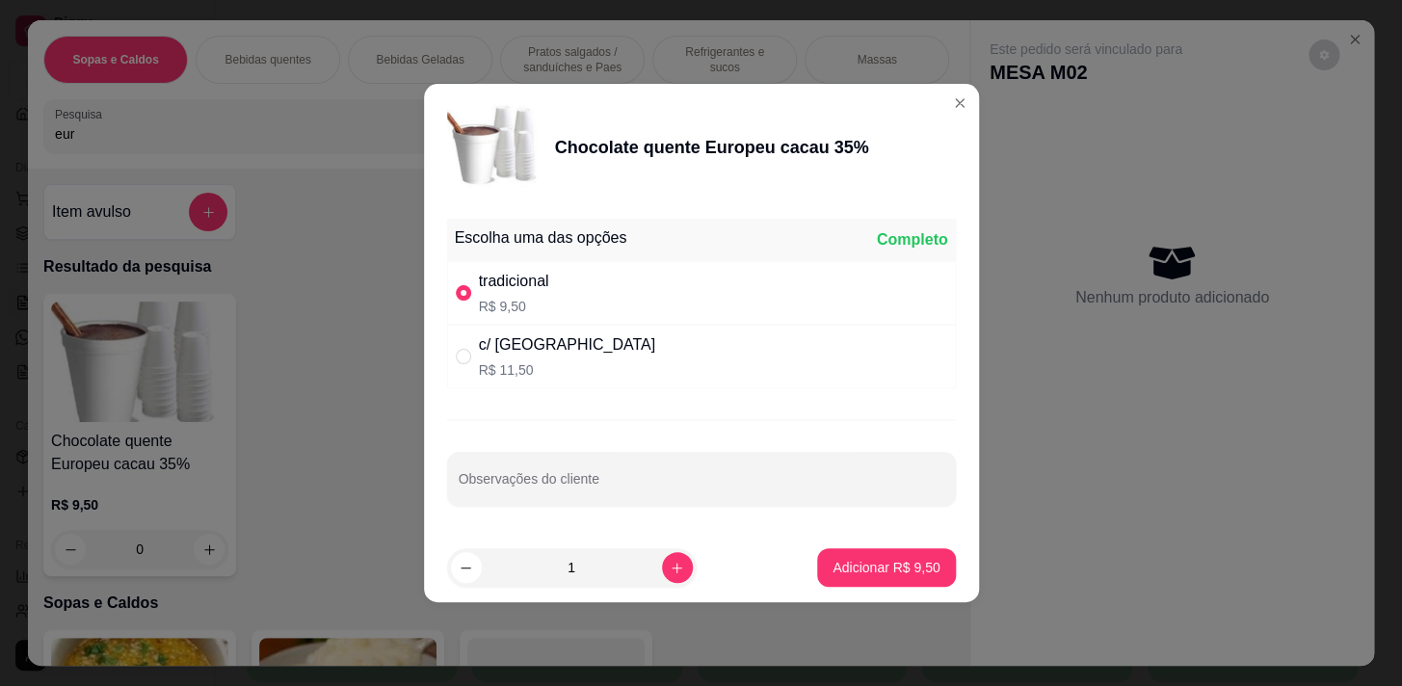
type input "1"
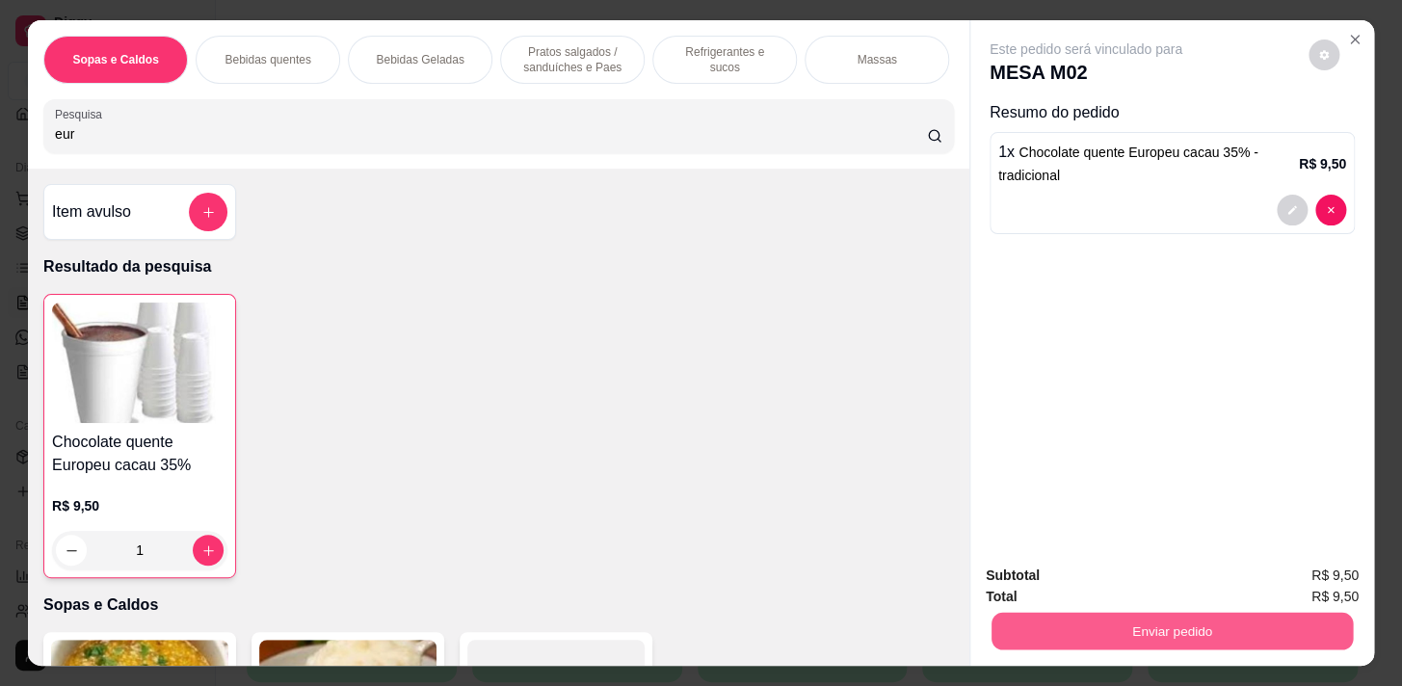
click at [1176, 615] on button "Enviar pedido" at bounding box center [1172, 631] width 361 height 38
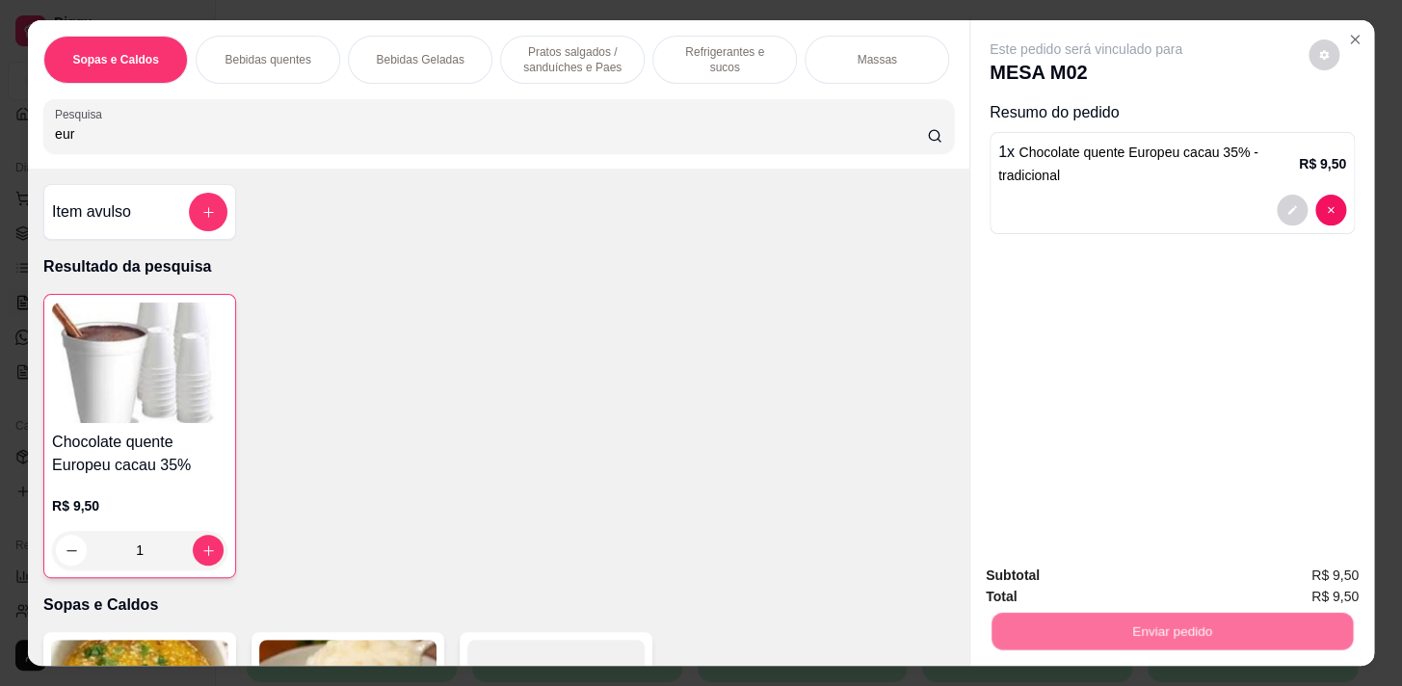
click at [1132, 573] on button "Não registrar e enviar pedido" at bounding box center [1108, 577] width 195 height 36
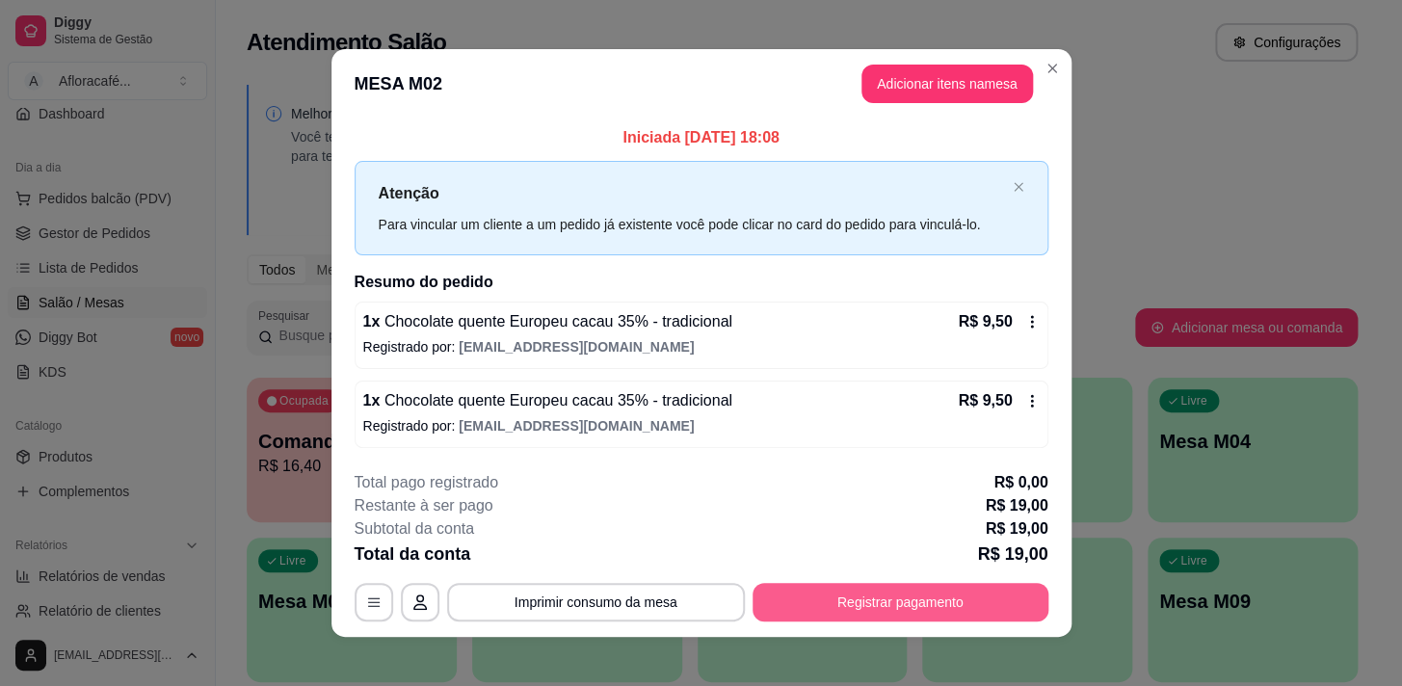
click at [831, 595] on button "Registrar pagamento" at bounding box center [901, 602] width 296 height 39
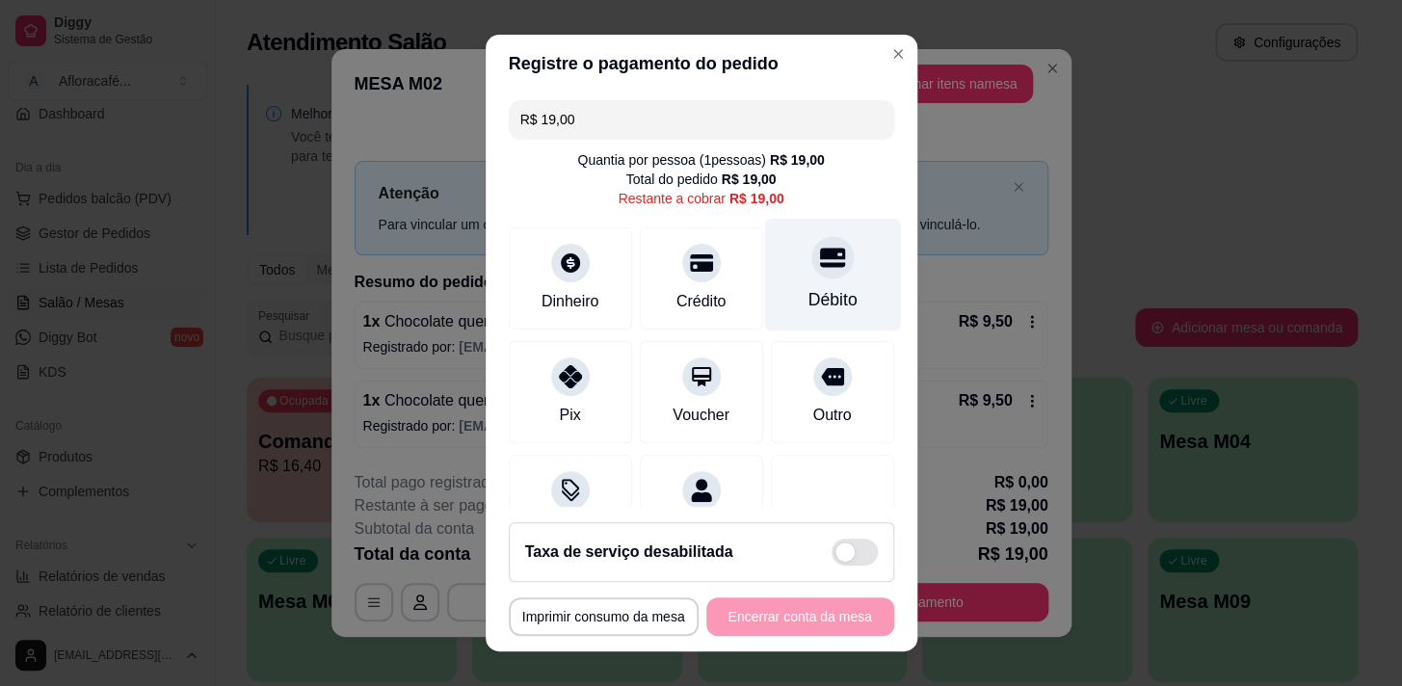
click at [779, 283] on div "Débito" at bounding box center [832, 274] width 136 height 113
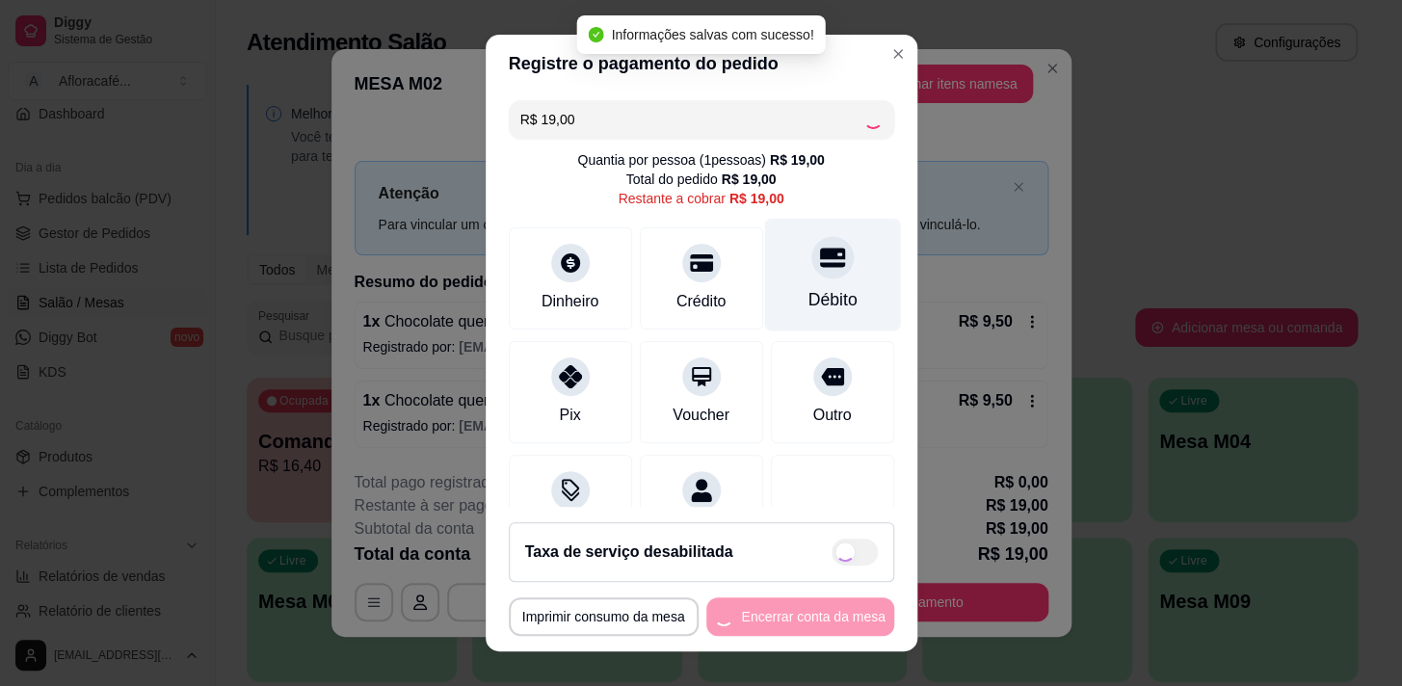
type input "R$ 0,00"
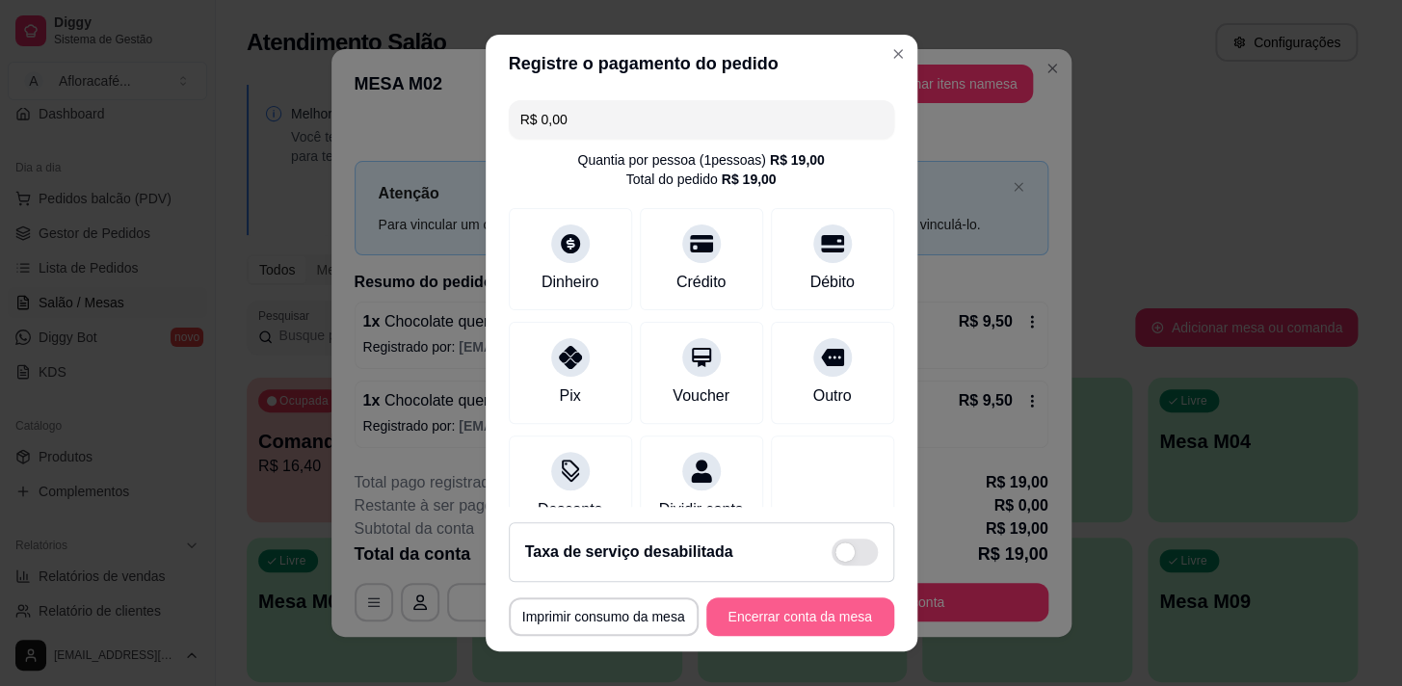
click at [830, 619] on button "Encerrar conta da mesa" at bounding box center [800, 617] width 188 height 39
